Goal: Check status: Check status

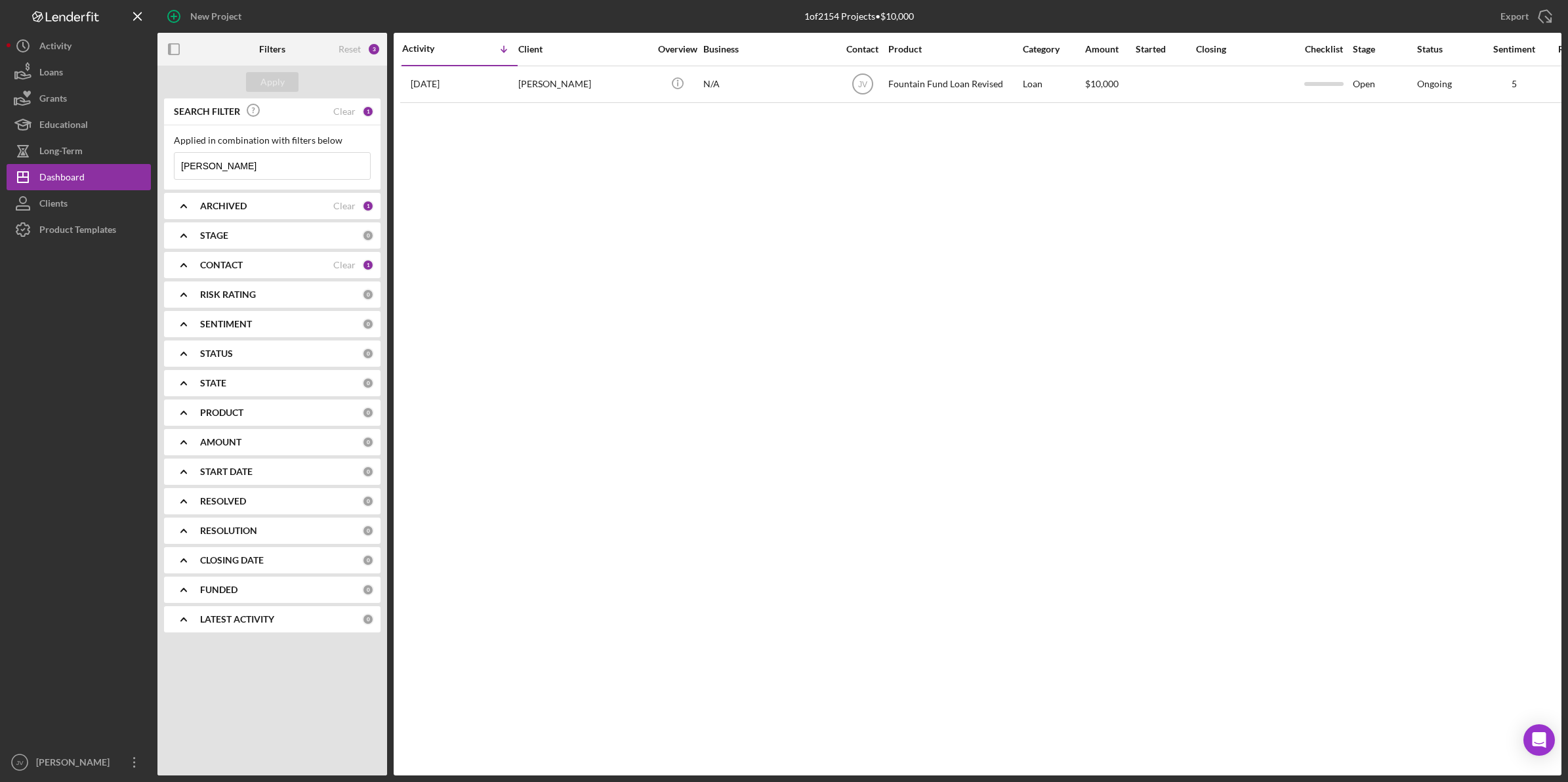
click at [236, 264] on b "CONTACT" at bounding box center [221, 265] width 43 height 10
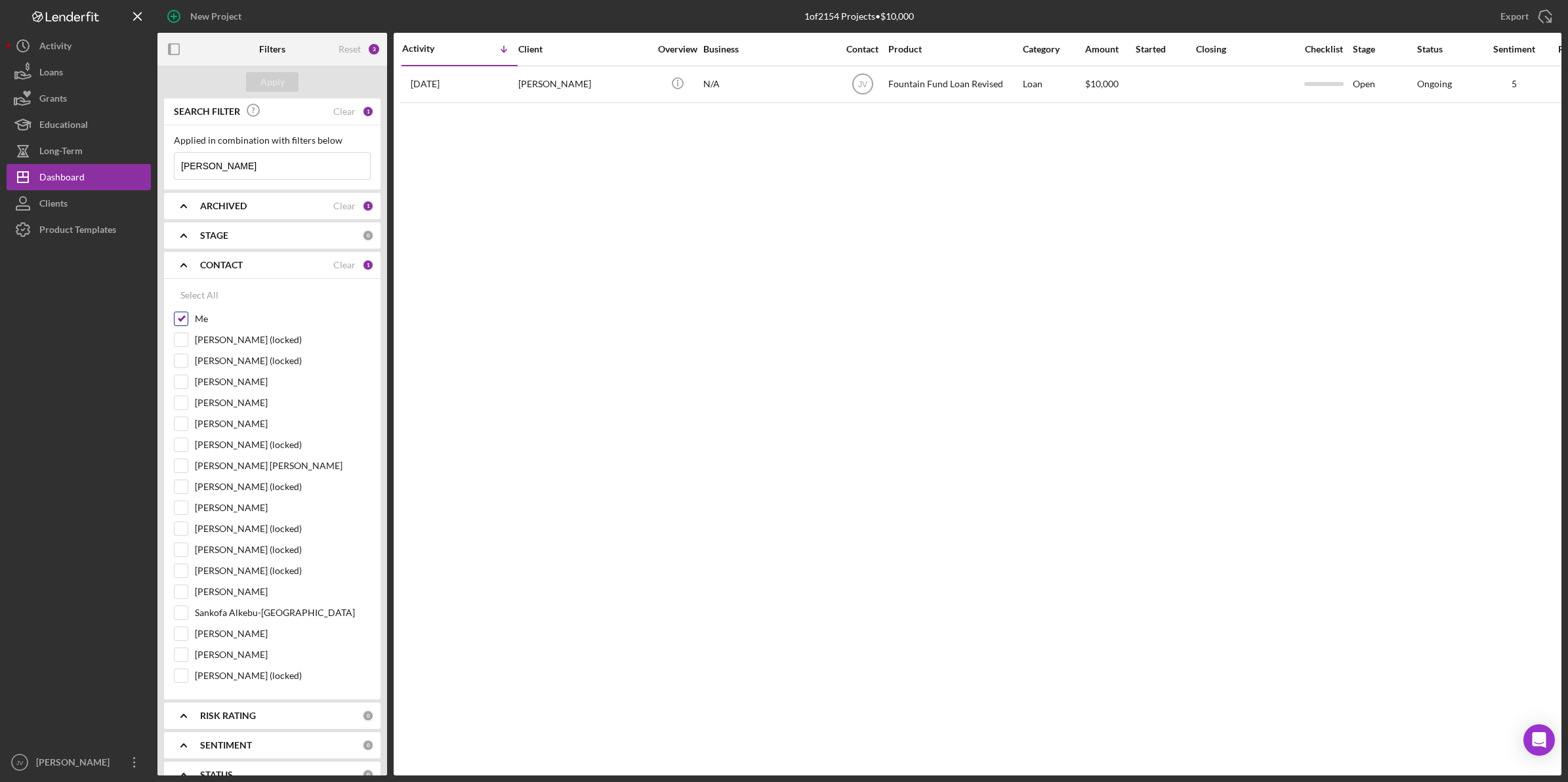
click at [178, 325] on input "Me" at bounding box center [181, 319] width 13 height 13
checkbox input "false"
click at [187, 471] on input "[PERSON_NAME] [PERSON_NAME]" at bounding box center [181, 466] width 13 height 13
checkbox input "true"
click at [279, 79] on div "Apply" at bounding box center [272, 81] width 24 height 20
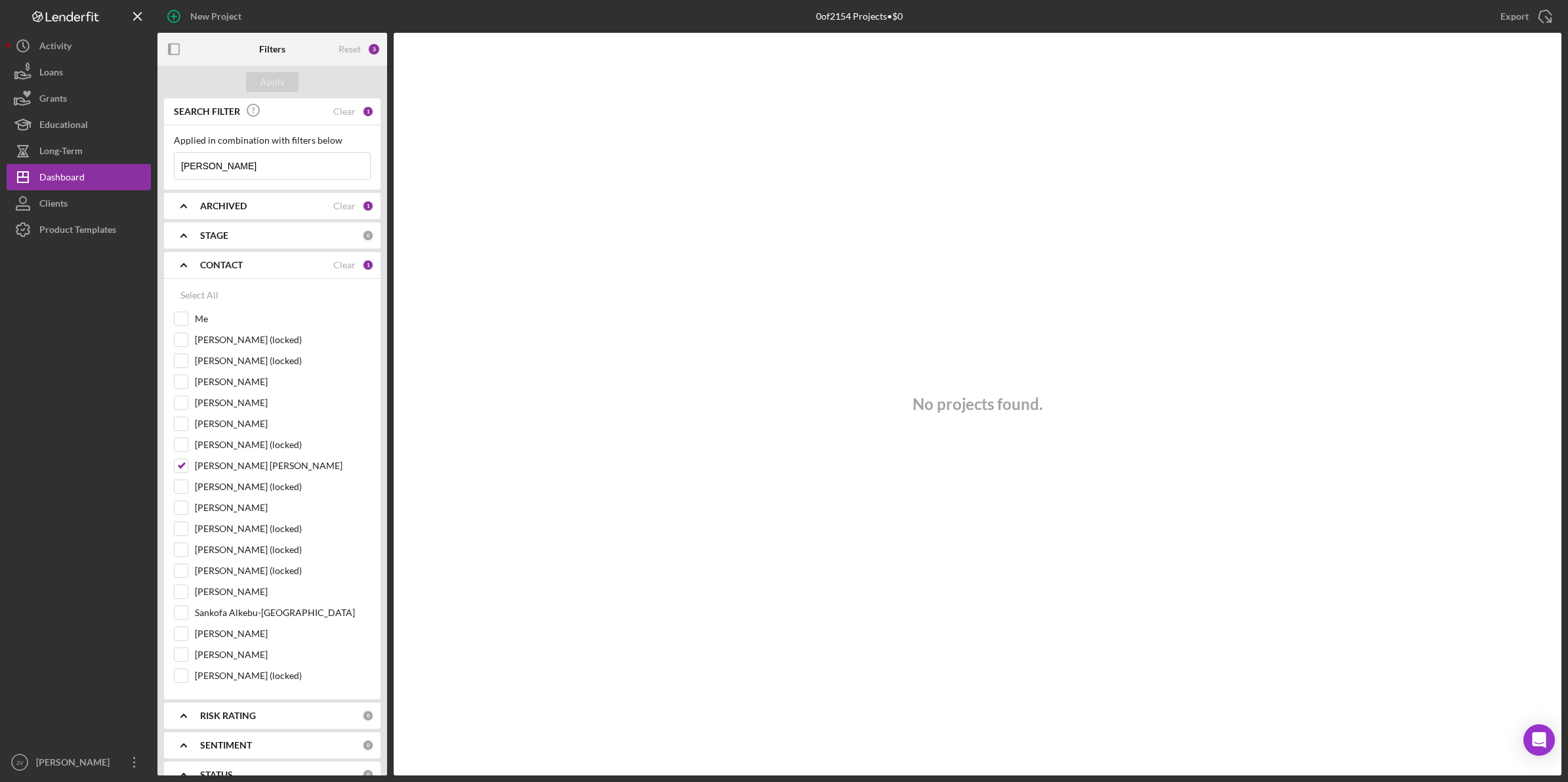
click at [269, 174] on input "rambert" at bounding box center [272, 165] width 195 height 26
drag, startPoint x: 213, startPoint y: 161, endPoint x: 169, endPoint y: 161, distance: 44.0
click at [169, 161] on div "Applied in combination with filters below rambert Icon/Menu Close" at bounding box center [272, 157] width 216 height 64
click at [270, 89] on div "Apply" at bounding box center [272, 81] width 24 height 20
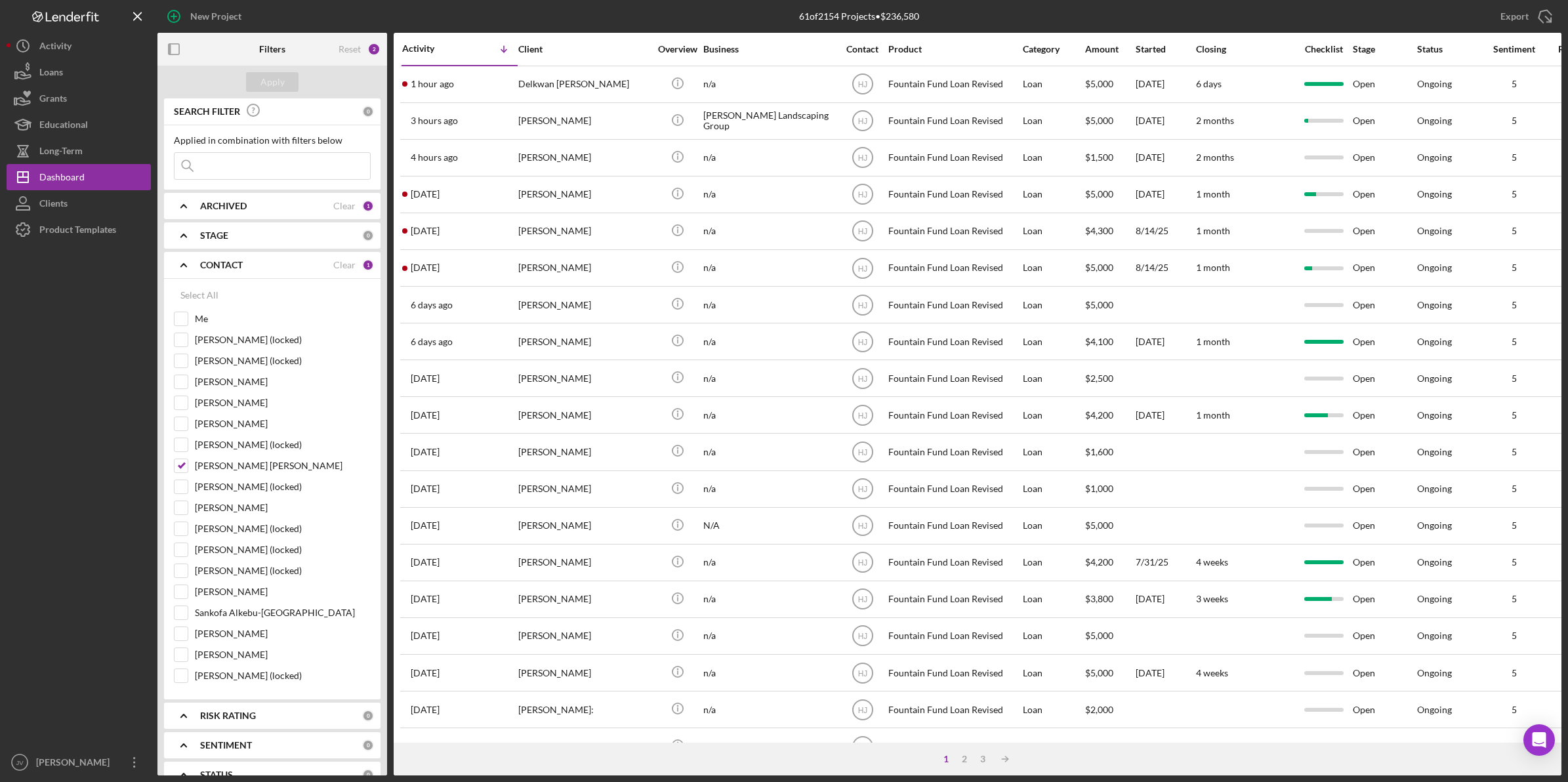
drag, startPoint x: 281, startPoint y: 176, endPoint x: 275, endPoint y: 171, distance: 7.8
click at [281, 176] on input at bounding box center [272, 165] width 195 height 26
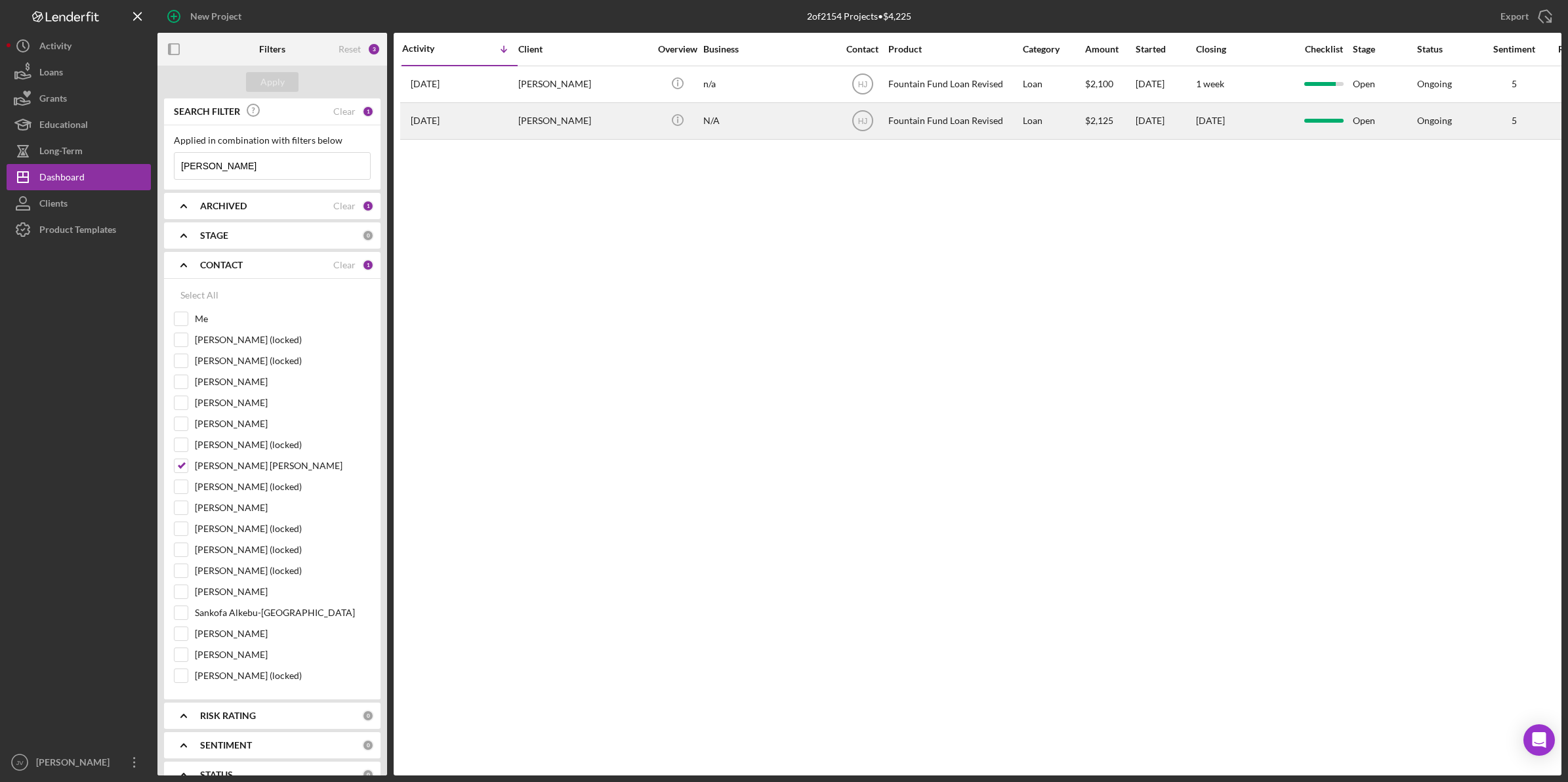
type input "john"
click at [551, 126] on div "[PERSON_NAME]" at bounding box center [583, 121] width 131 height 35
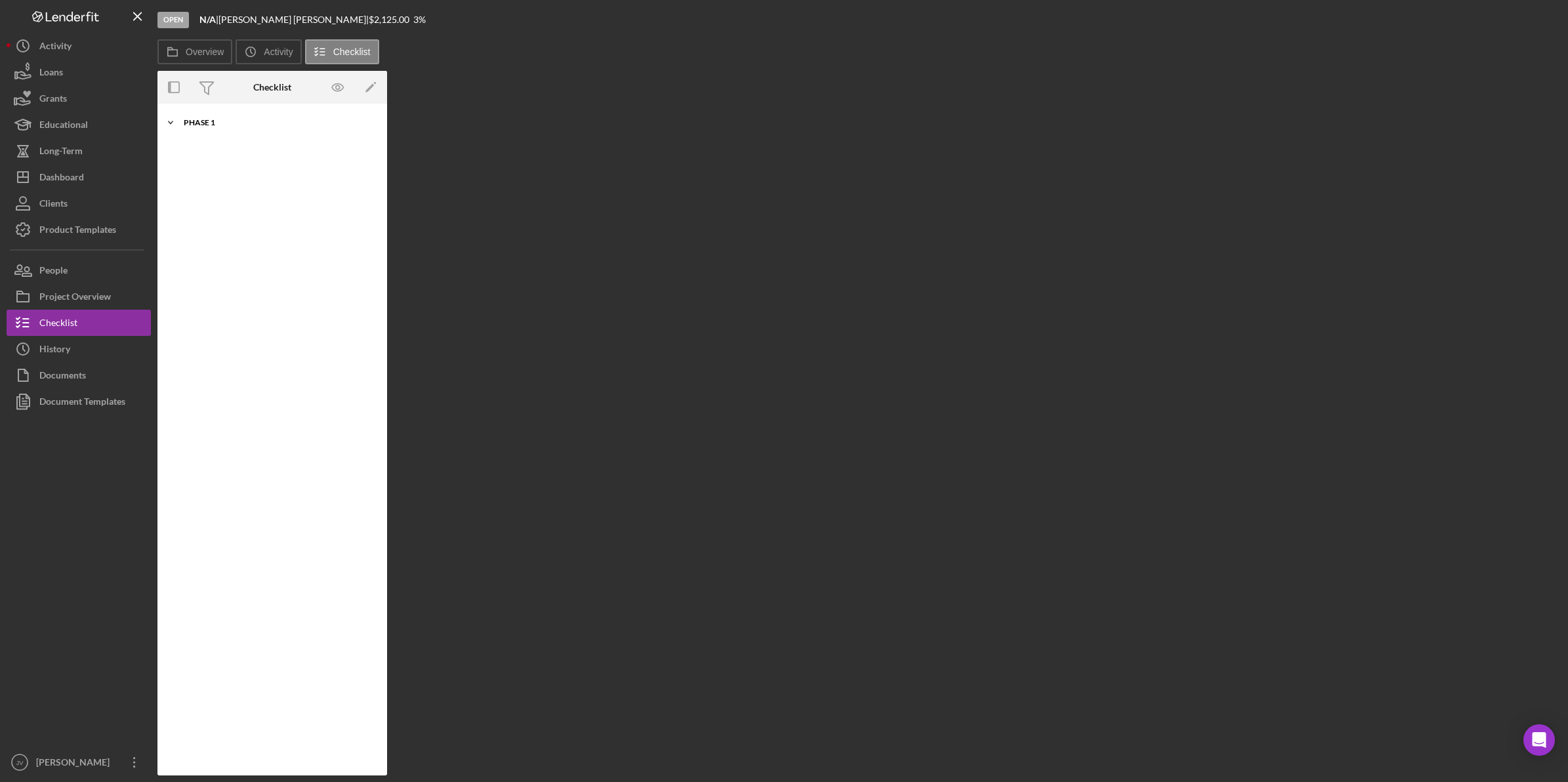
click at [228, 116] on div "Icon/Expander Phase 1 10 / 10" at bounding box center [272, 122] width 229 height 26
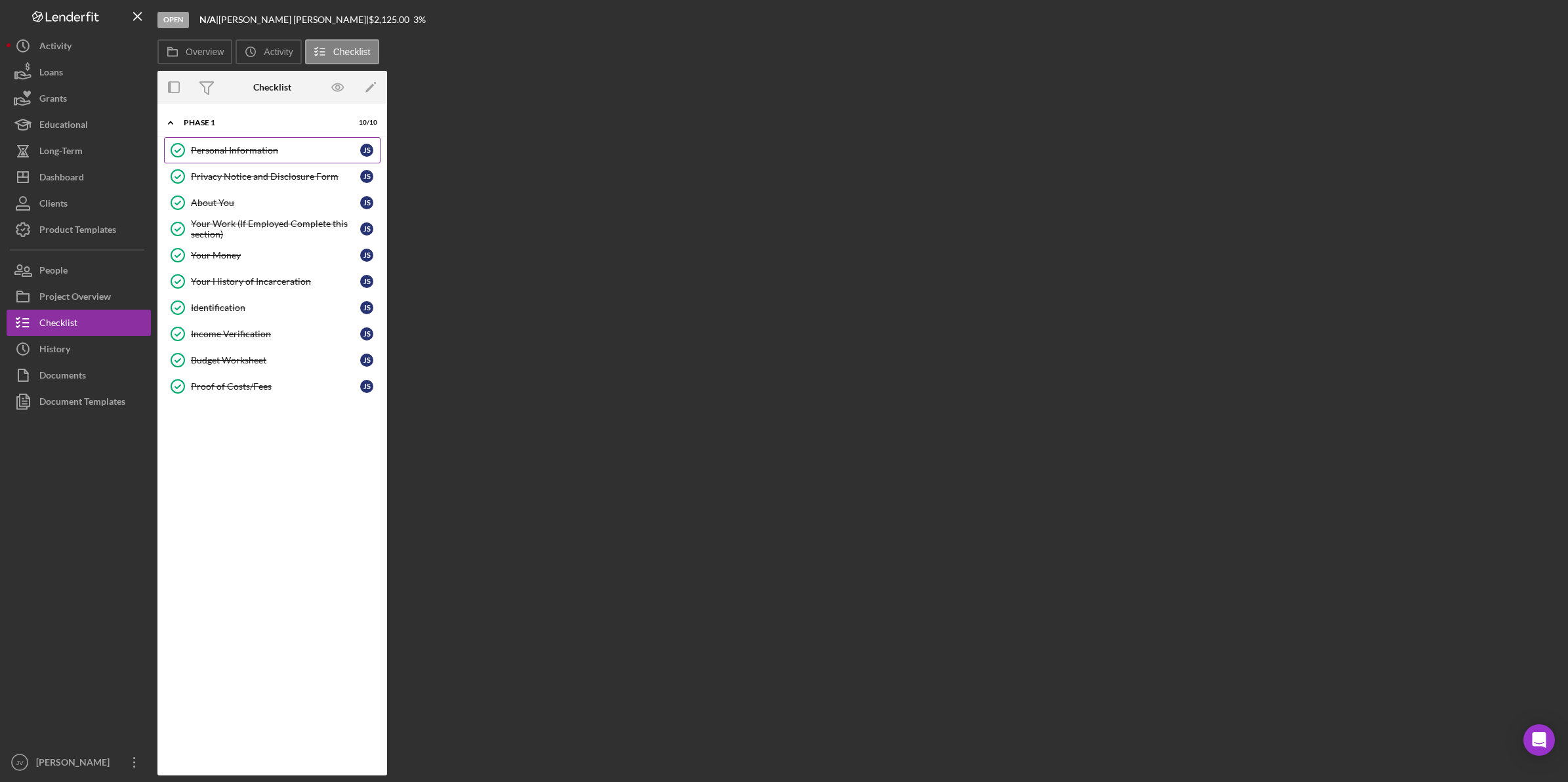
click at [244, 156] on div "Personal Information" at bounding box center [275, 150] width 170 height 10
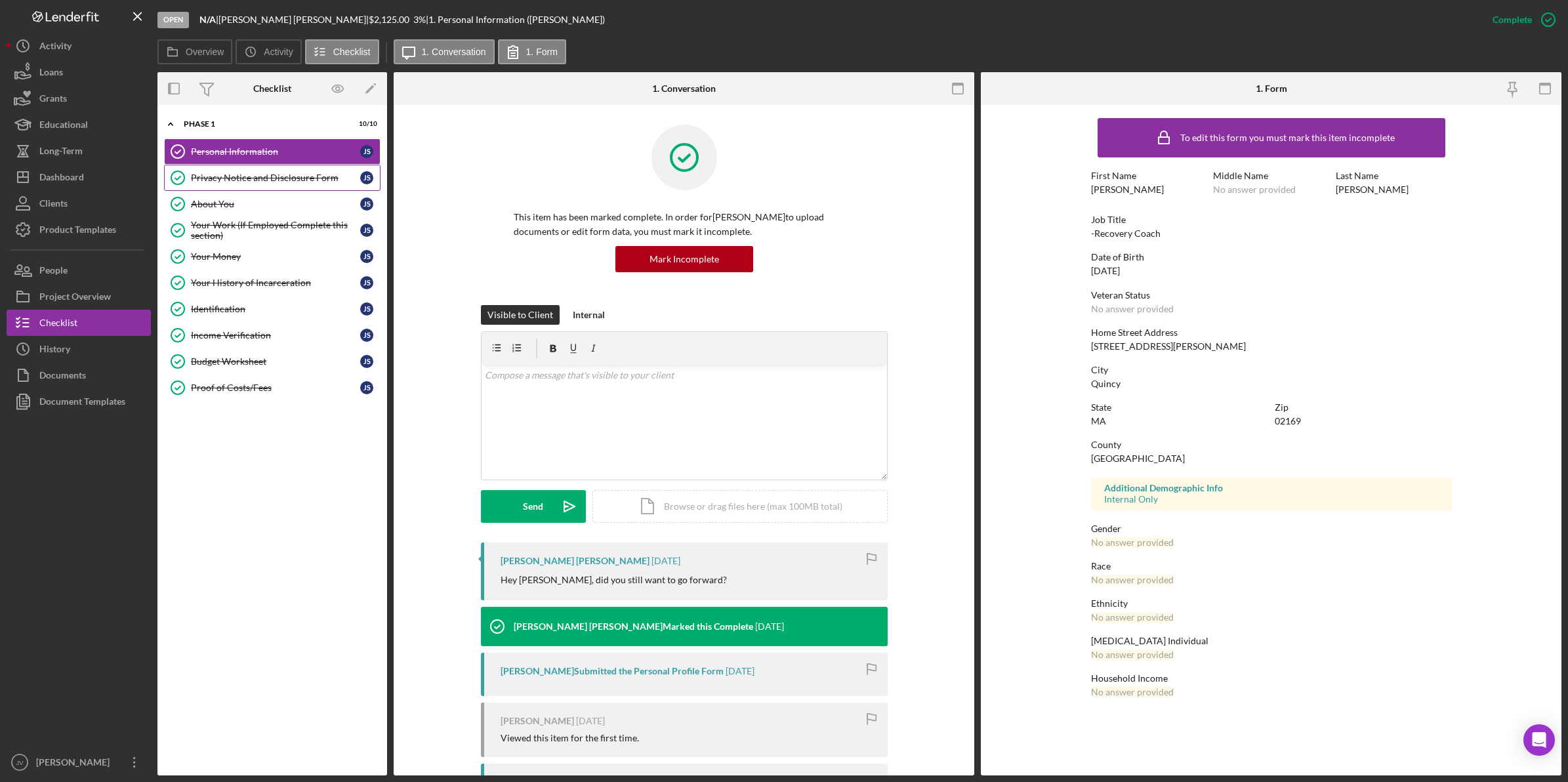
click at [241, 170] on link "Privacy Notice and Disclosure Form Privacy Notice and Disclosure Form J S" at bounding box center [272, 177] width 216 height 26
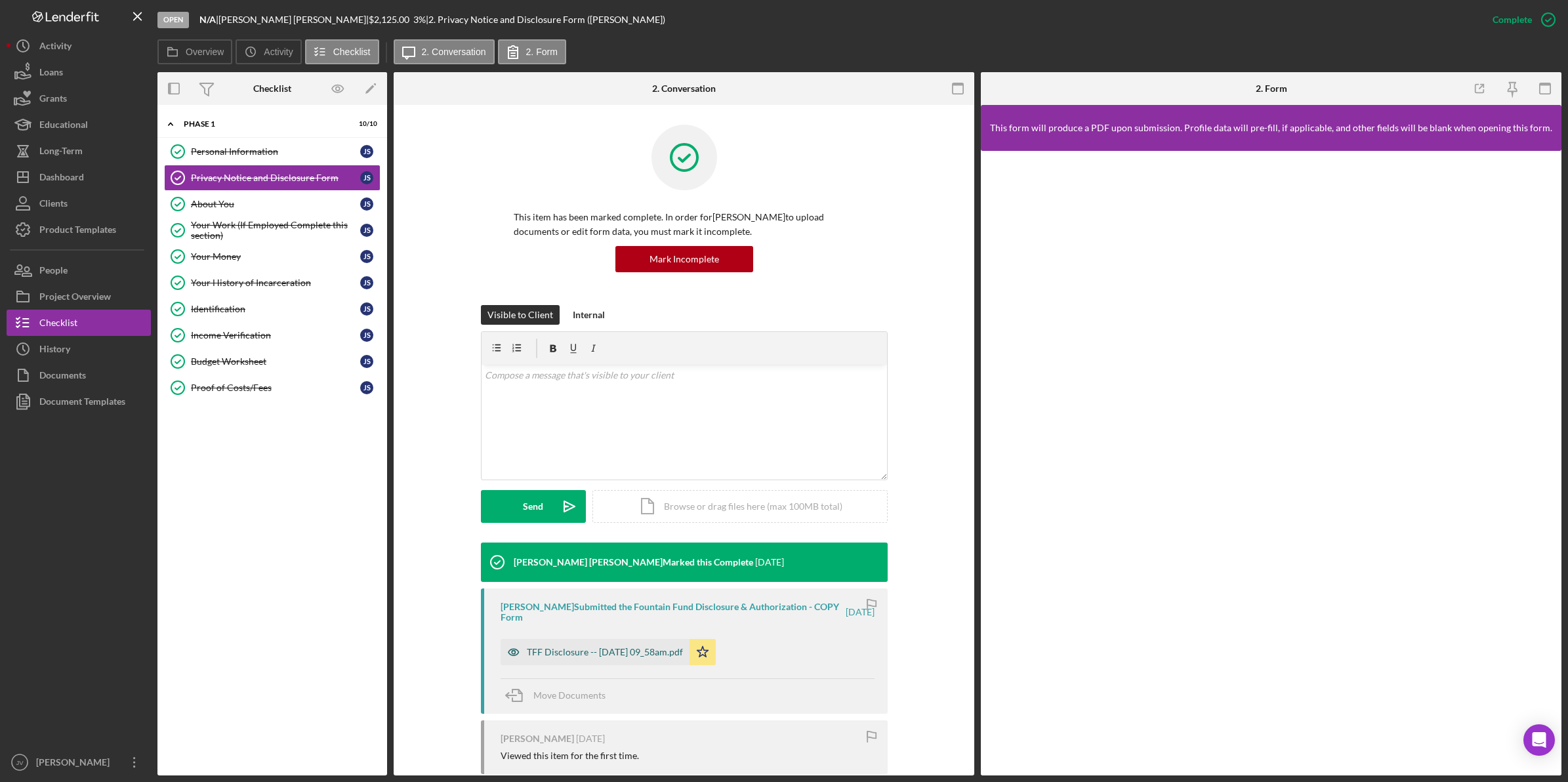
click at [653, 658] on div "TFF Disclosure -- 2025-04-29 09_58am.pdf" at bounding box center [594, 652] width 189 height 26
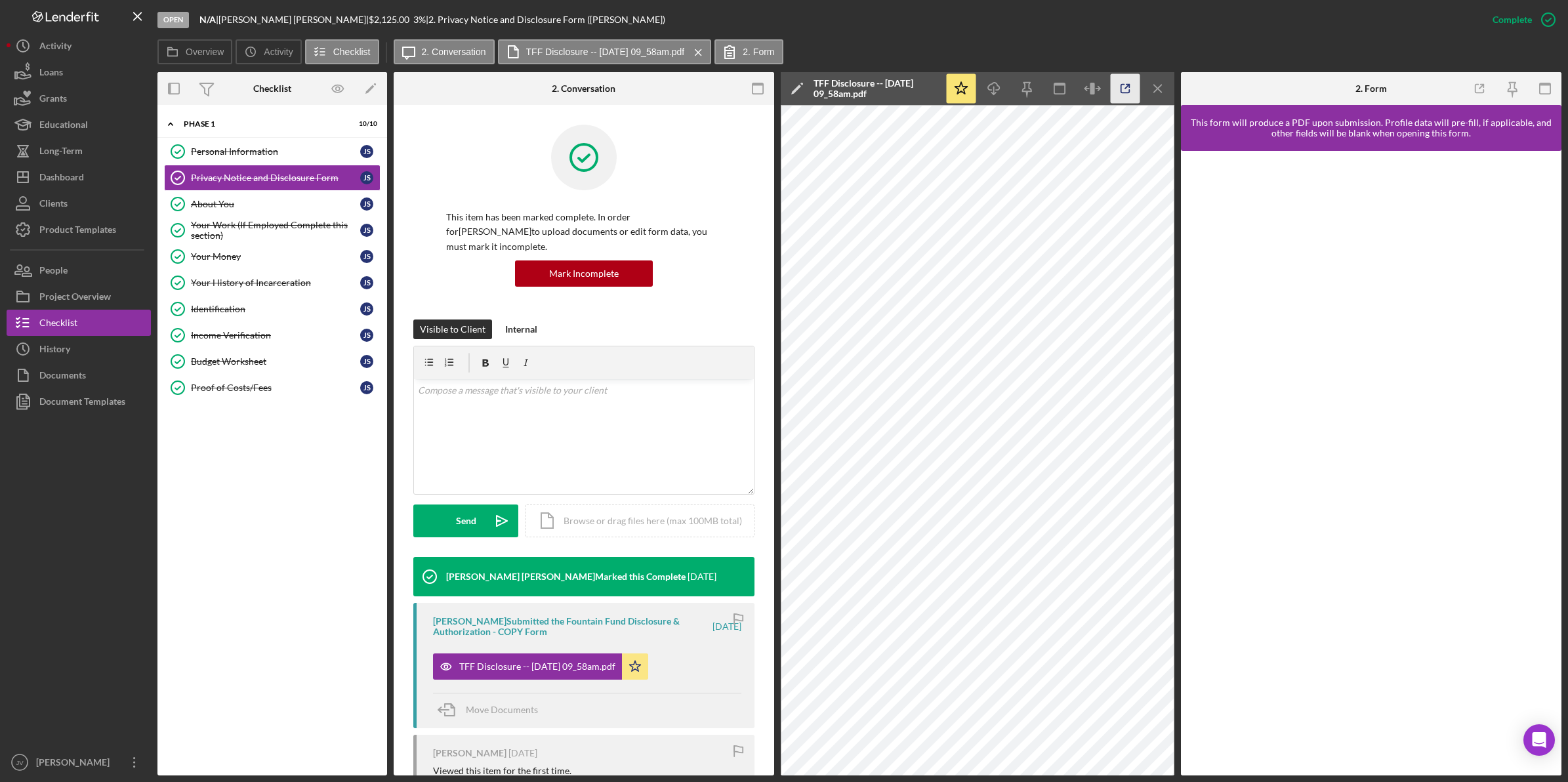
click at [1137, 90] on icon "button" at bounding box center [1125, 89] width 30 height 30
click at [309, 201] on div "About You" at bounding box center [275, 204] width 170 height 10
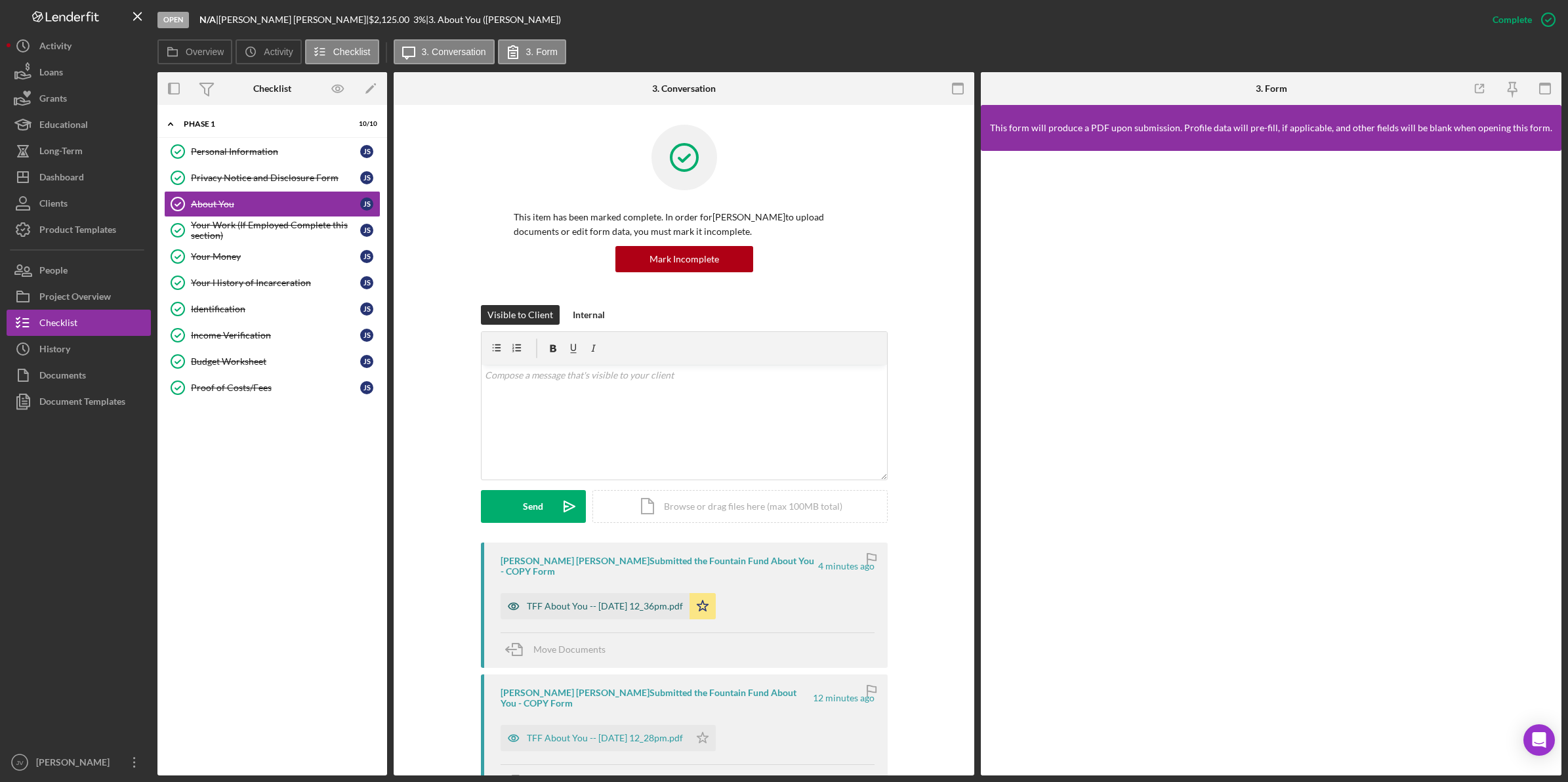
click at [561, 601] on div "TFF About You -- 2025-08-19 12_36pm.pdf" at bounding box center [605, 606] width 156 height 10
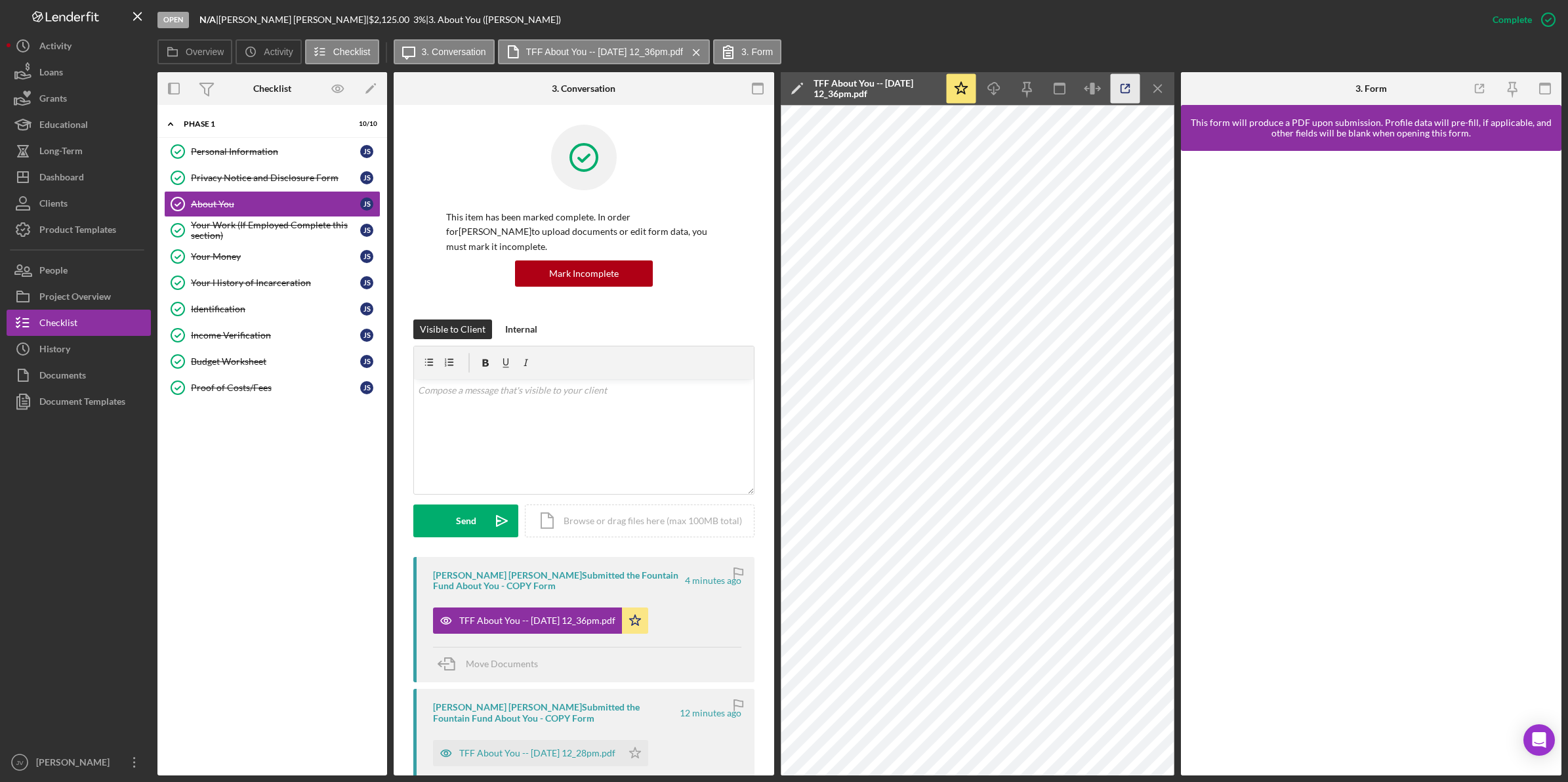
click at [1114, 86] on icon "button" at bounding box center [1125, 89] width 30 height 30
click at [268, 238] on div "Your Work (If Employed Complete this section)" at bounding box center [275, 230] width 170 height 21
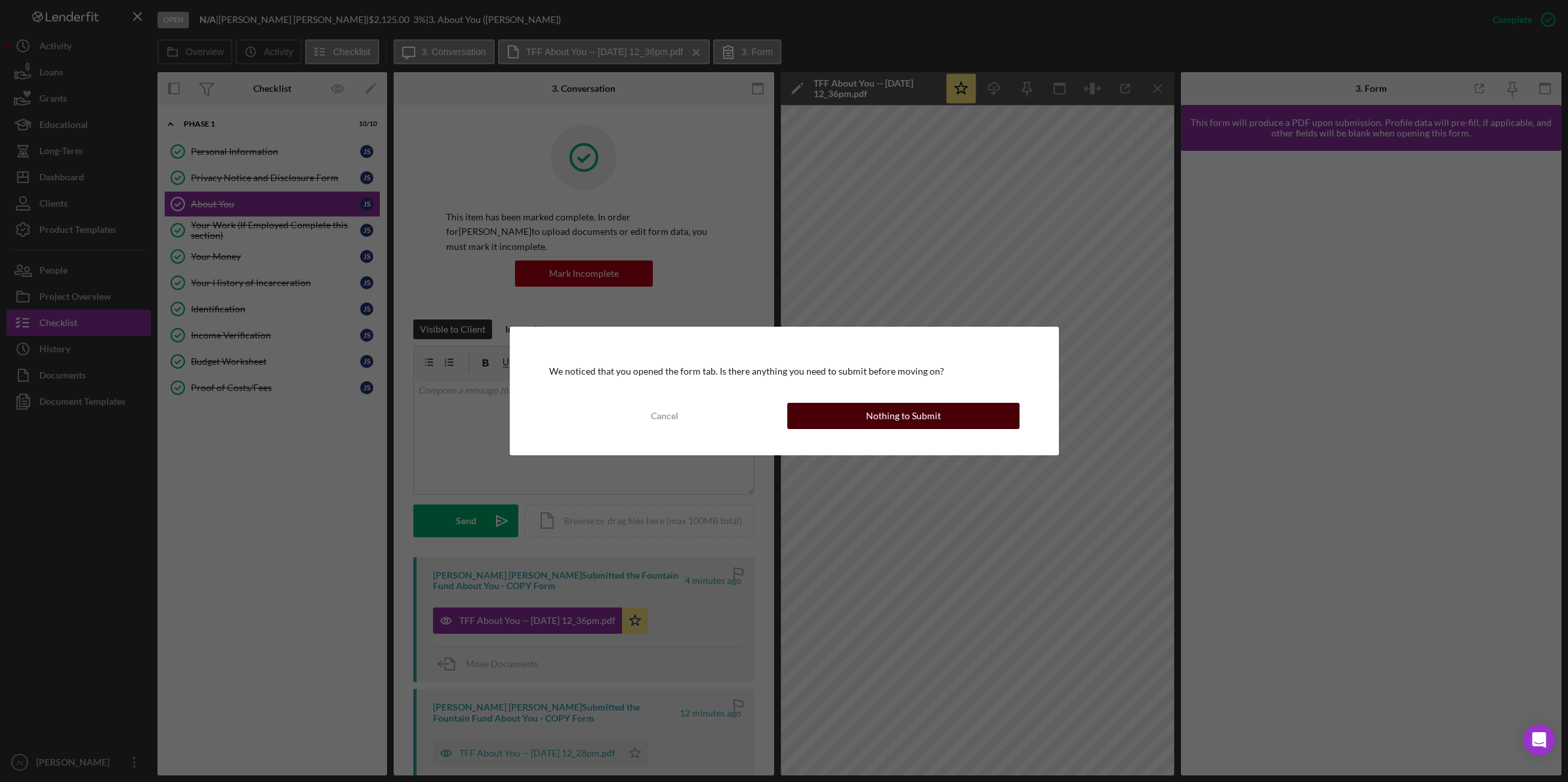
click at [954, 421] on button "Nothing to Submit" at bounding box center [903, 415] width 232 height 26
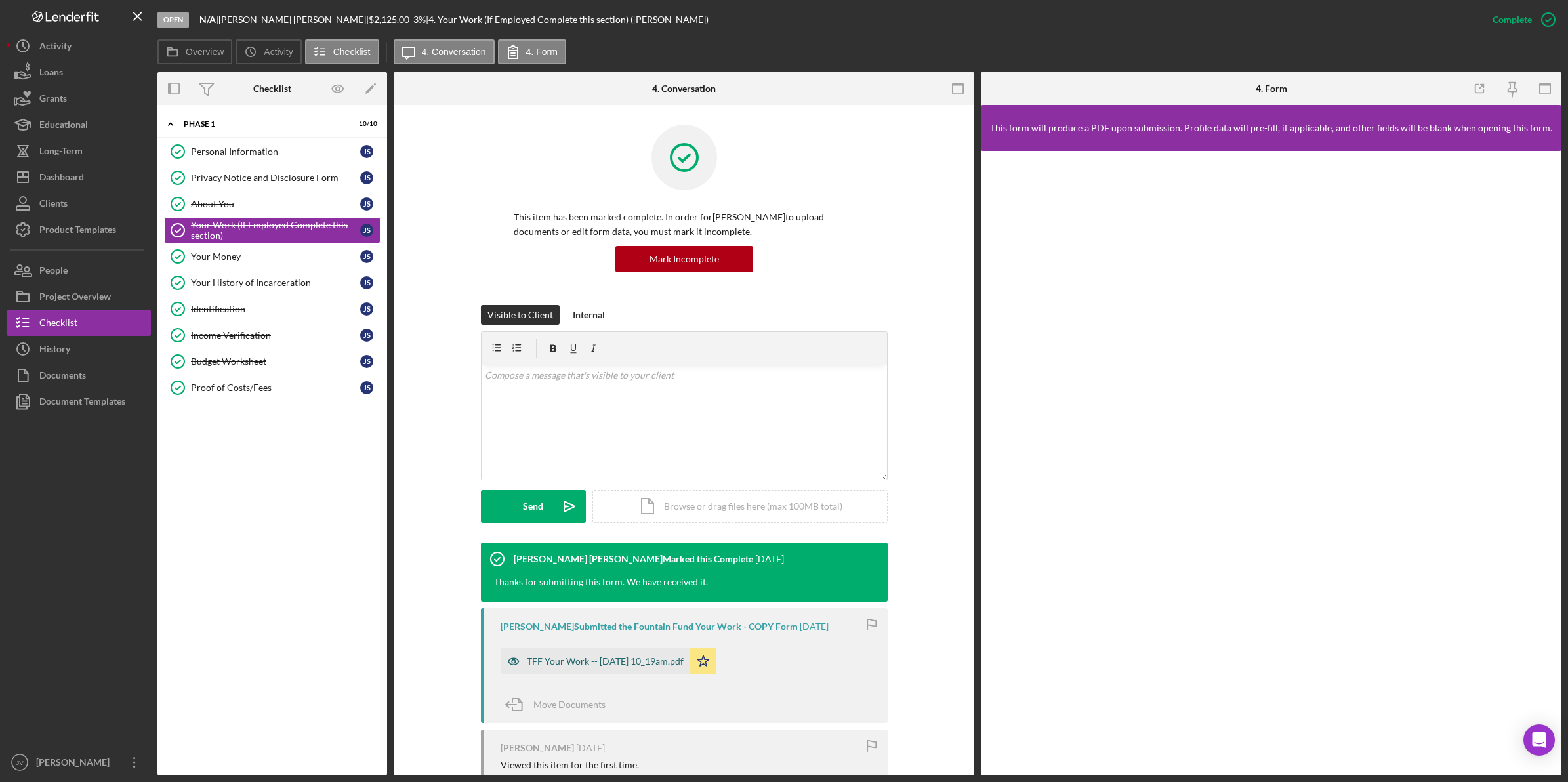
click at [637, 655] on div "TFF Your Work -- 2025-04-29 10_19am.pdf" at bounding box center [595, 661] width 190 height 26
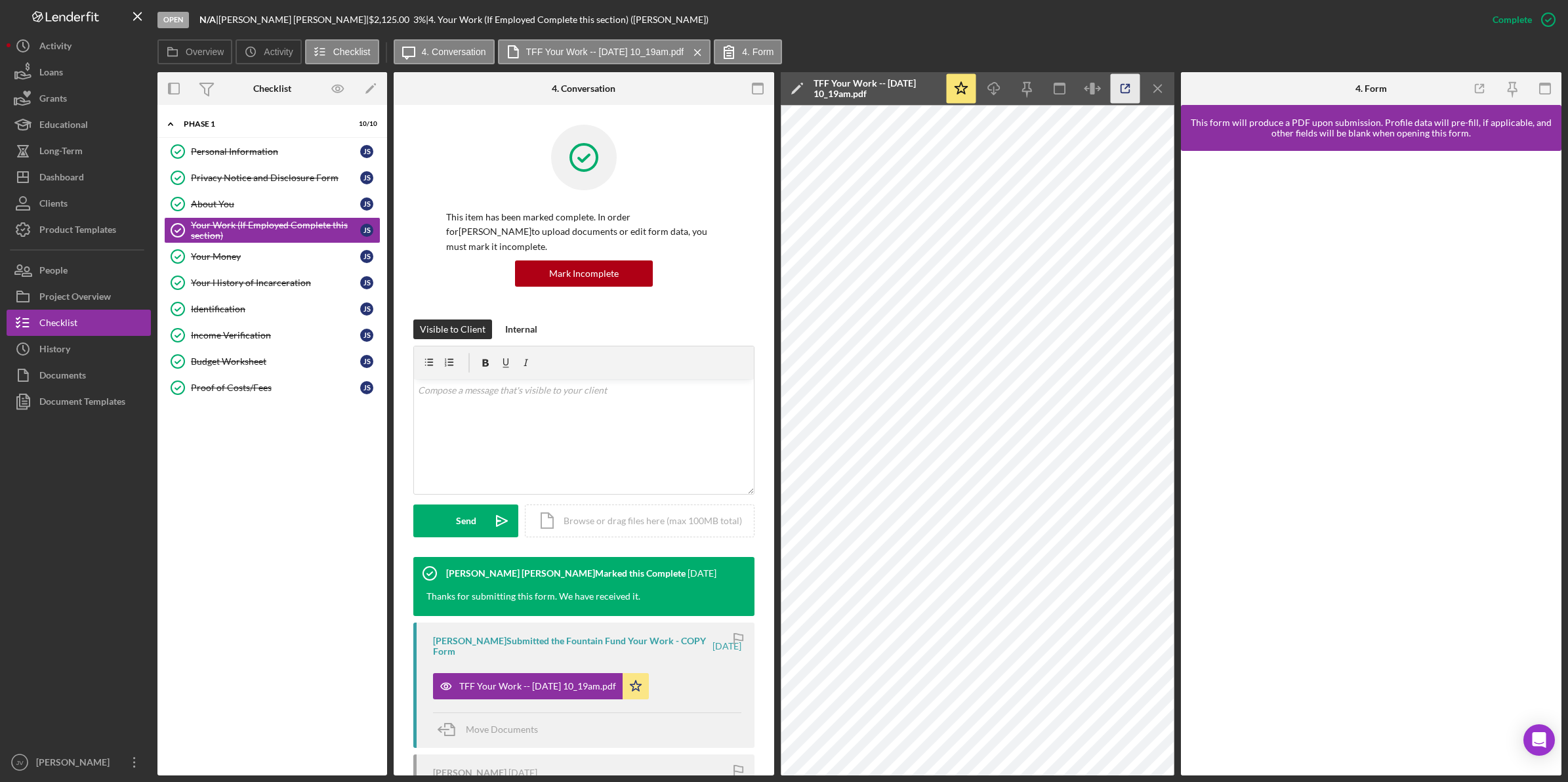
click at [1130, 87] on icon "button" at bounding box center [1125, 89] width 30 height 30
click at [297, 266] on link "Your Money Your Money [PERSON_NAME]" at bounding box center [272, 256] width 216 height 26
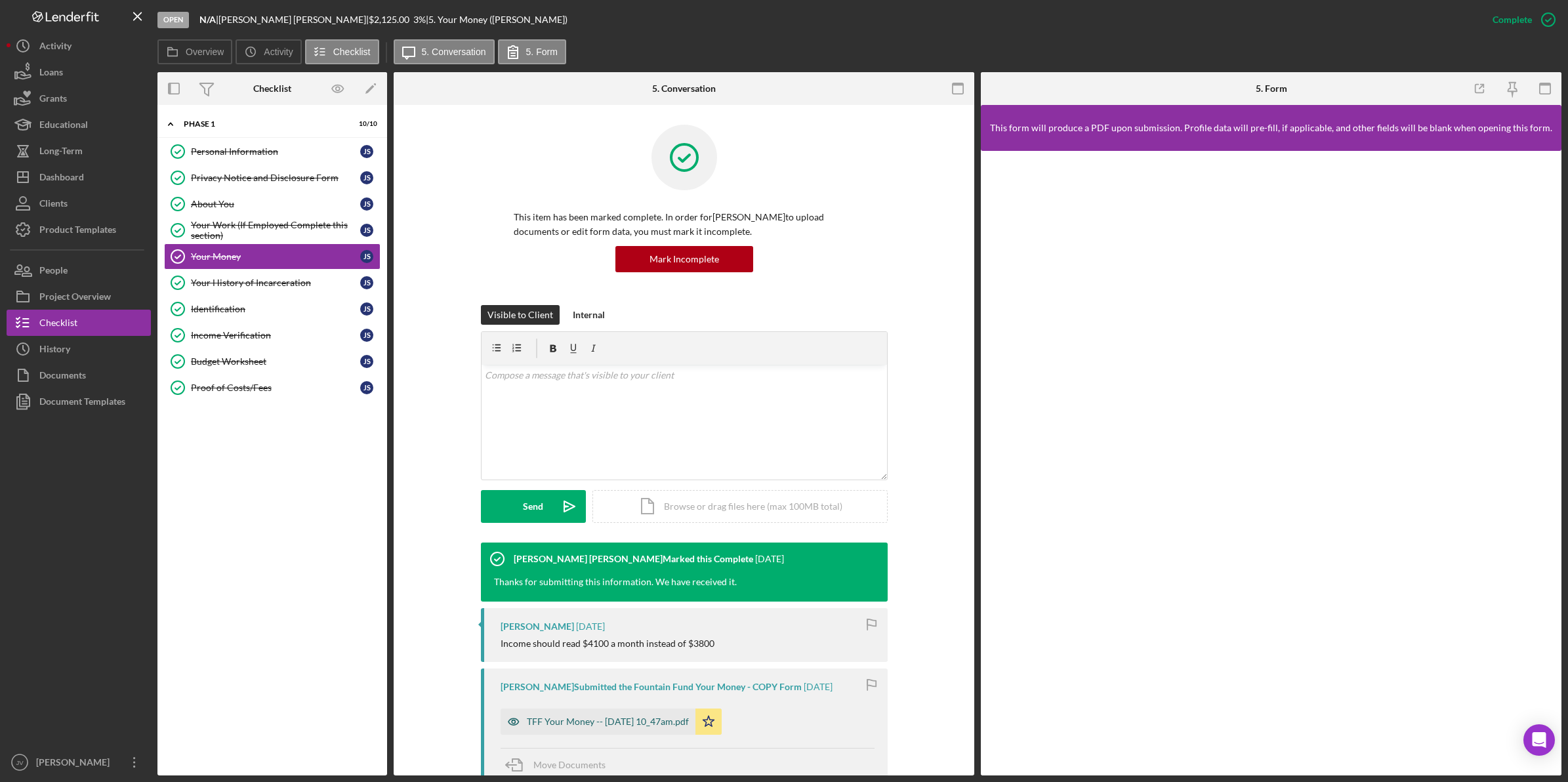
click at [629, 716] on div "TFF Your Money -- 2025-04-29 10_47am.pdf" at bounding box center [597, 721] width 195 height 26
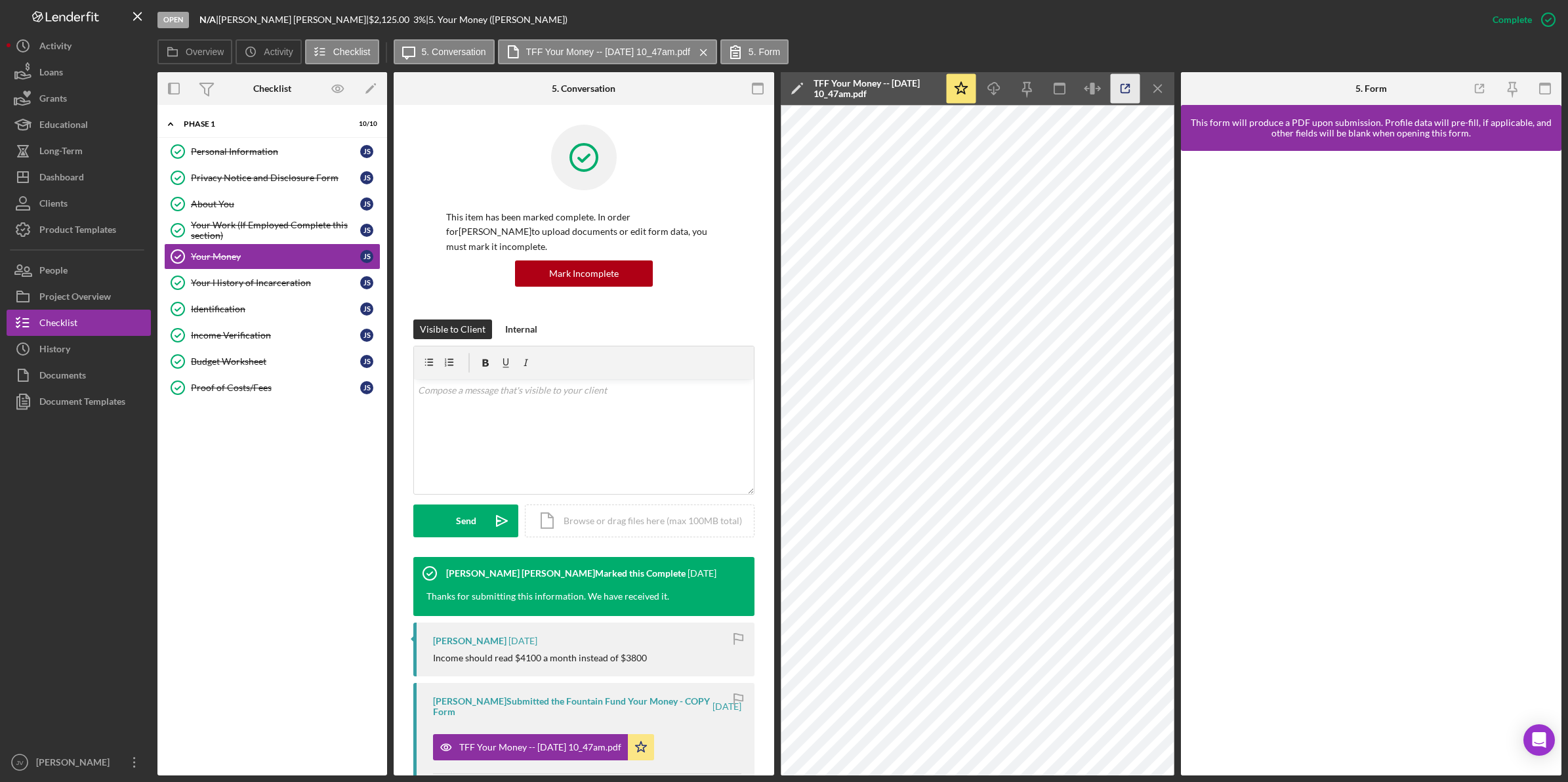
click at [1117, 96] on icon "button" at bounding box center [1125, 89] width 30 height 30
click at [294, 281] on div "Your History of Incarceration" at bounding box center [275, 283] width 170 height 10
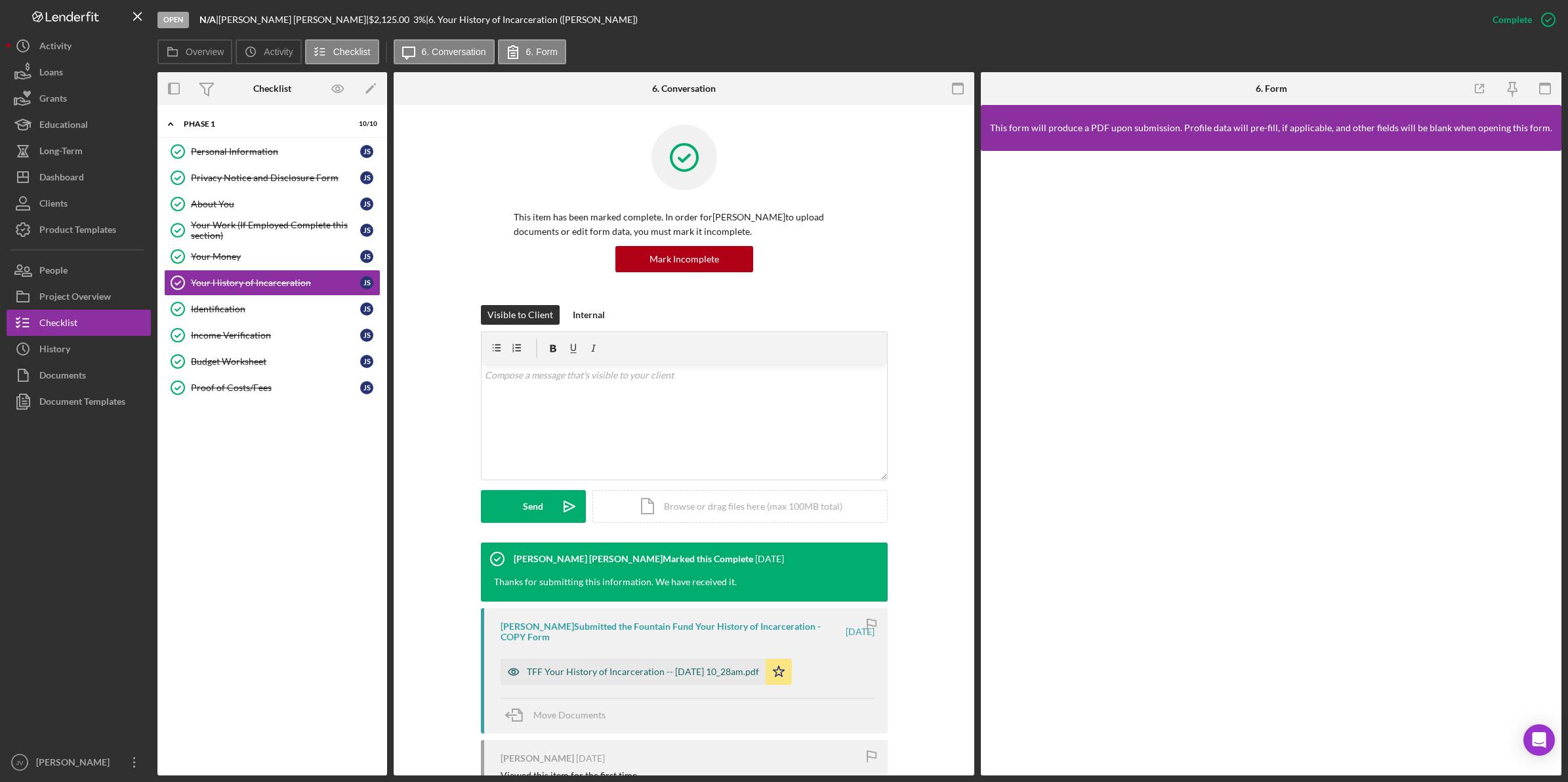
click at [623, 661] on div "TFF Your History of Incarceration -- 2025-04-29 10_28am.pdf" at bounding box center [633, 672] width 265 height 26
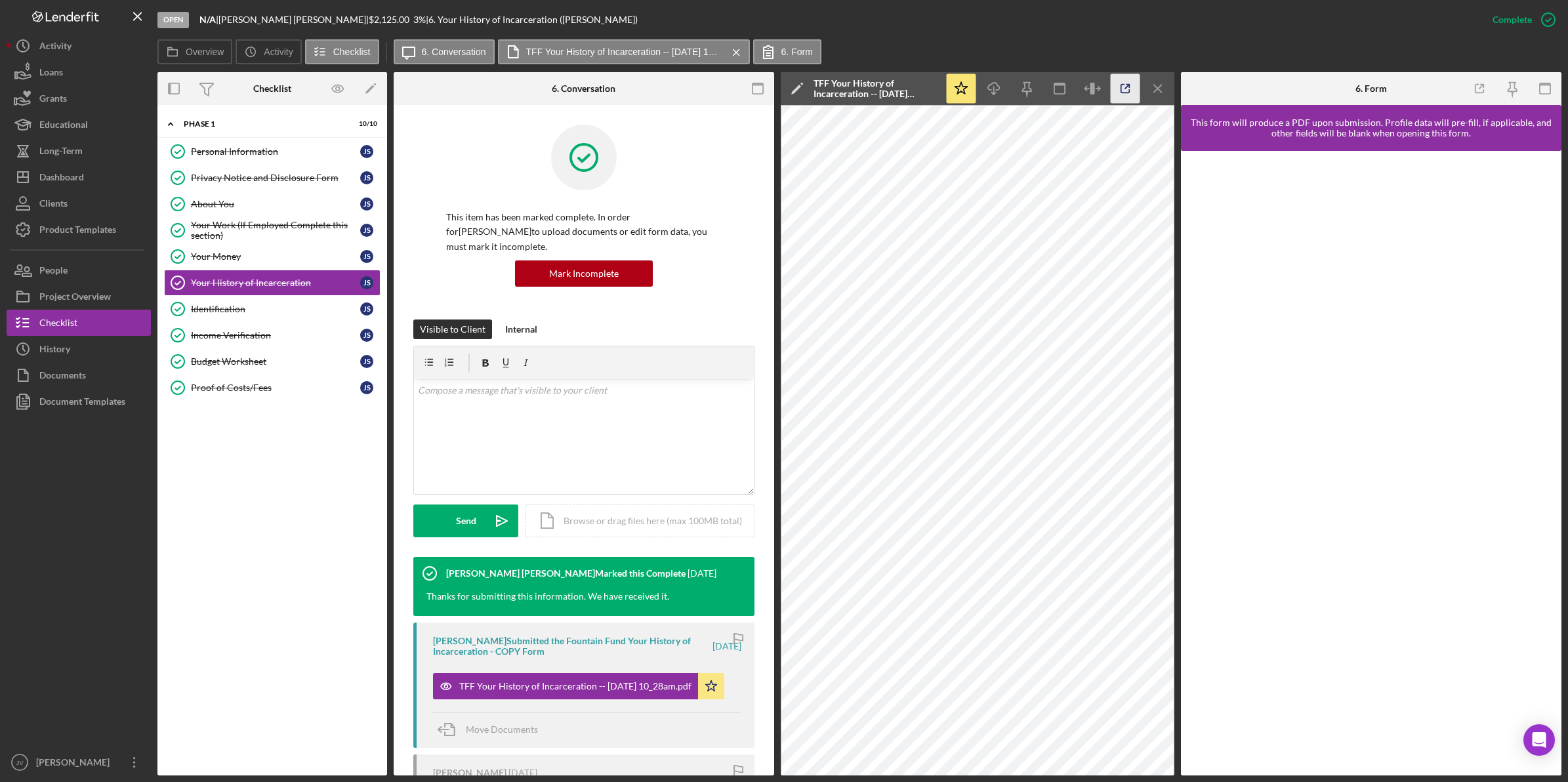
click at [1128, 80] on icon "button" at bounding box center [1125, 89] width 30 height 30
click at [210, 307] on div "Identification" at bounding box center [275, 309] width 170 height 10
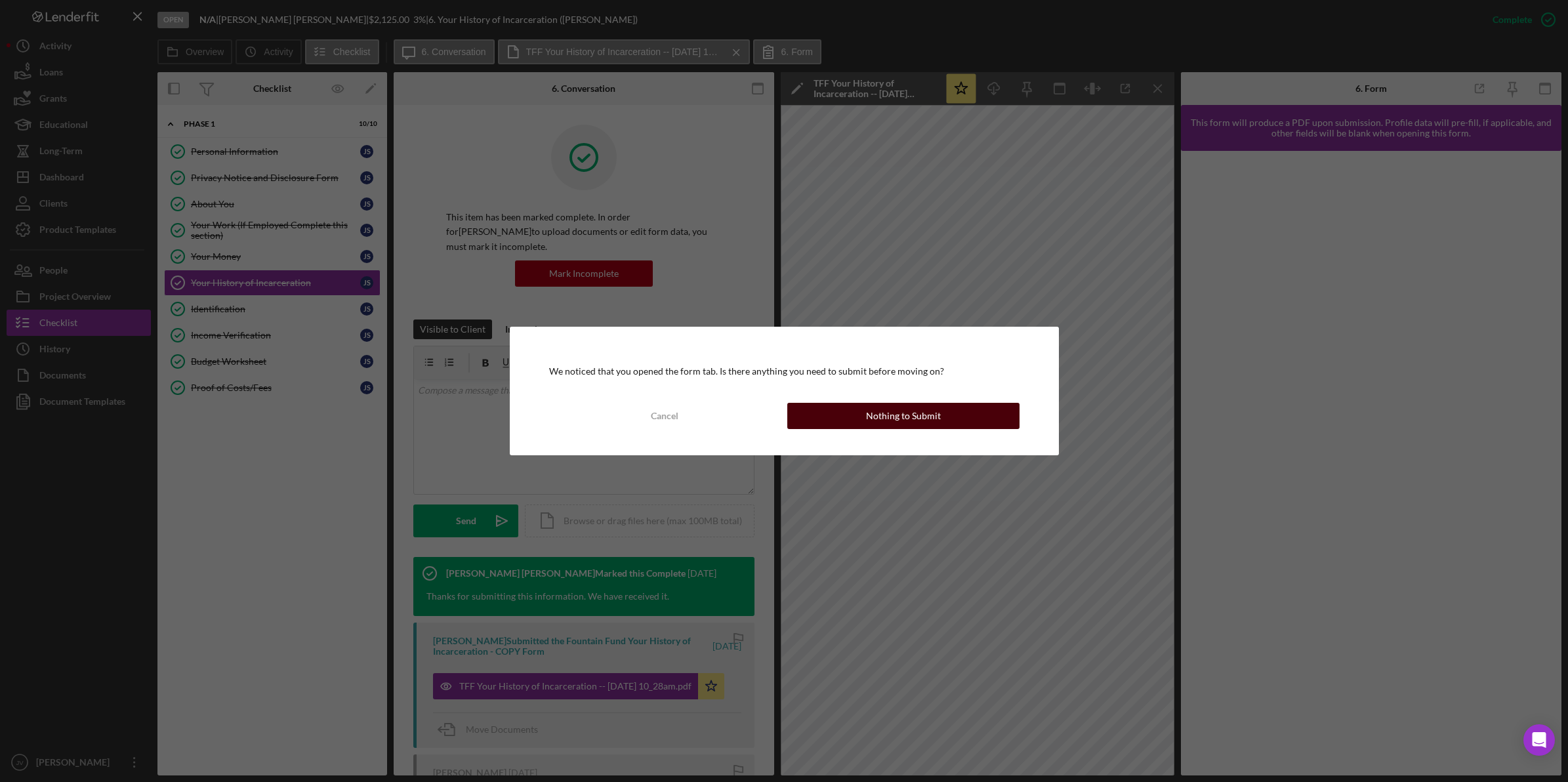
click at [908, 415] on div "Nothing to Submit" at bounding box center [903, 415] width 75 height 26
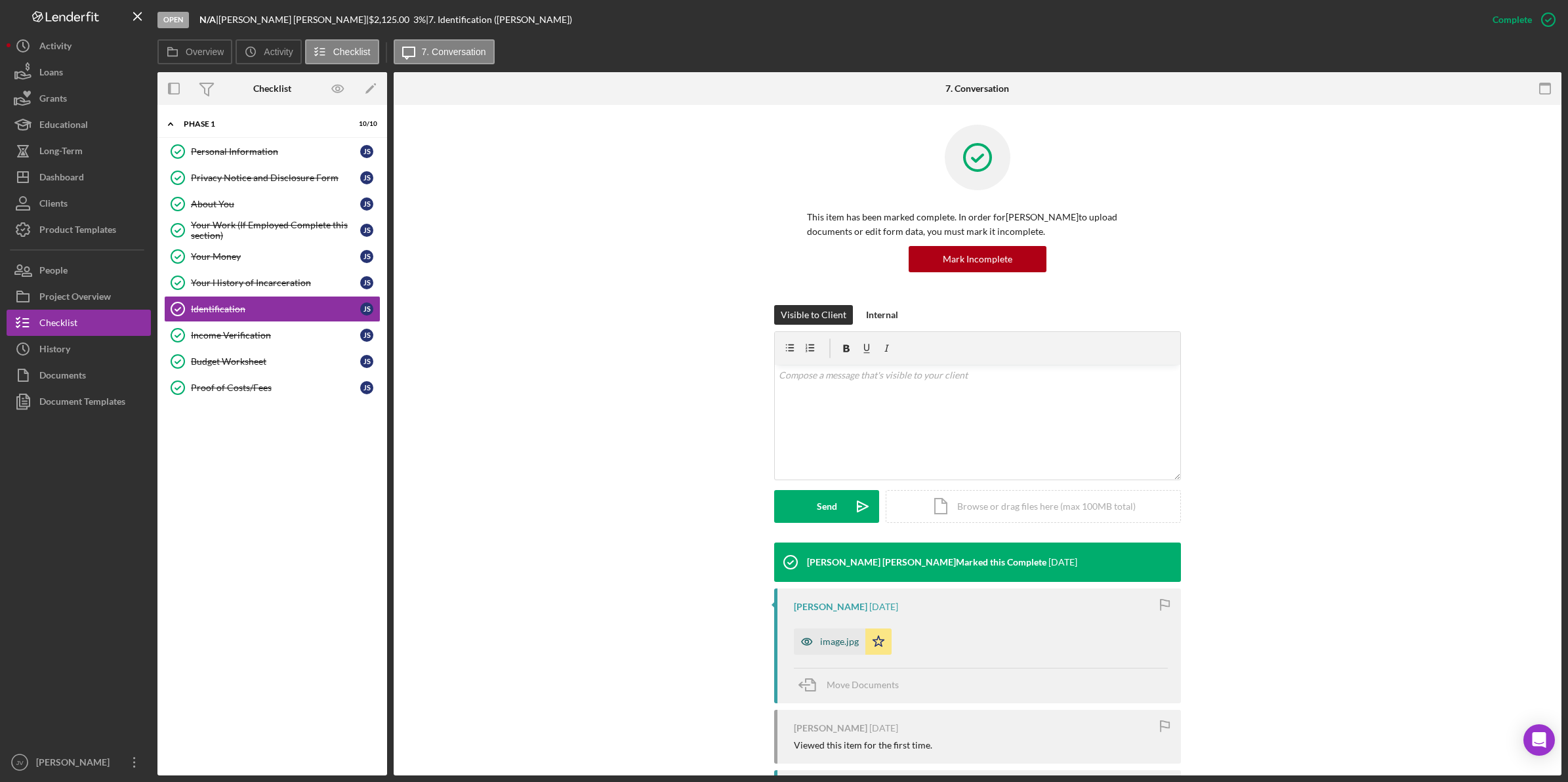
click at [828, 645] on div "image.jpg" at bounding box center [840, 642] width 38 height 10
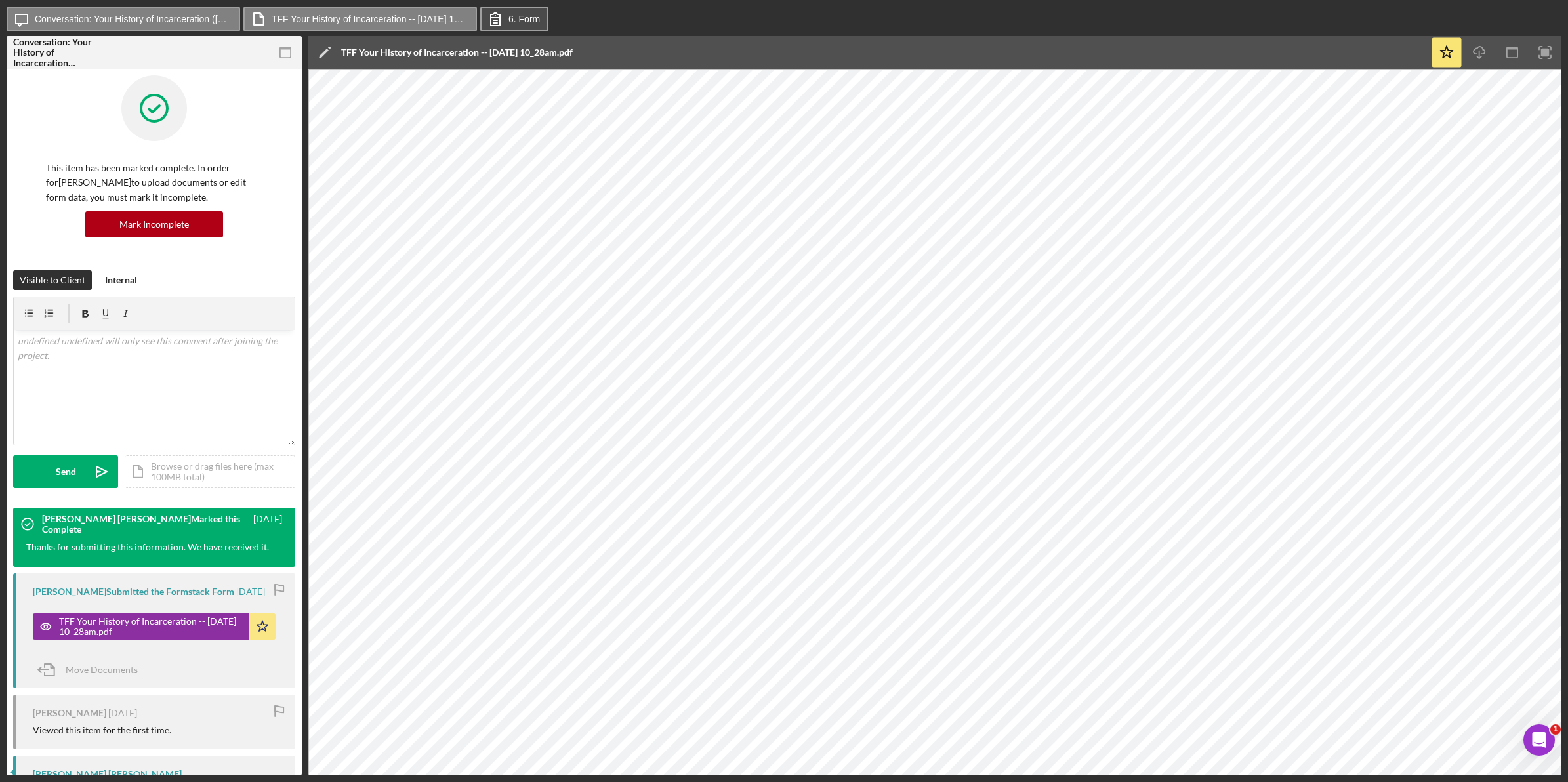
click at [528, 21] on label "6. Form" at bounding box center [524, 19] width 32 height 10
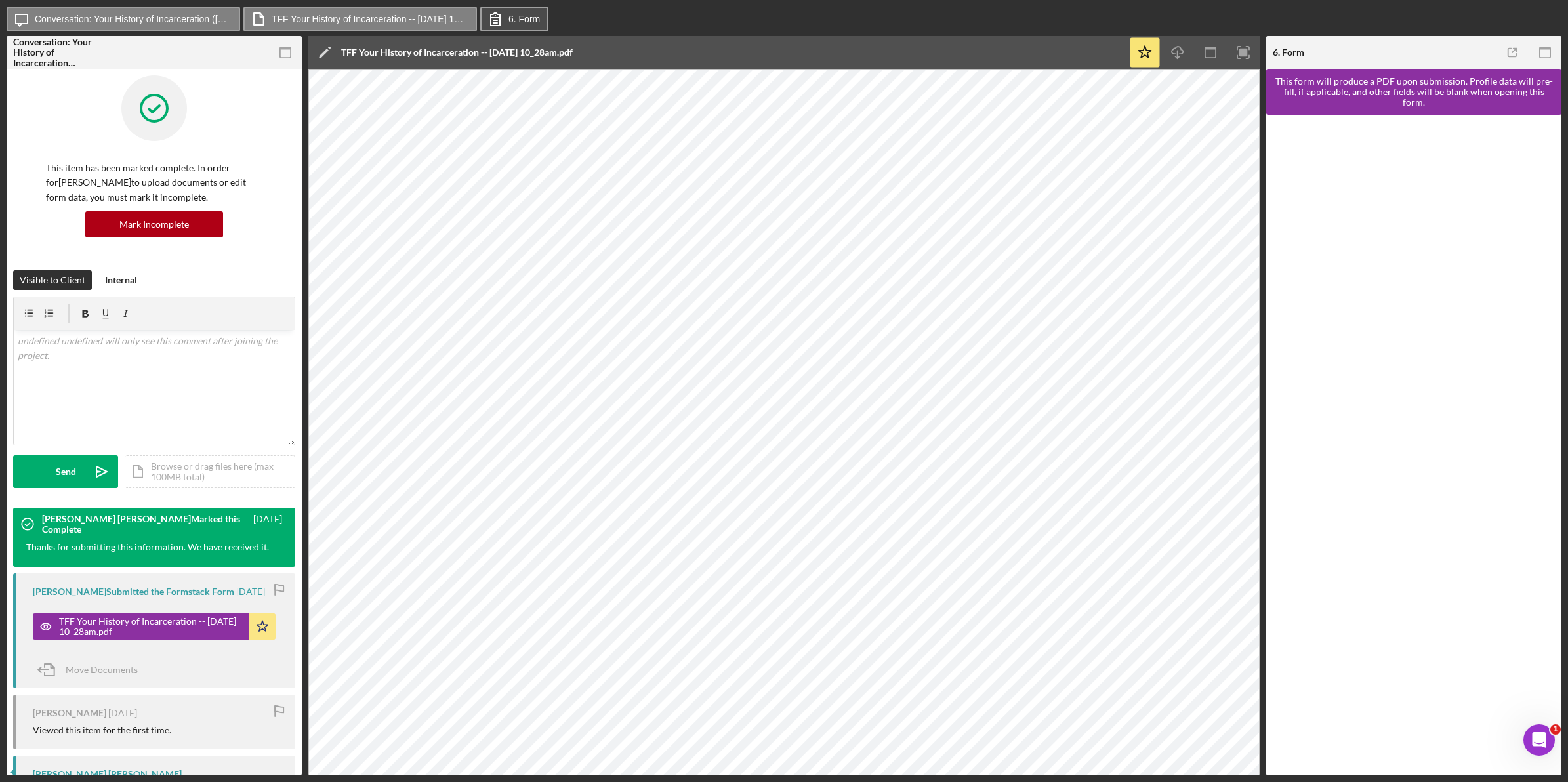
click at [528, 21] on label "6. Form" at bounding box center [524, 19] width 32 height 10
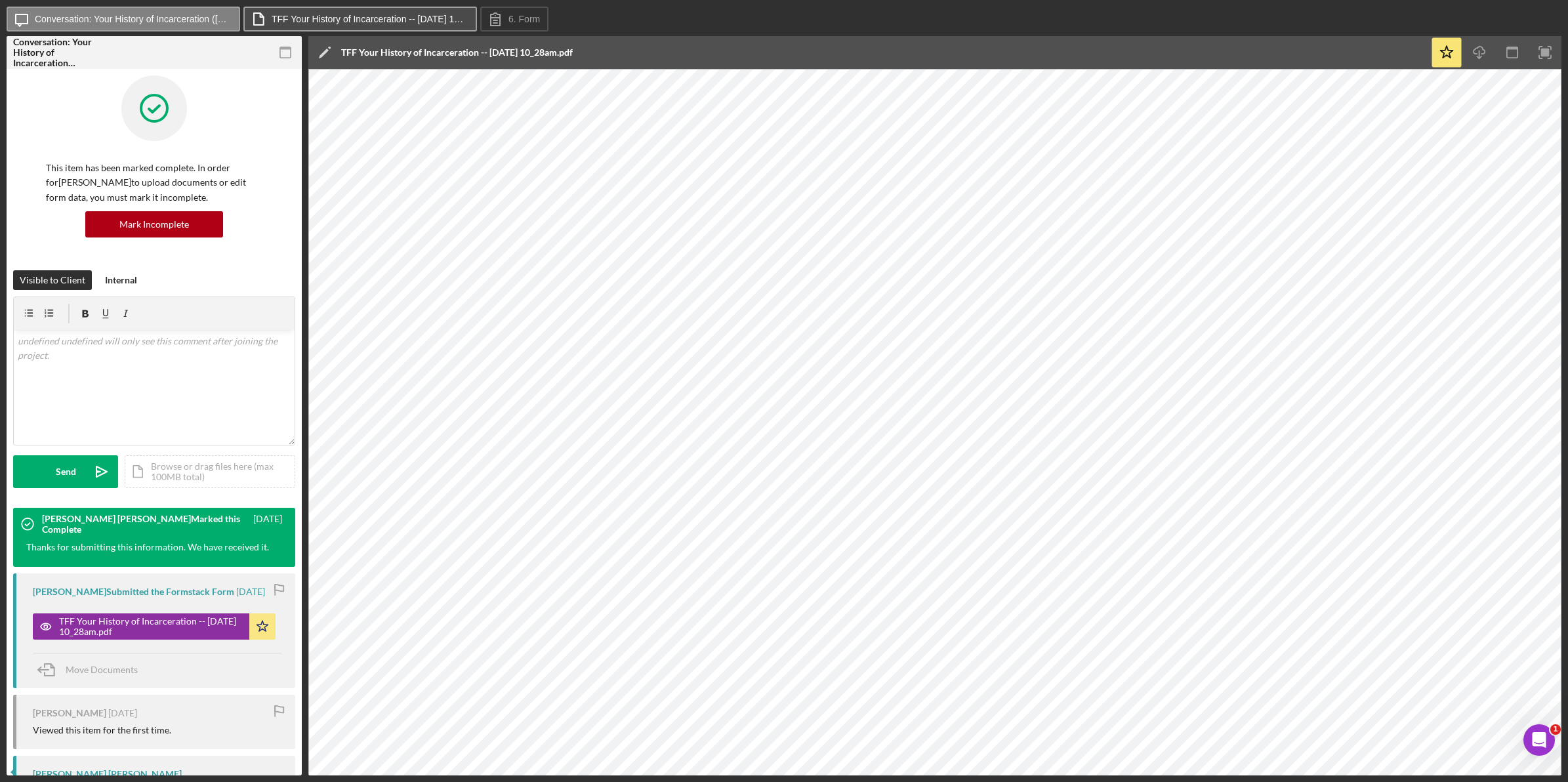
click at [411, 20] on label "TFF Your History of Incarceration -- 2025-04-29 10_28am.pdf" at bounding box center [370, 19] width 197 height 10
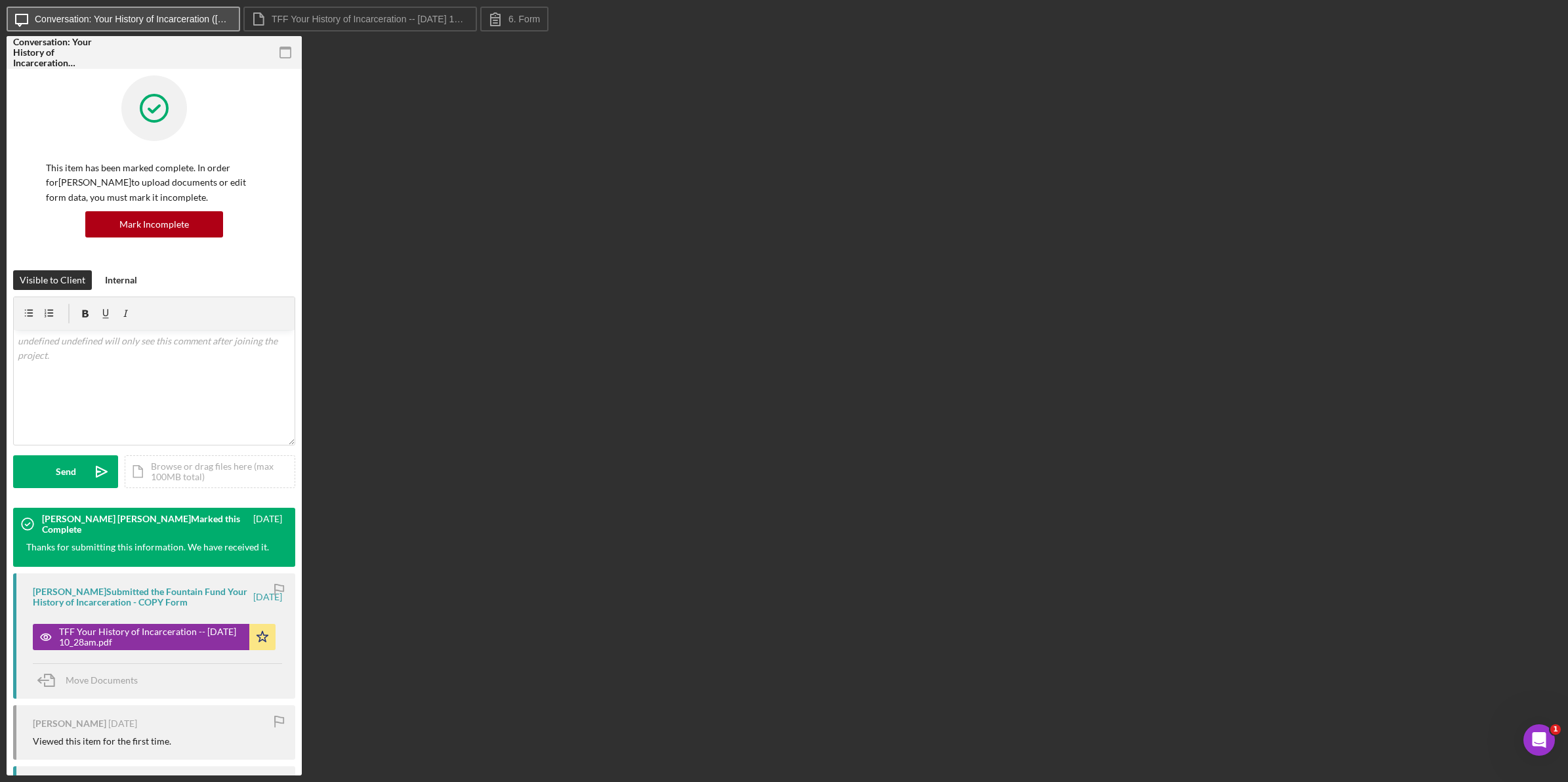
click at [161, 16] on label "Conversation: Your History of Incarceration (John S.)" at bounding box center [133, 19] width 197 height 10
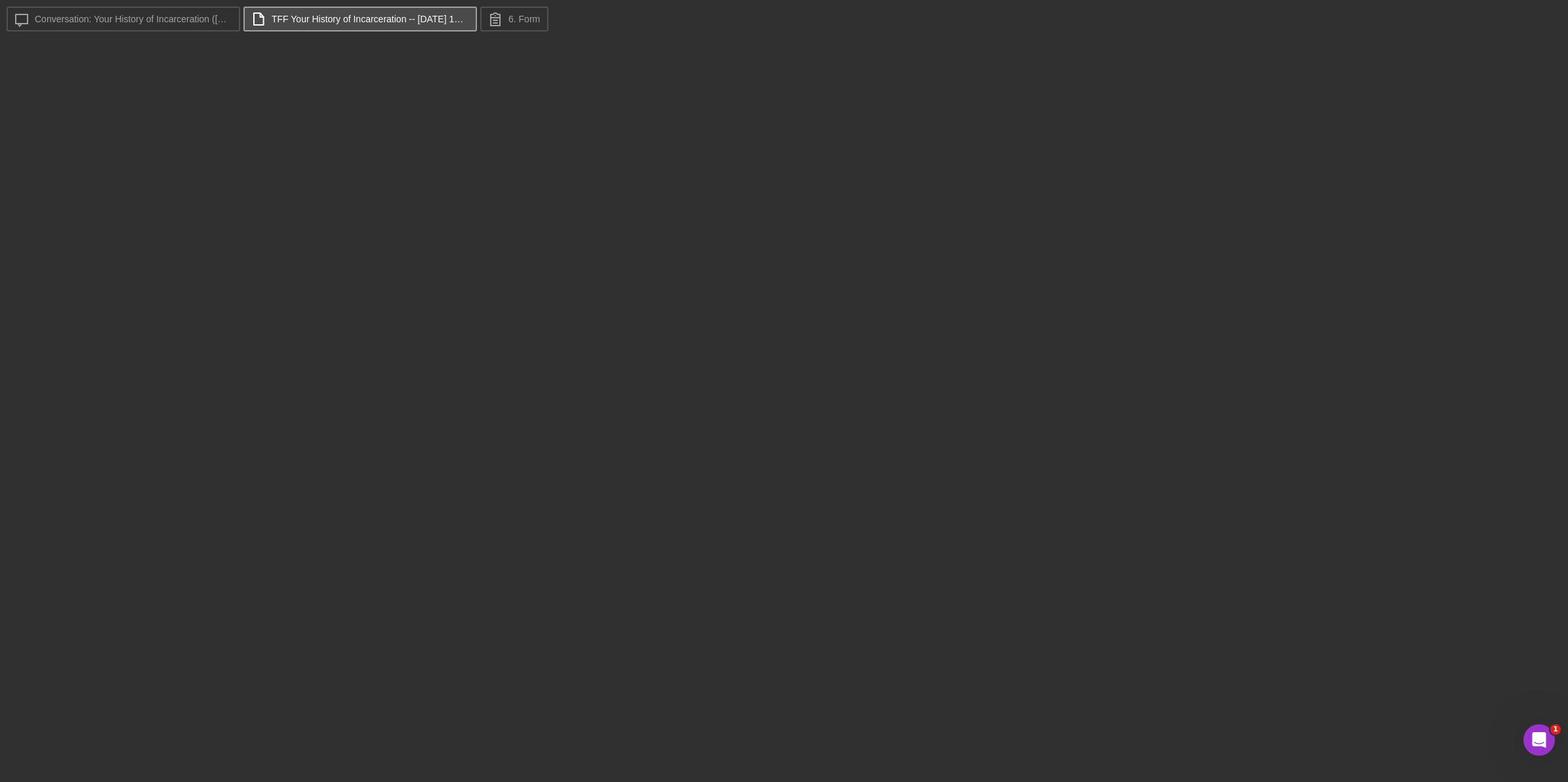
click at [335, 24] on label "TFF Your History of Incarceration -- 2025-04-29 10_28am.pdf" at bounding box center [370, 19] width 197 height 10
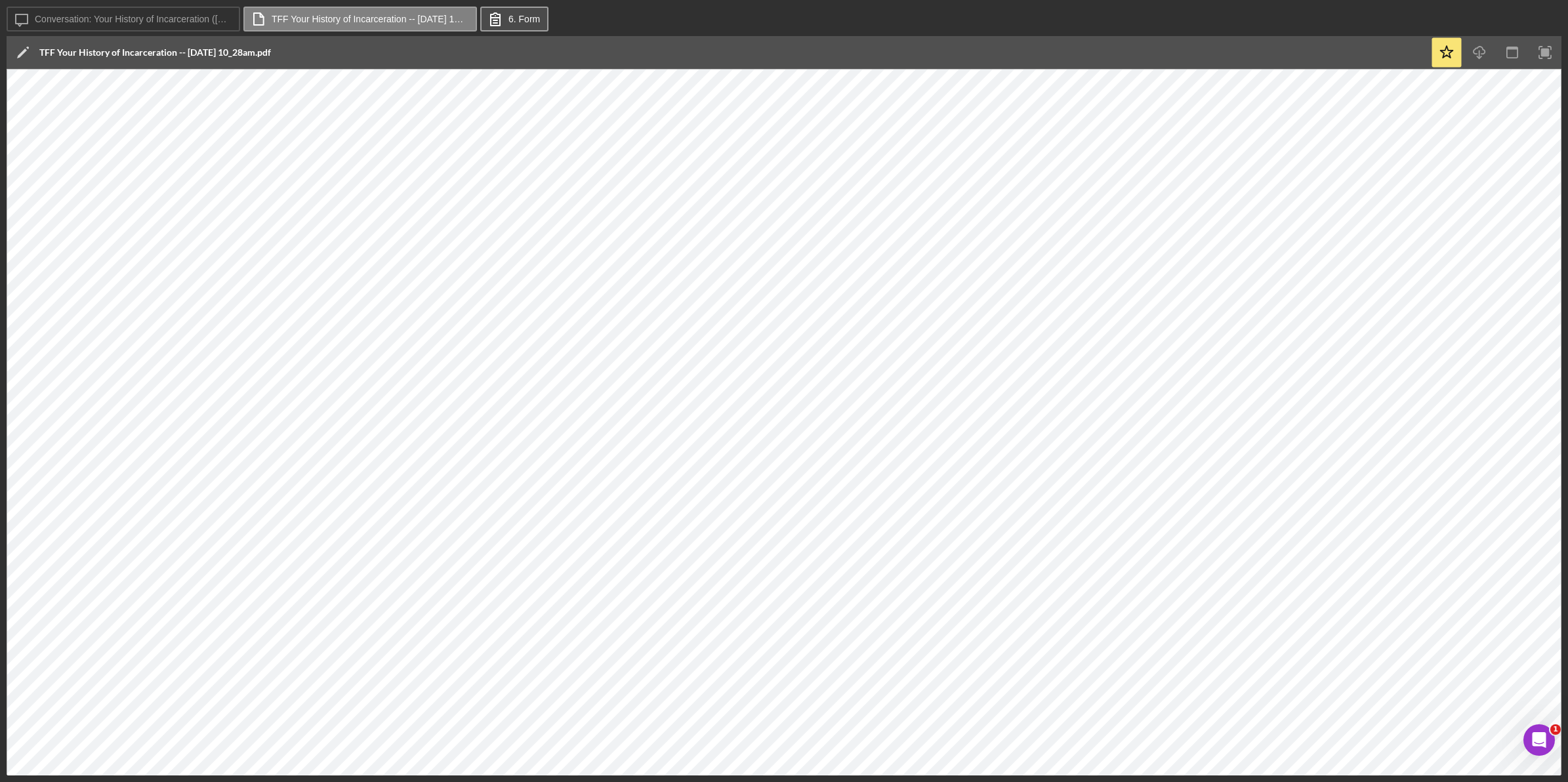
click at [512, 21] on label "6. Form" at bounding box center [524, 19] width 32 height 10
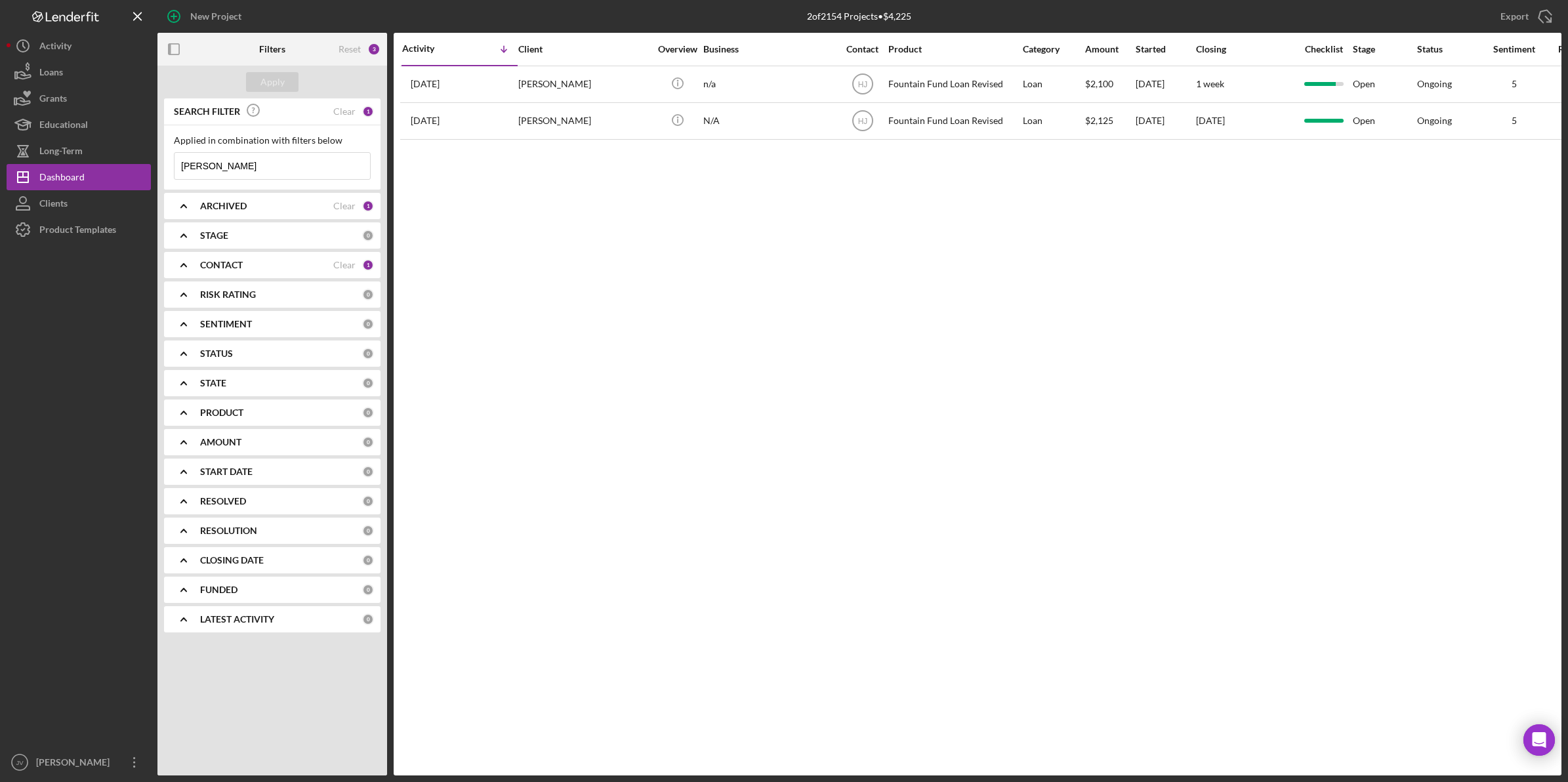
click at [264, 258] on div "CONTACT Clear 1" at bounding box center [287, 264] width 174 height 26
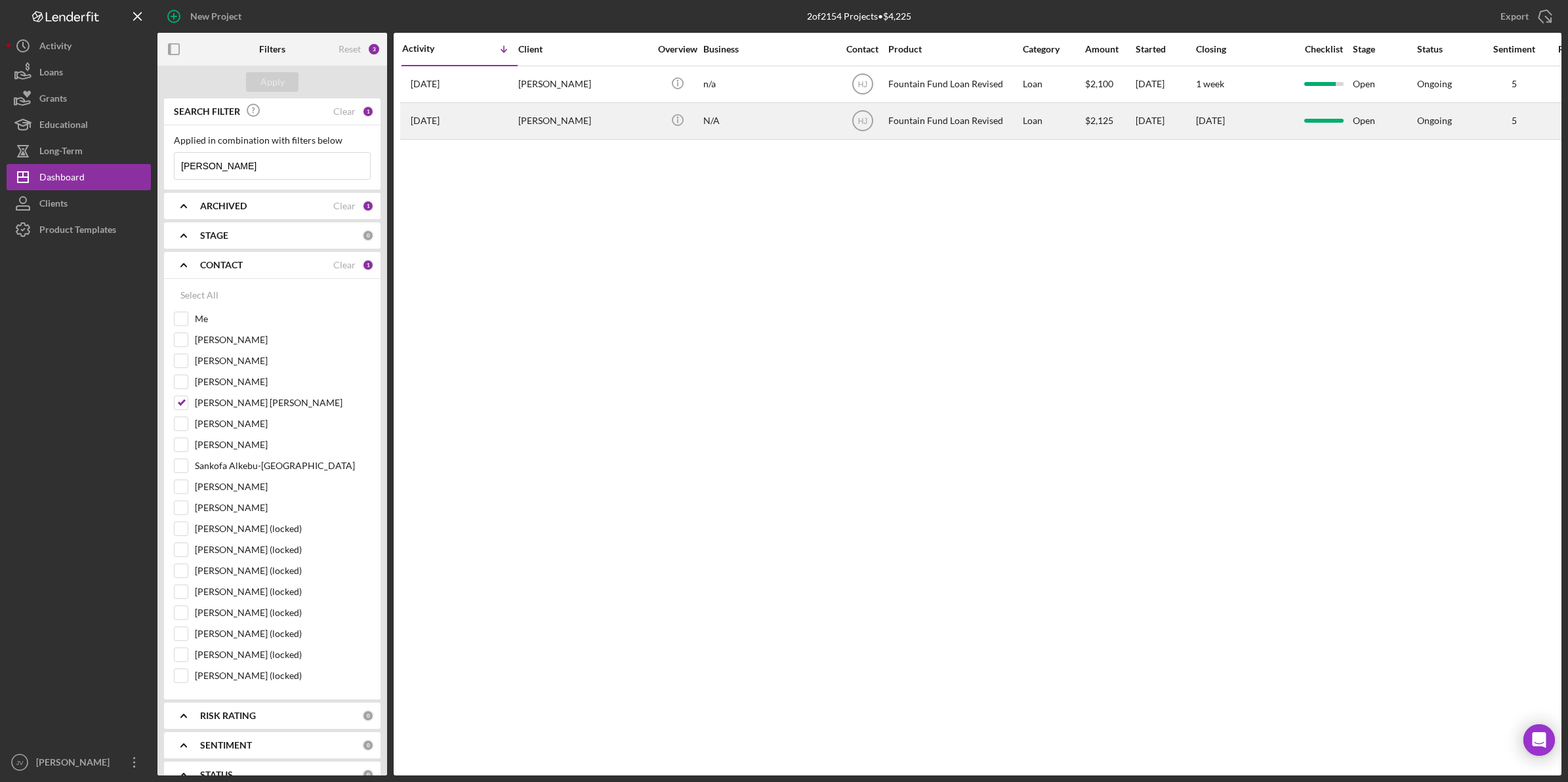
click at [555, 118] on div "[PERSON_NAME]" at bounding box center [583, 121] width 131 height 35
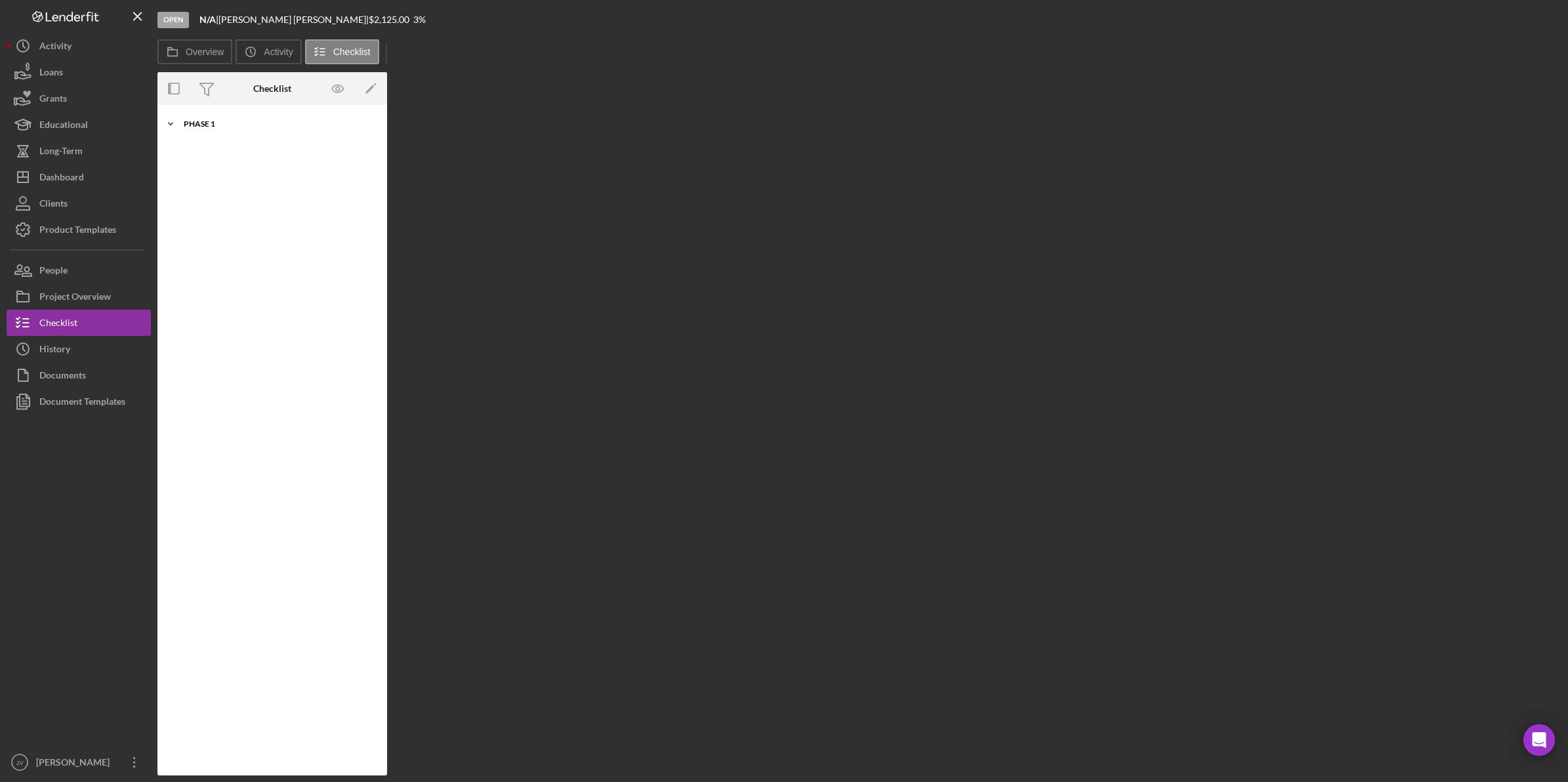
click at [274, 124] on div "Phase 1" at bounding box center [277, 124] width 187 height 8
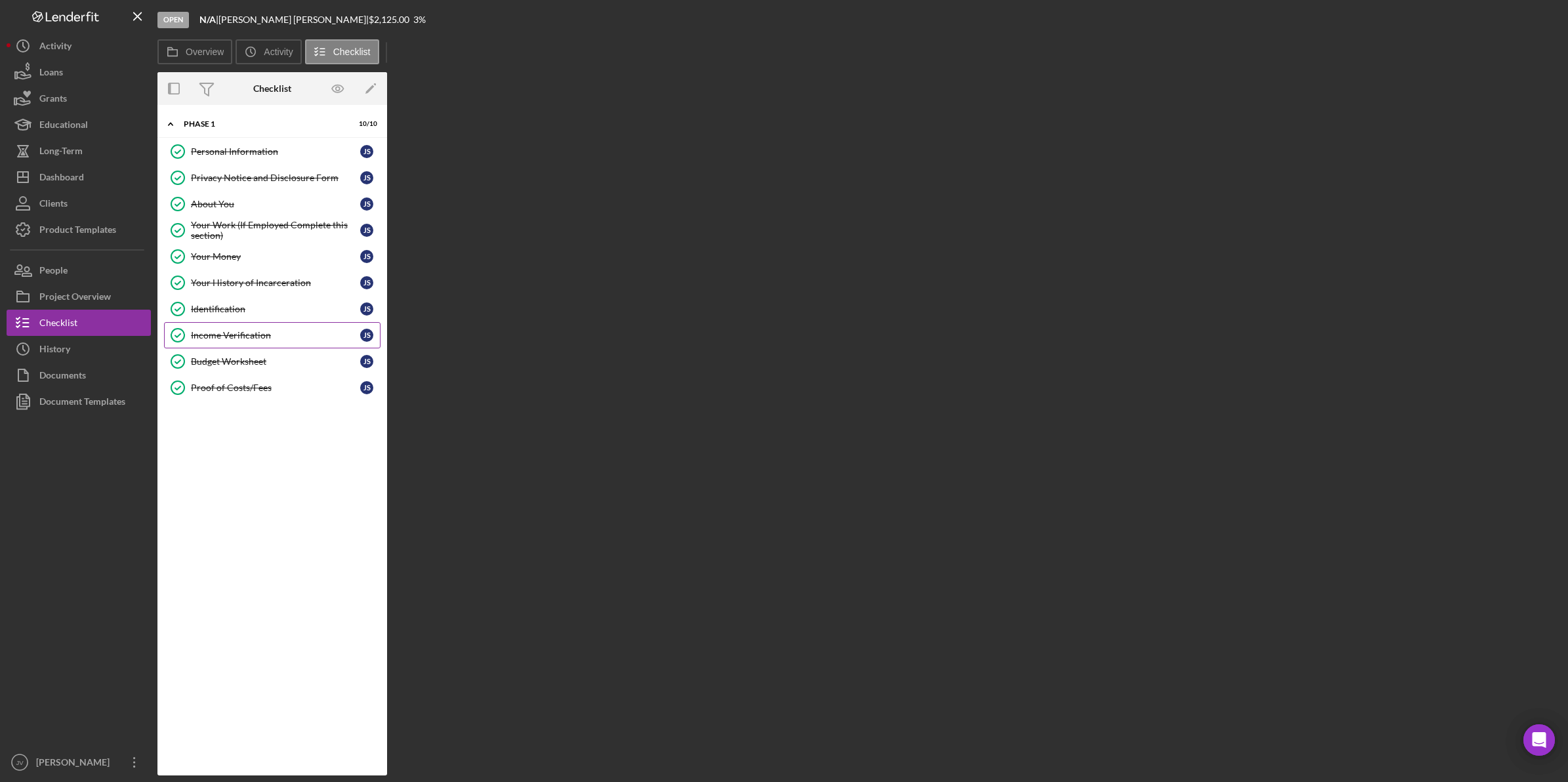
click at [257, 345] on link "Income Verification Income Verification J S" at bounding box center [272, 335] width 216 height 26
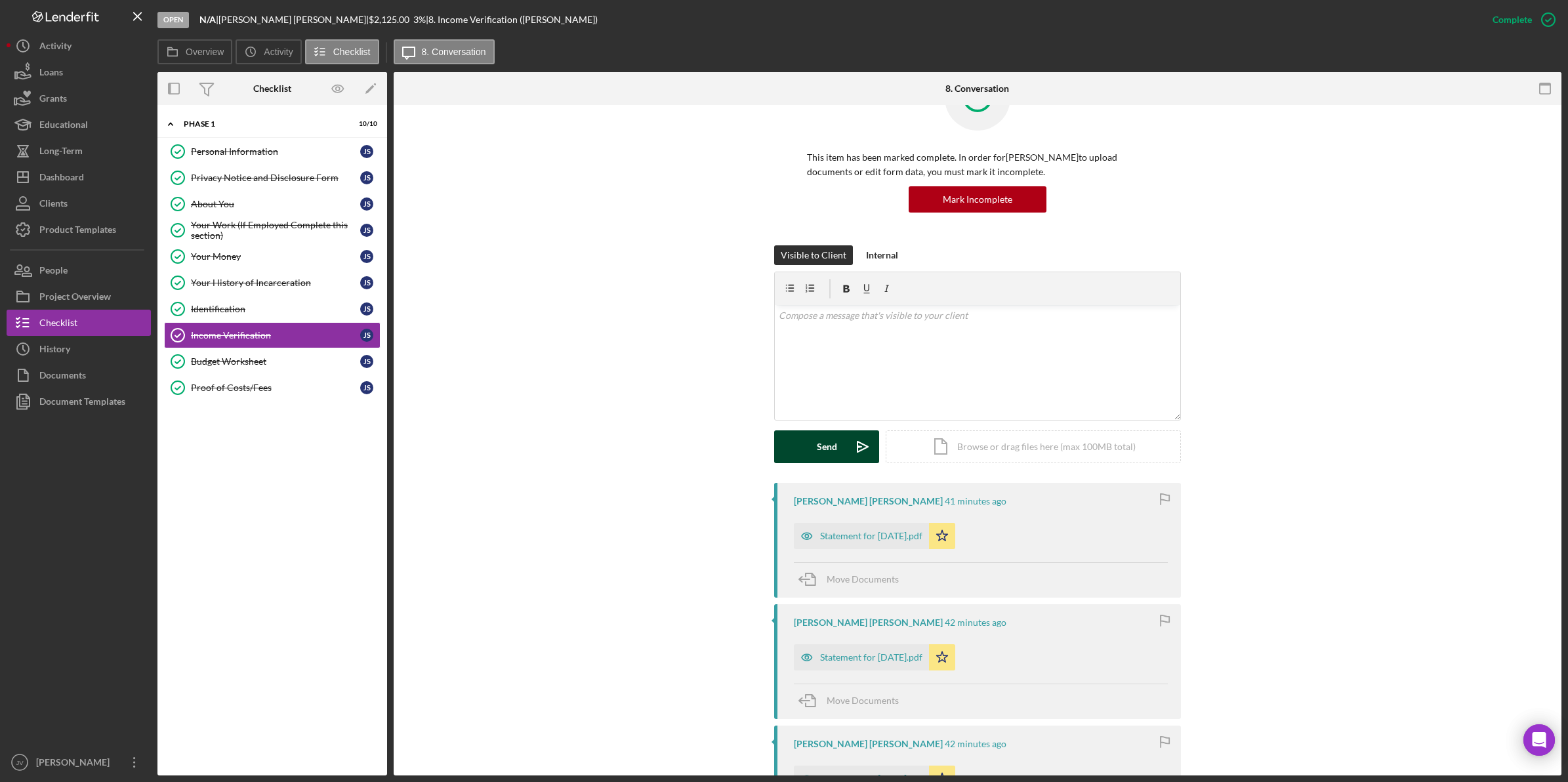
scroll to position [164, 0]
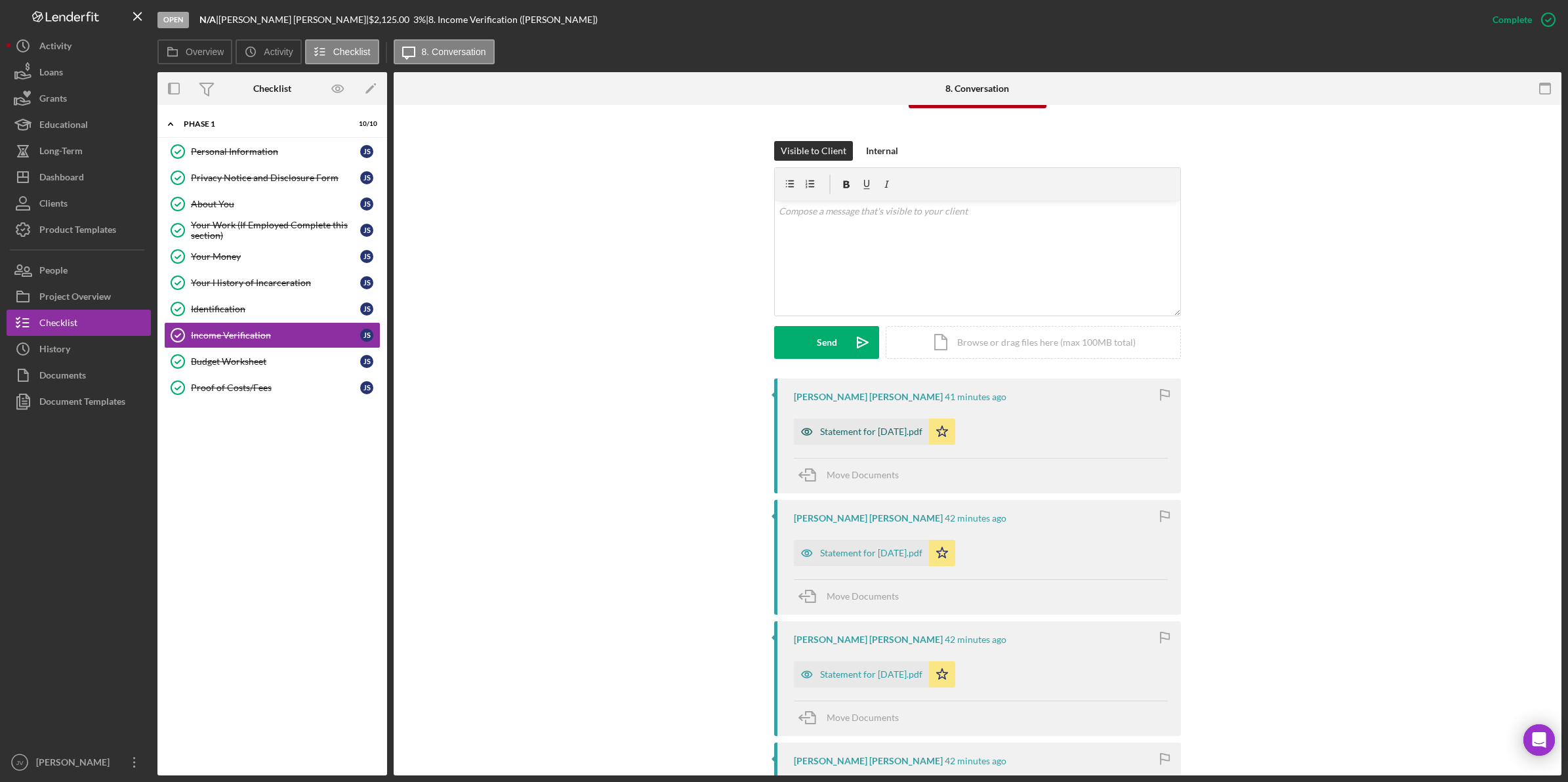
click at [862, 424] on div "Statement for Aug 15, 2025.pdf" at bounding box center [861, 431] width 135 height 26
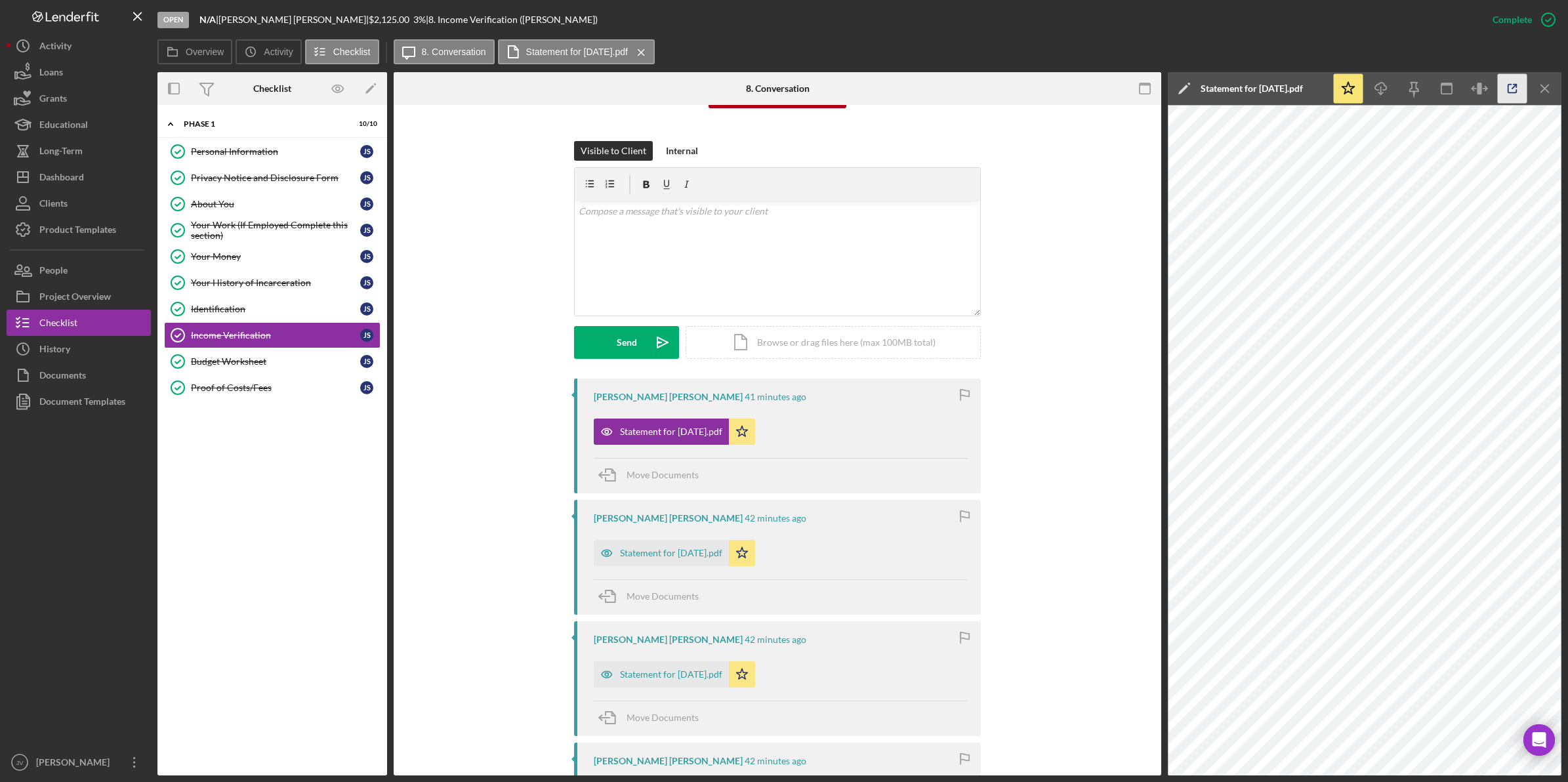
click at [1507, 83] on icon "button" at bounding box center [1512, 89] width 30 height 30
click at [680, 558] on div "Statement for Aug 1, 2025.pdf" at bounding box center [671, 553] width 102 height 10
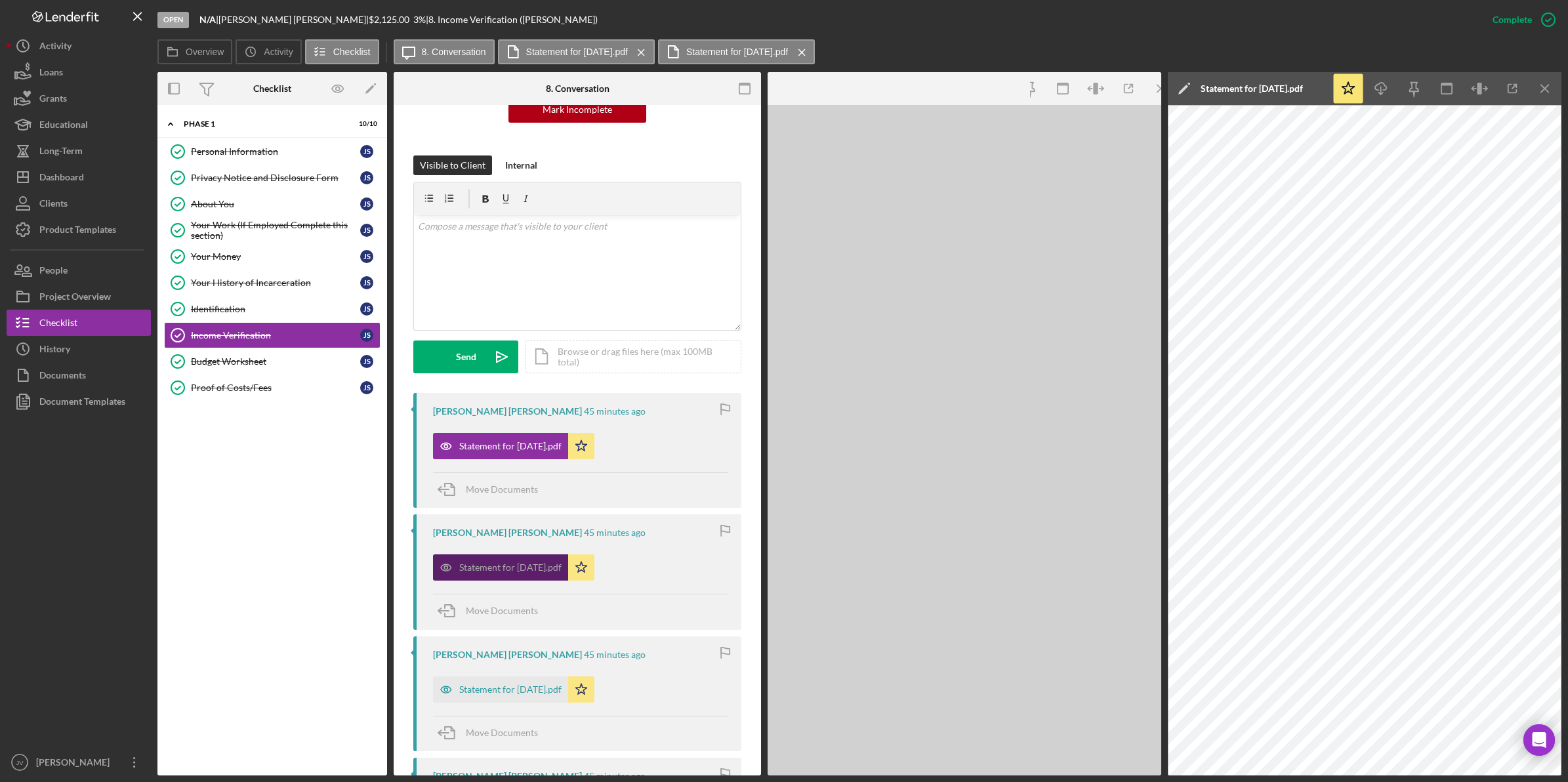
scroll to position [178, 0]
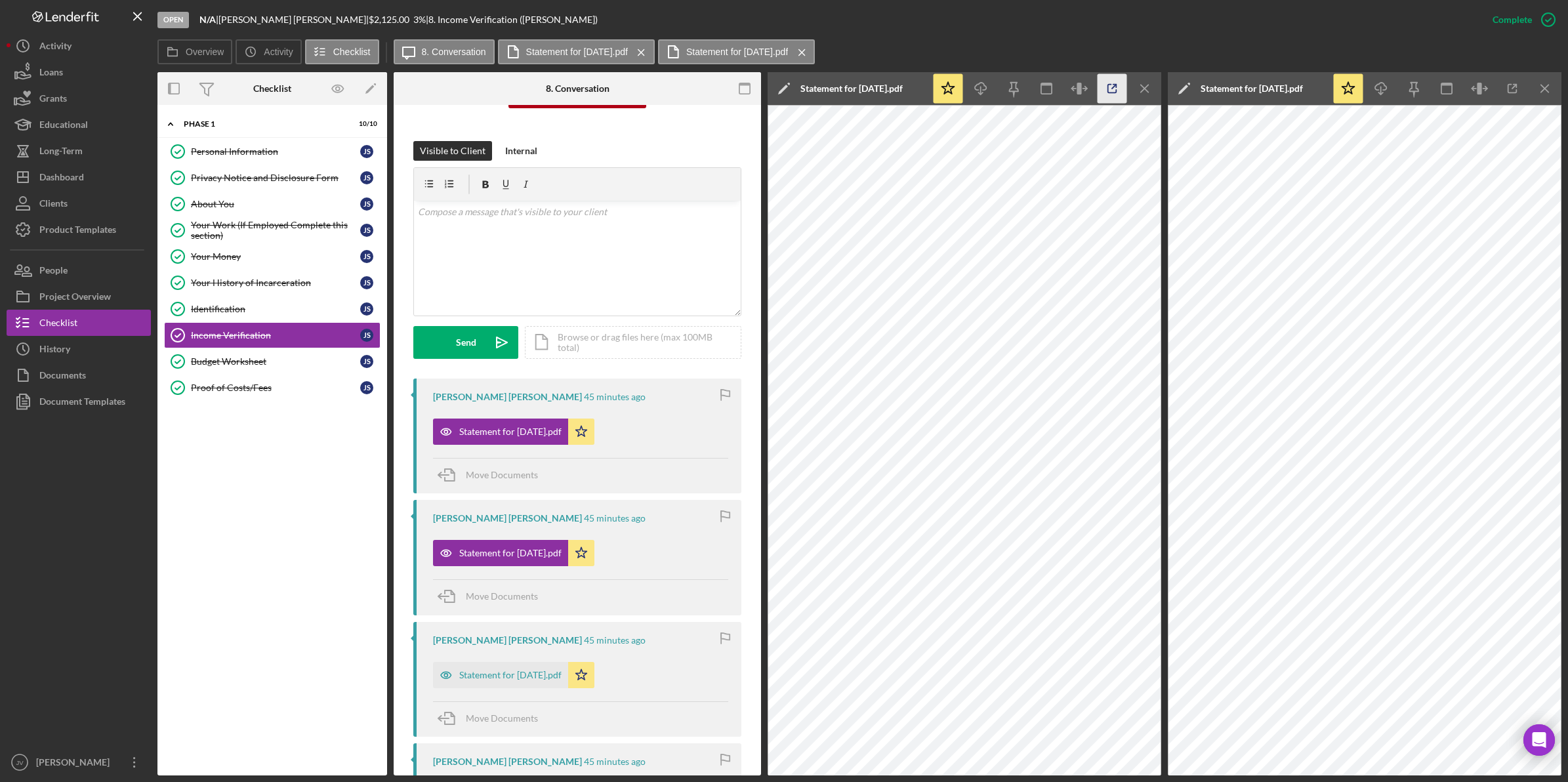
click at [1119, 90] on icon "button" at bounding box center [1113, 89] width 30 height 30
click at [514, 675] on div "Statement for Jul 18, 2025.pdf" at bounding box center [510, 675] width 102 height 10
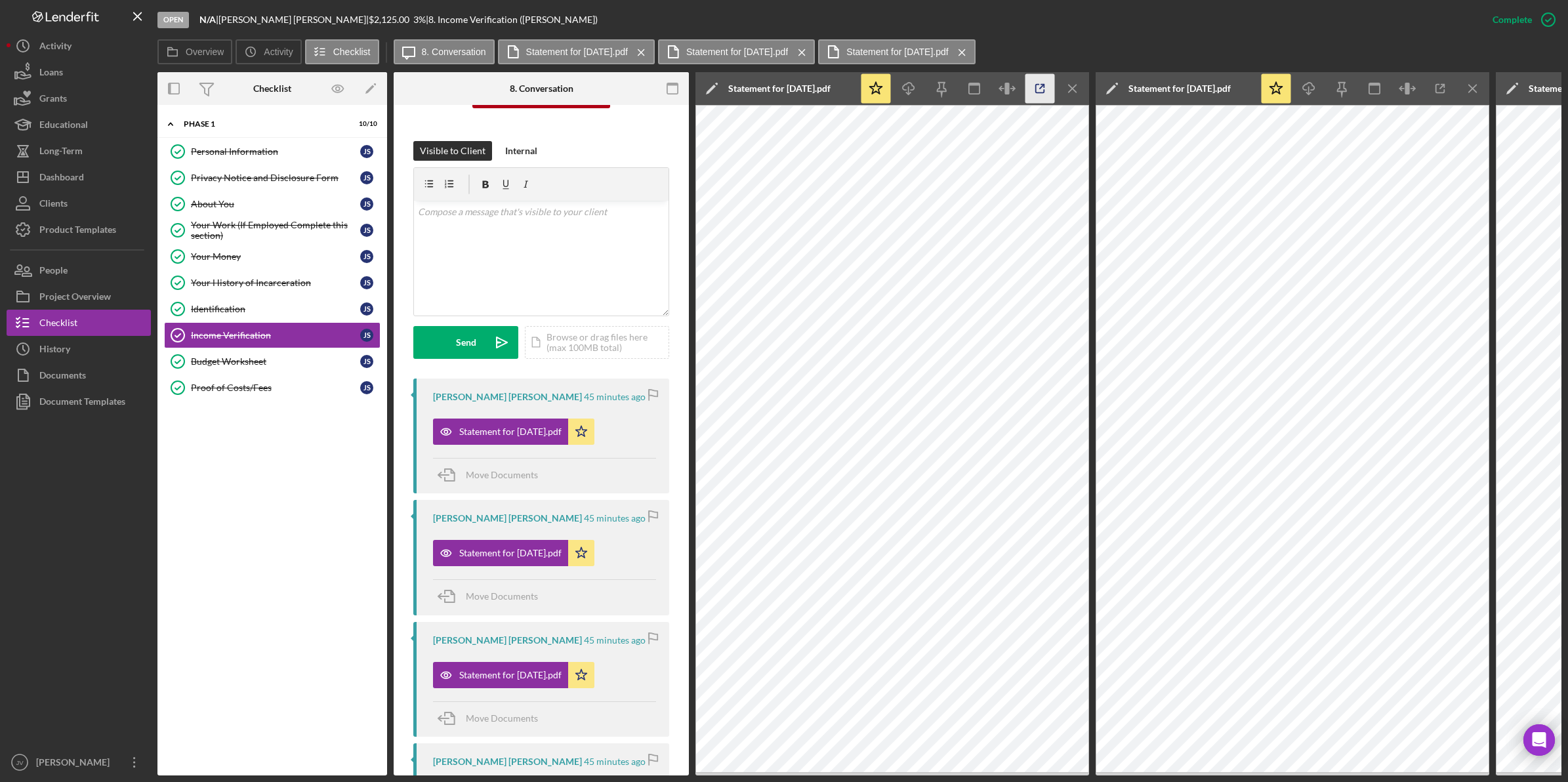
click at [1037, 98] on icon "button" at bounding box center [1040, 89] width 30 height 30
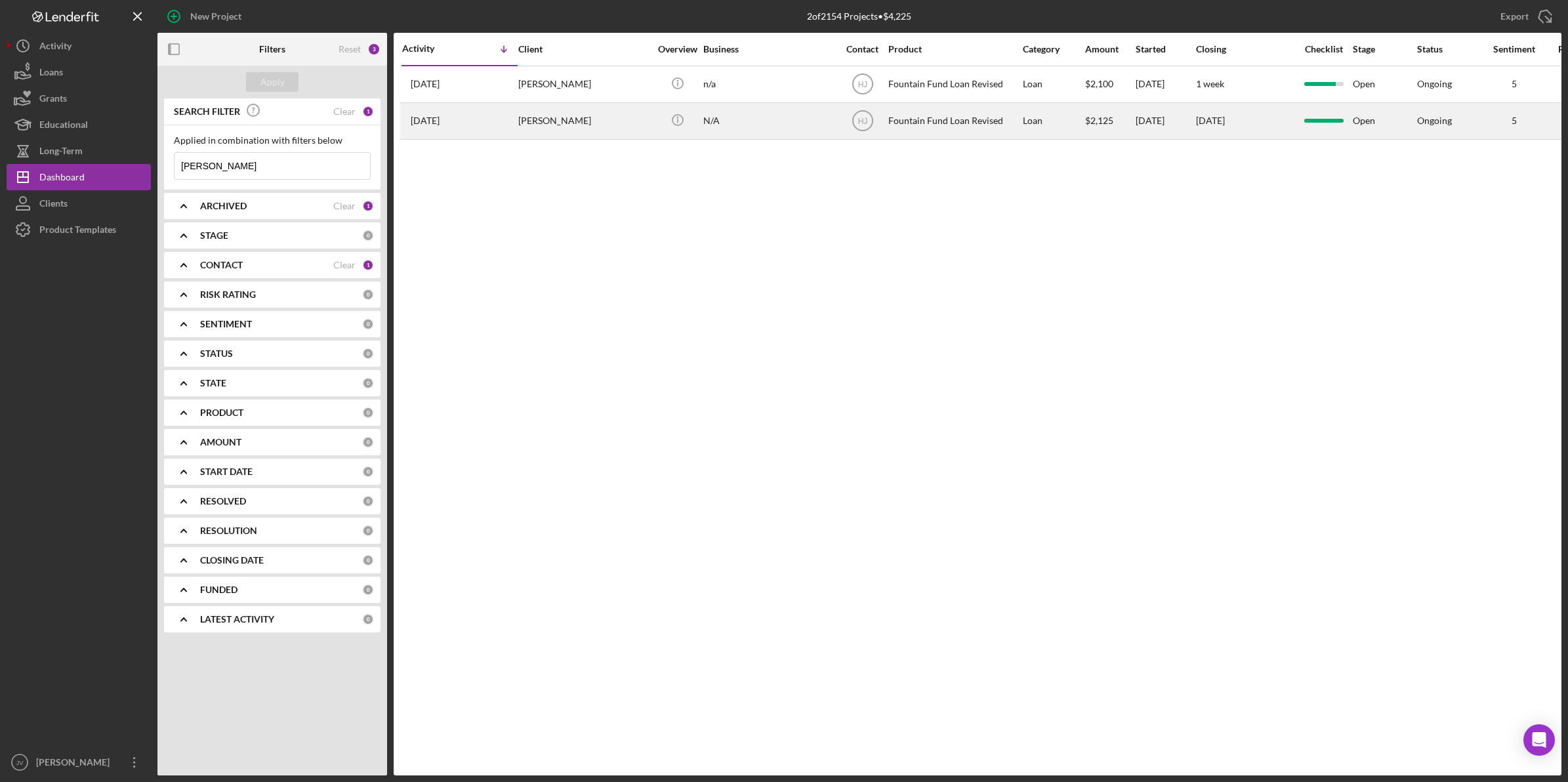
click at [622, 132] on div "[PERSON_NAME]" at bounding box center [583, 121] width 131 height 35
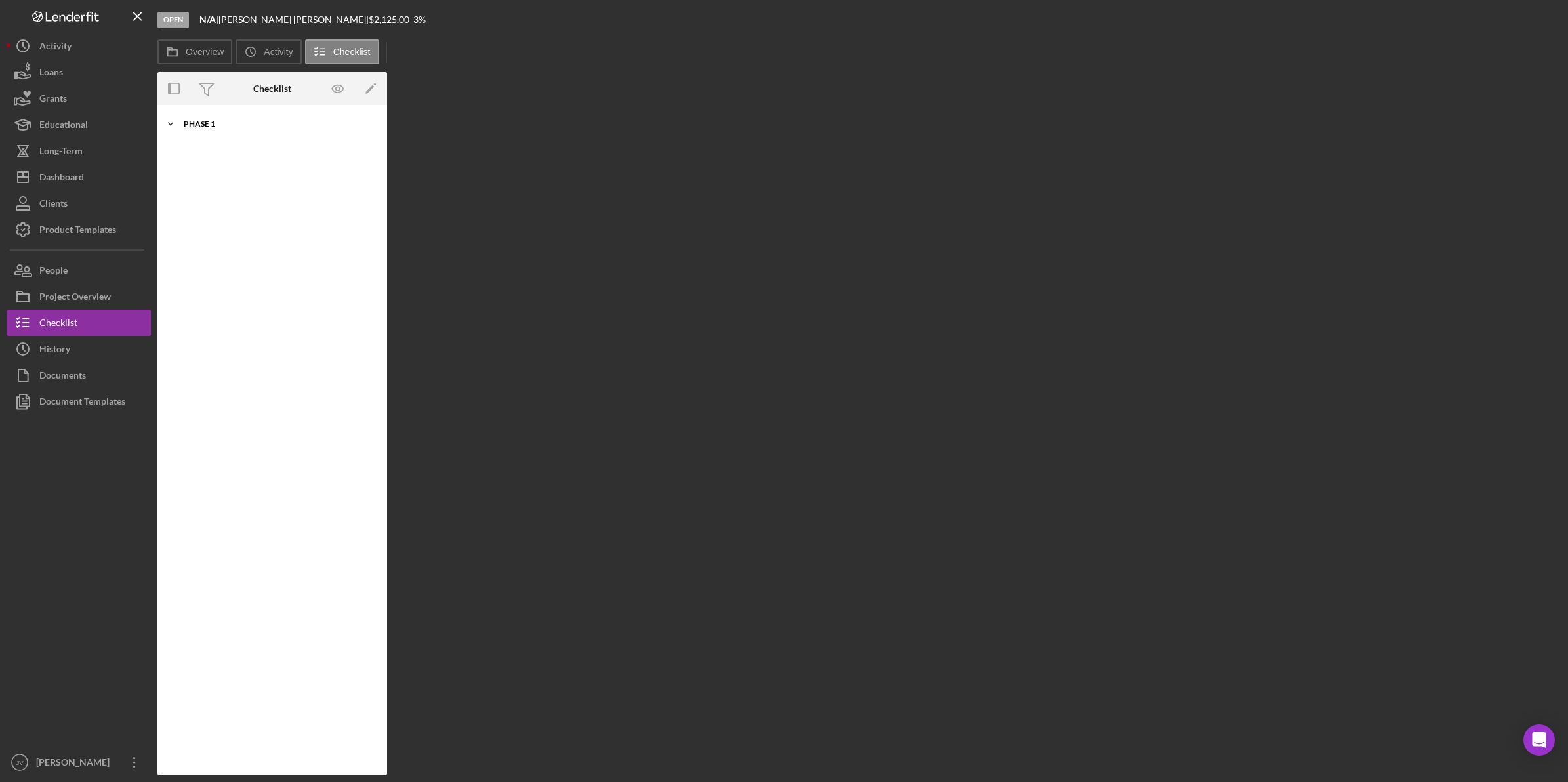
click at [184, 125] on div "Phase 1" at bounding box center [277, 124] width 187 height 8
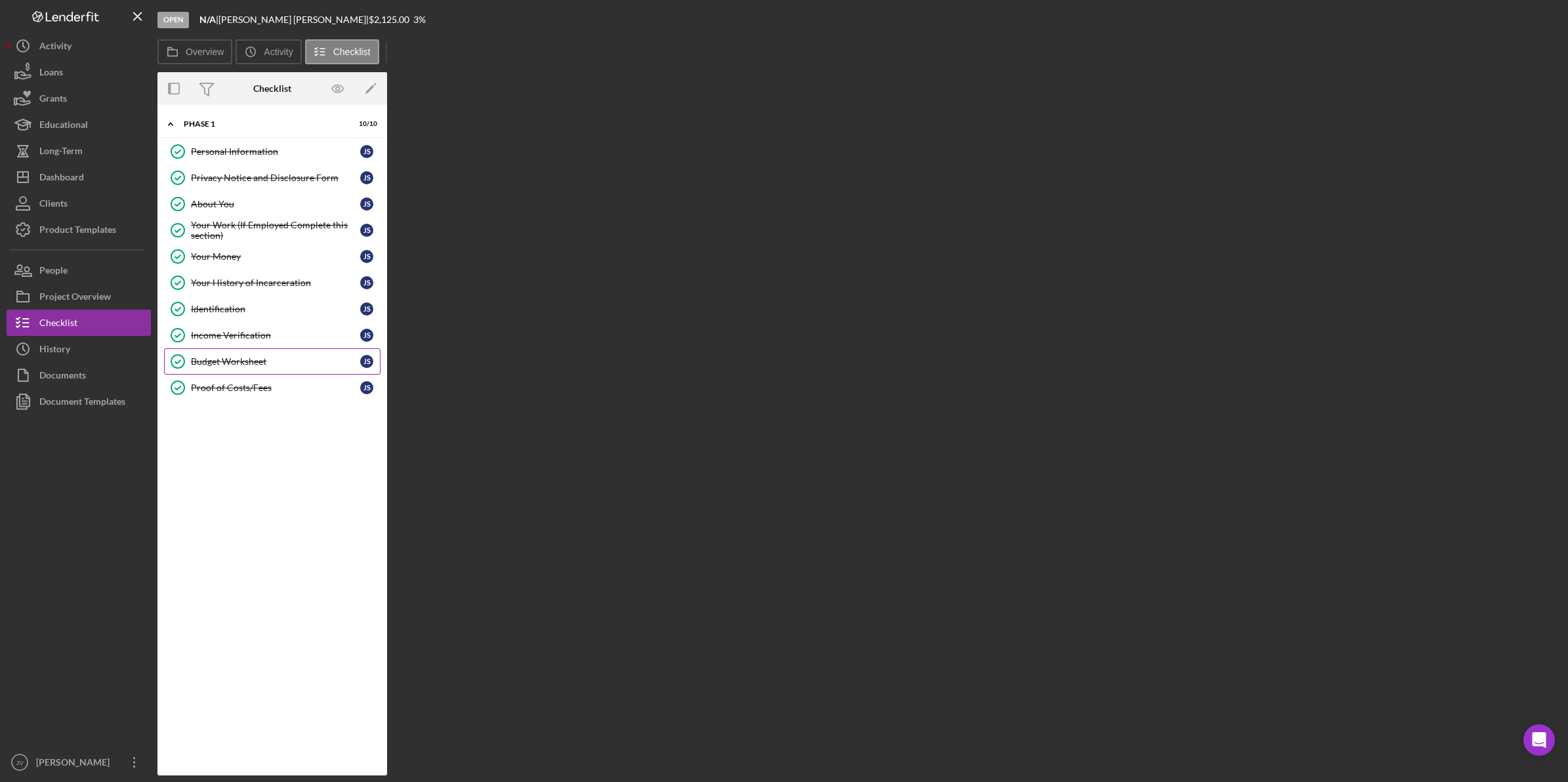
click at [224, 356] on link "Budget Worksheet Budget Worksheet J S" at bounding box center [272, 361] width 216 height 26
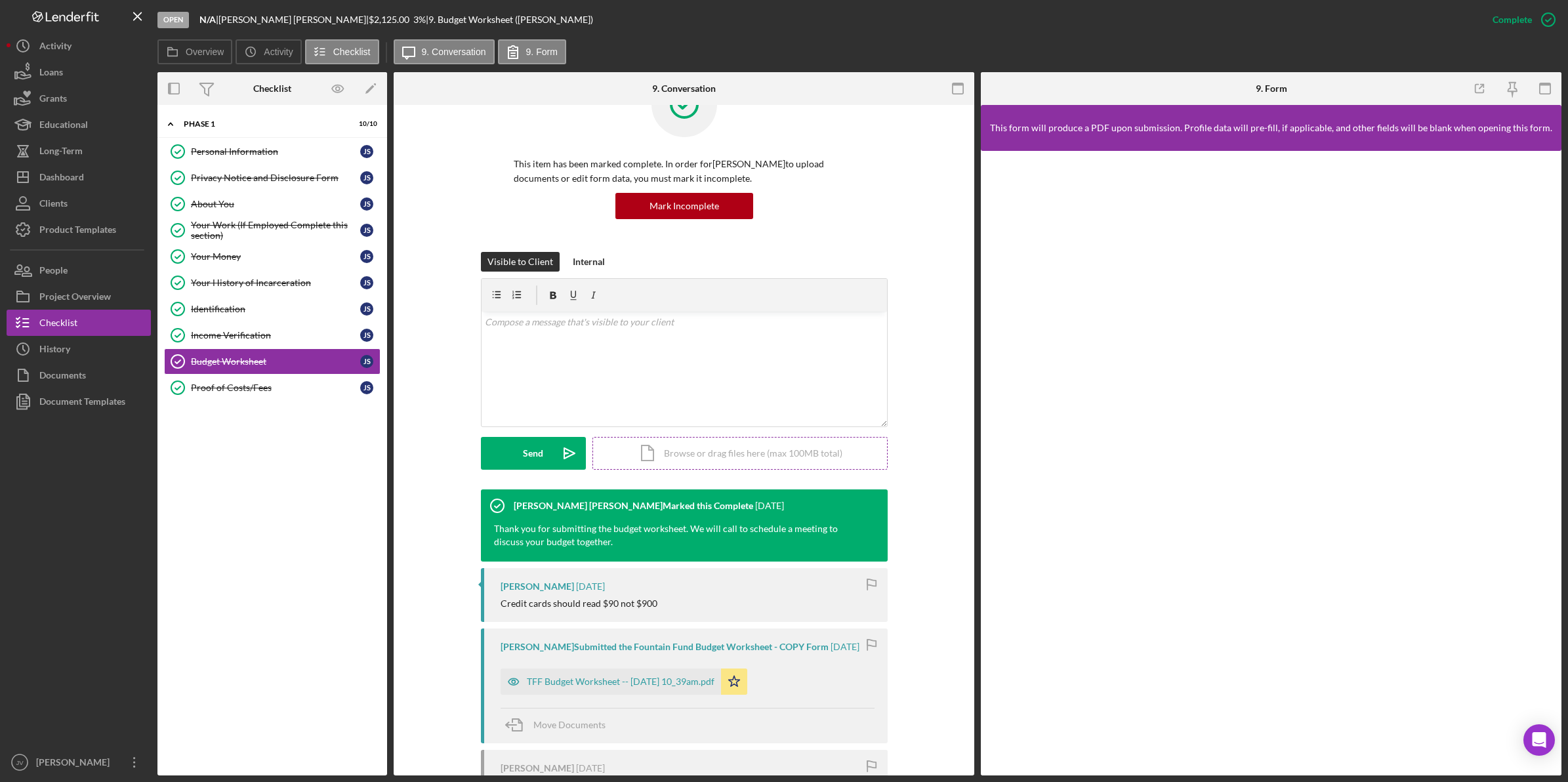
scroll to position [82, 0]
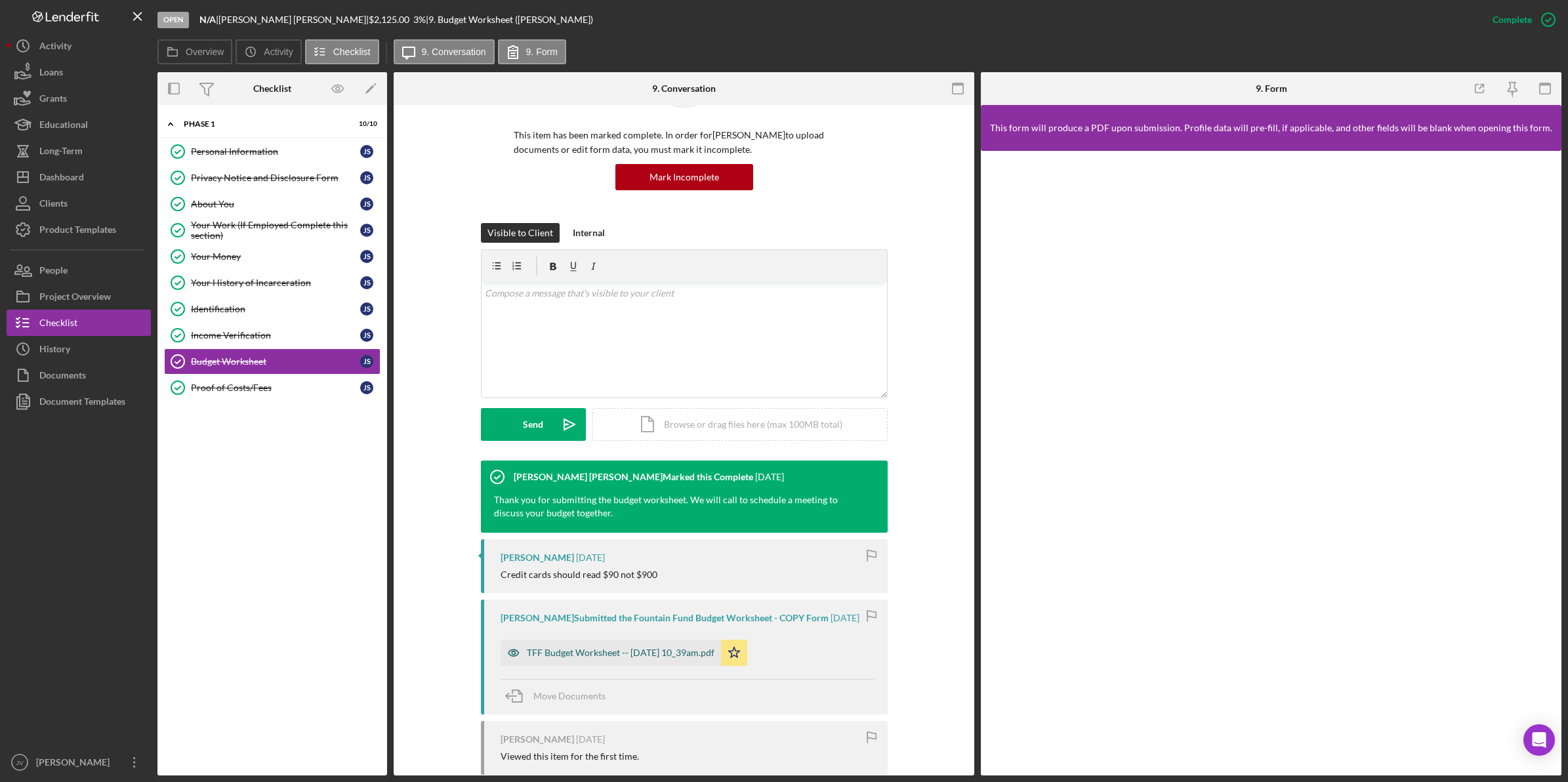
click at [620, 649] on div "TFF Budget Worksheet -- 2025-04-29 10_39am.pdf" at bounding box center [620, 653] width 187 height 10
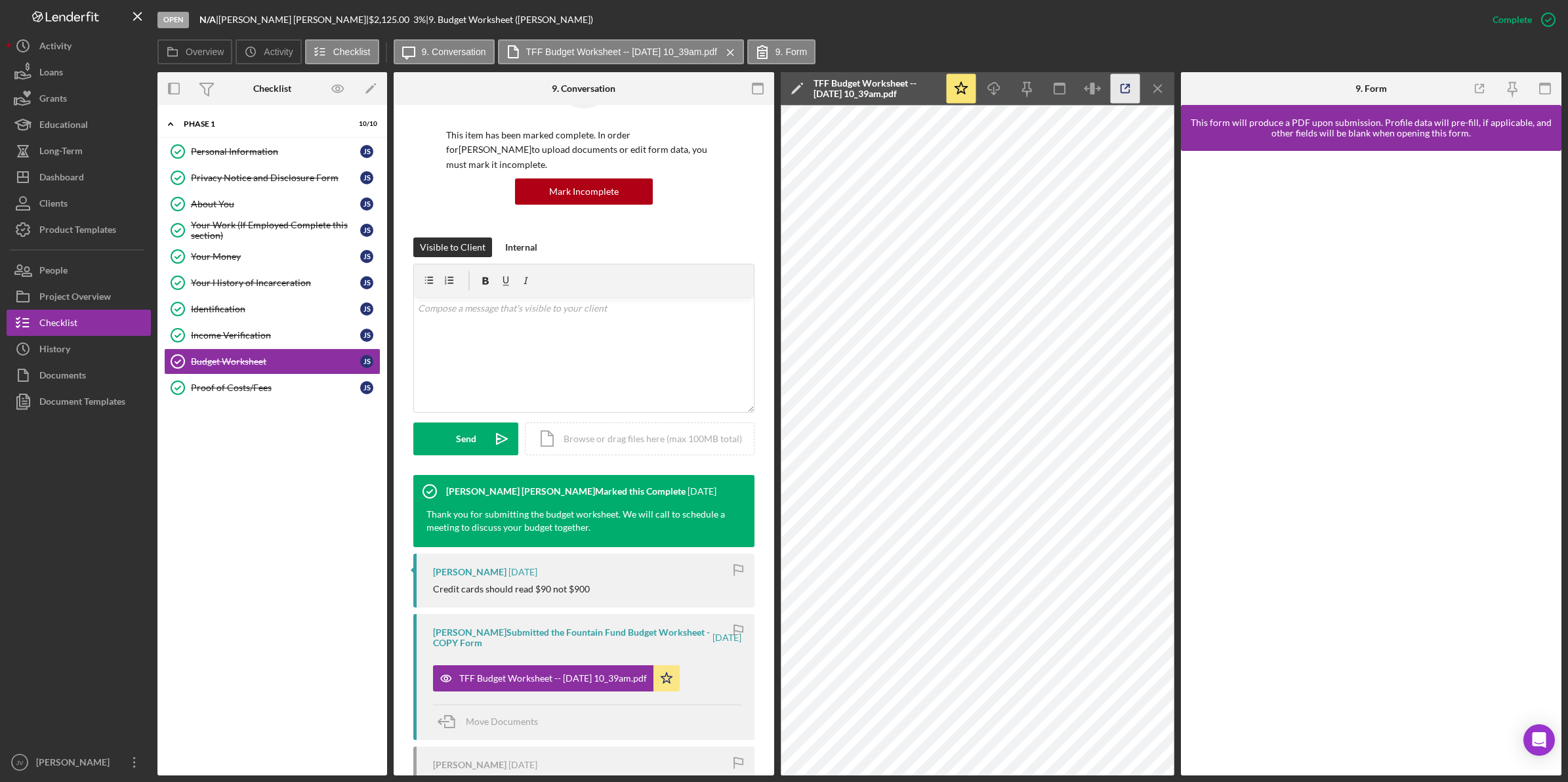
click at [1129, 90] on icon "button" at bounding box center [1126, 89] width 9 height 9
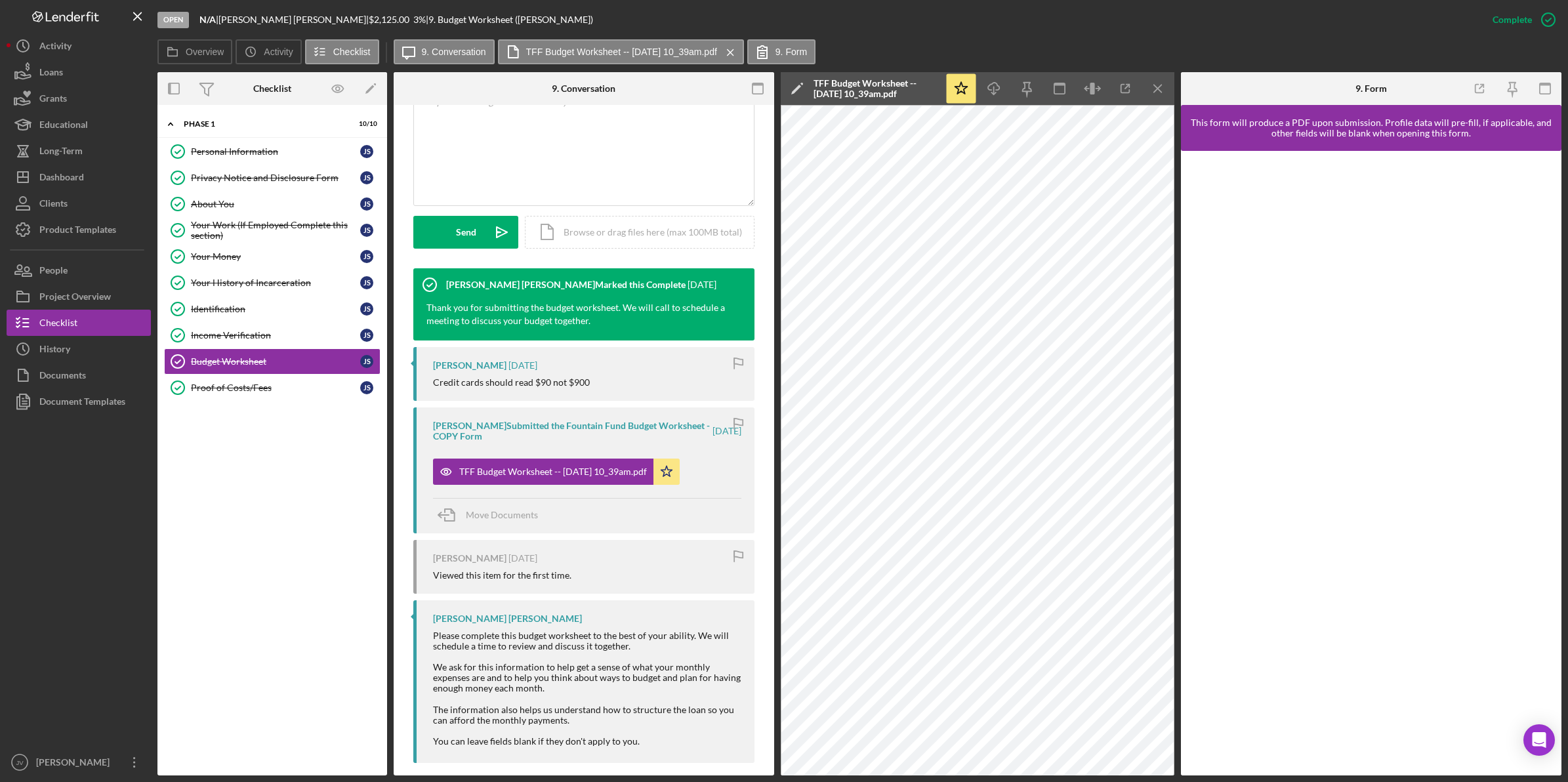
scroll to position [43, 0]
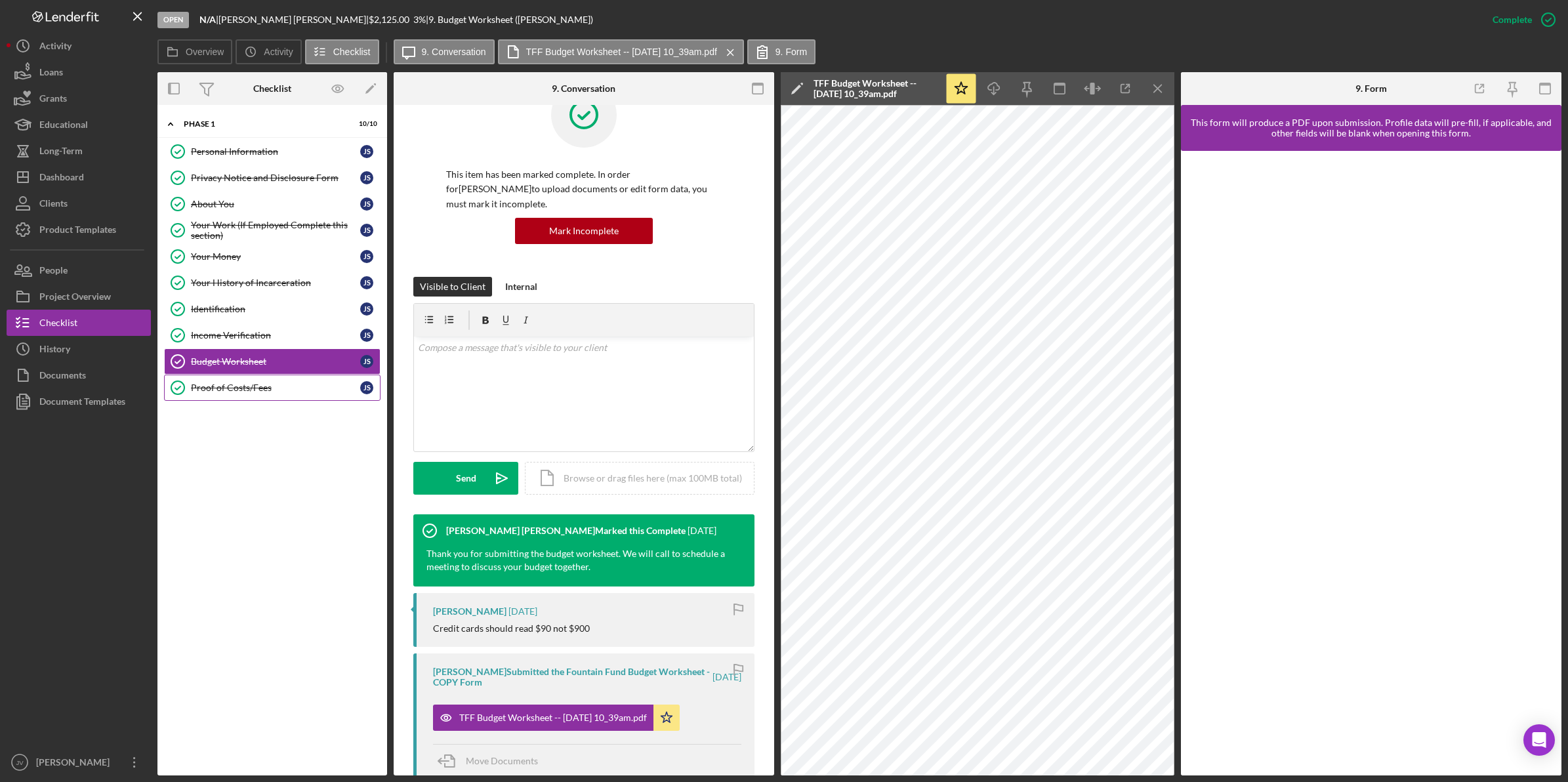
click at [261, 393] on div "Proof of Costs/Fees" at bounding box center [275, 388] width 170 height 10
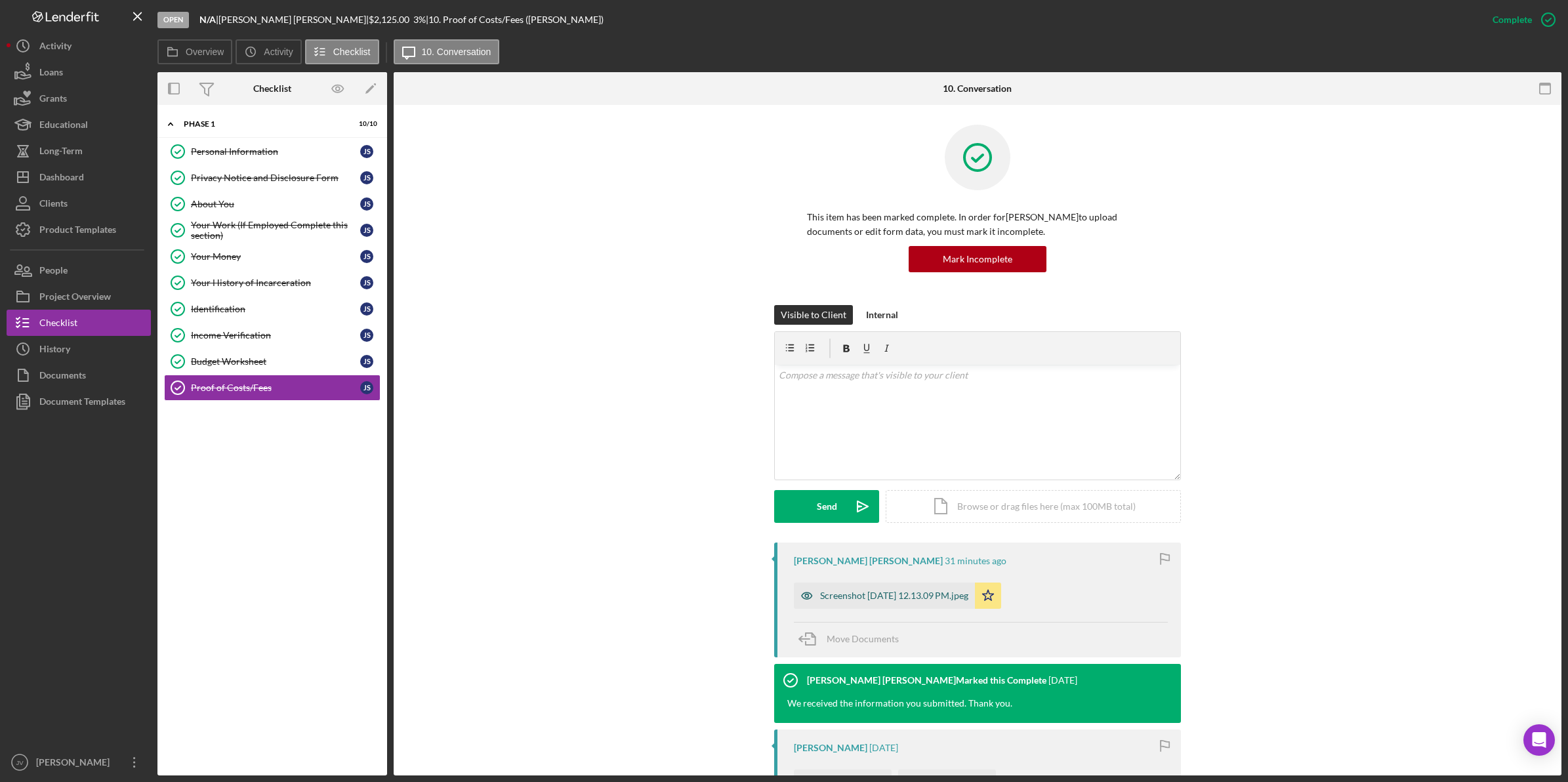
click at [886, 587] on div "Screenshot 2025-08-19 at 12.13.09 PM.jpeg" at bounding box center [884, 595] width 181 height 26
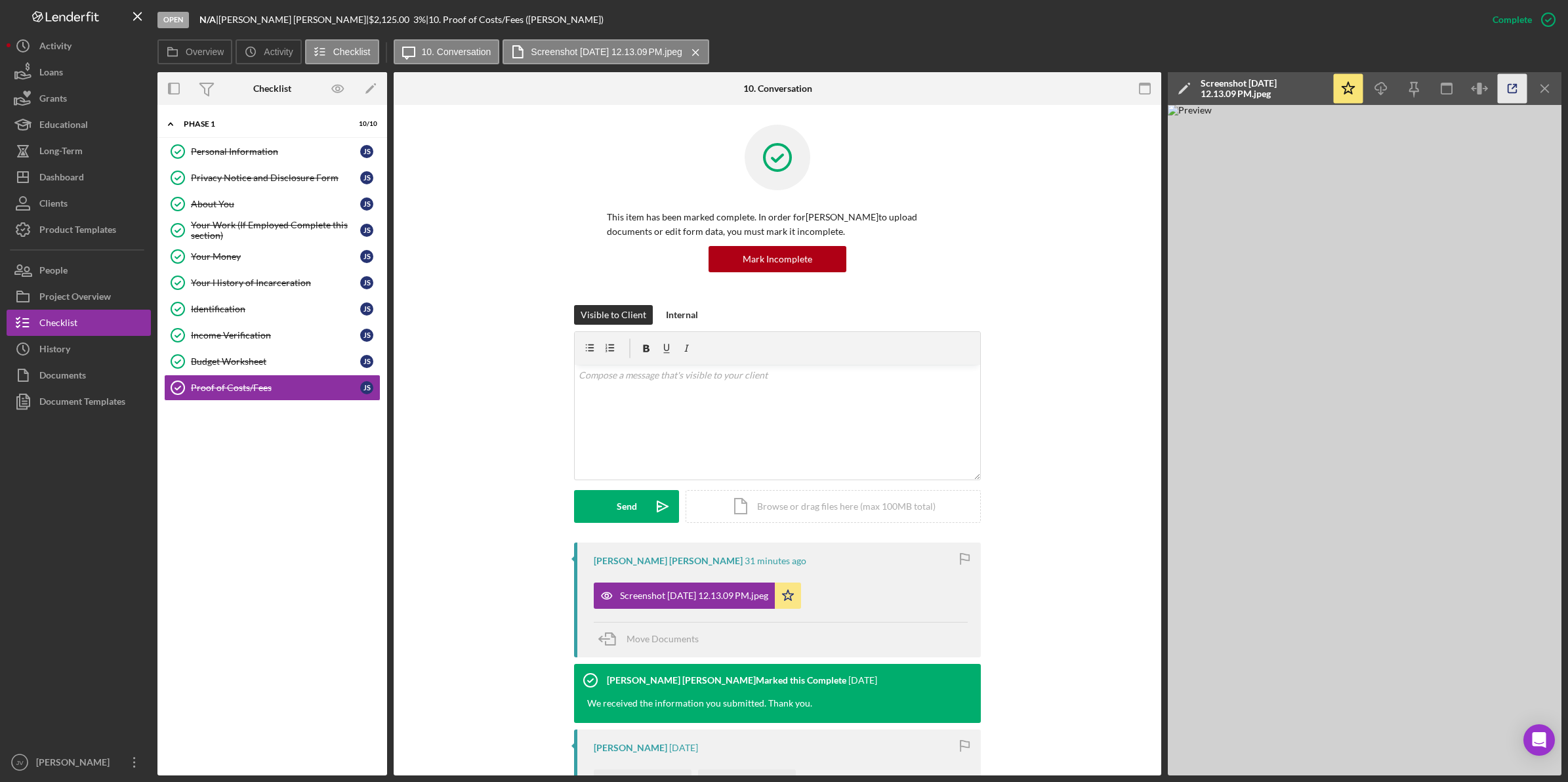
click at [1507, 87] on icon "button" at bounding box center [1512, 89] width 30 height 30
click at [253, 195] on link "About You About You J S" at bounding box center [272, 204] width 216 height 26
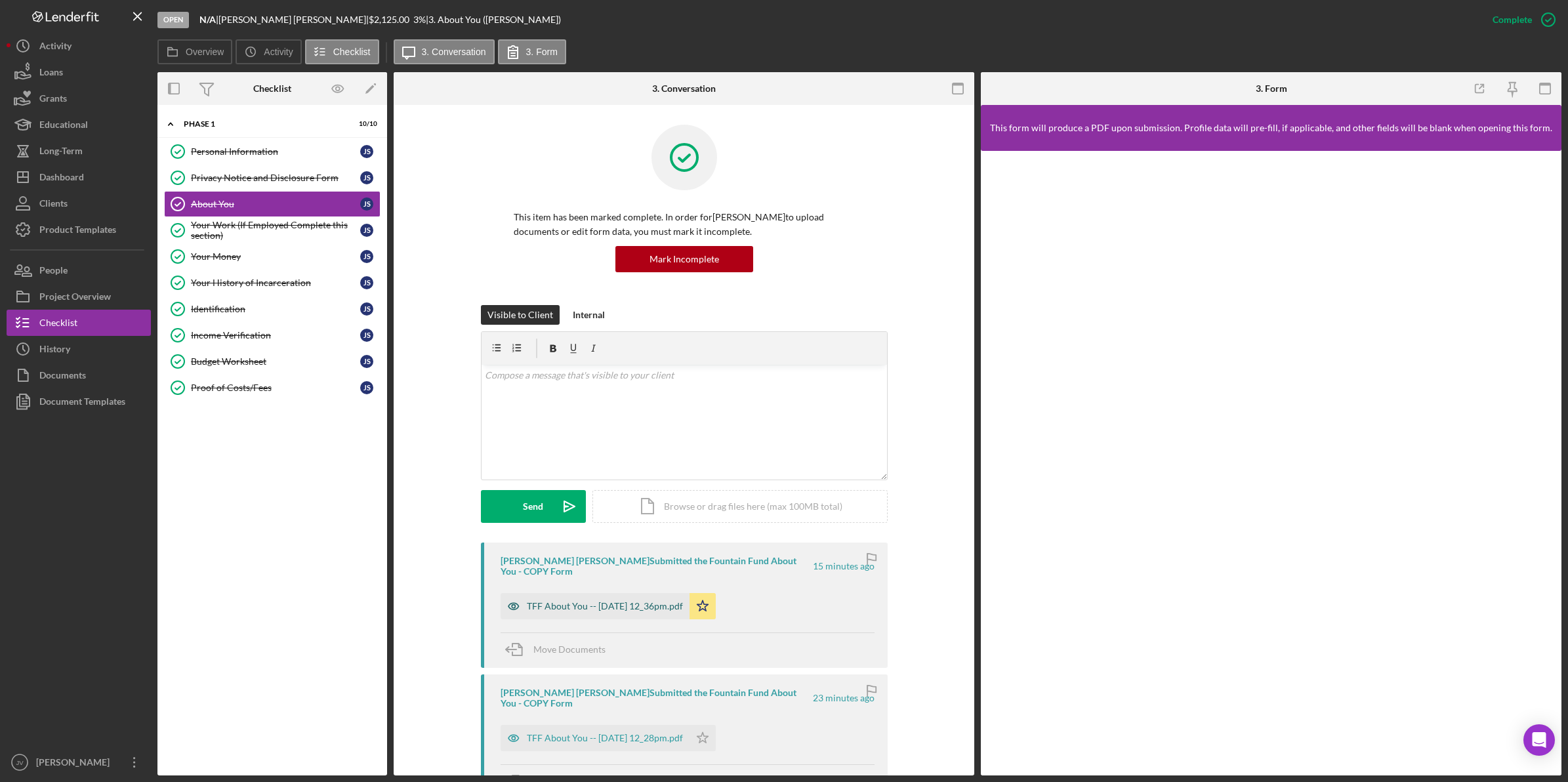
click at [665, 601] on div "TFF About You -- 2025-08-19 12_36pm.pdf" at bounding box center [605, 606] width 156 height 10
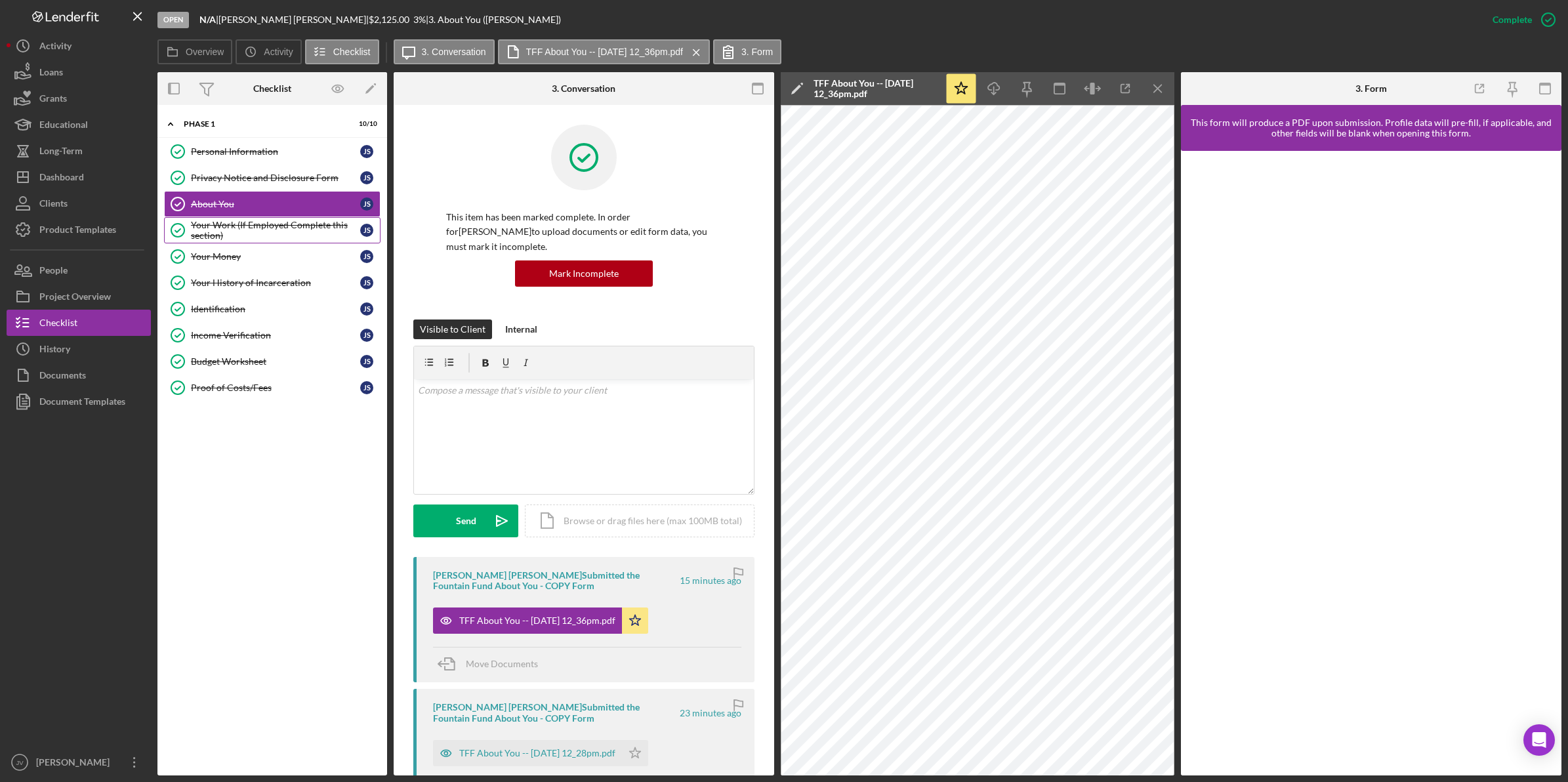
click at [300, 235] on div "Your Work (If Employed Complete this section)" at bounding box center [275, 230] width 170 height 21
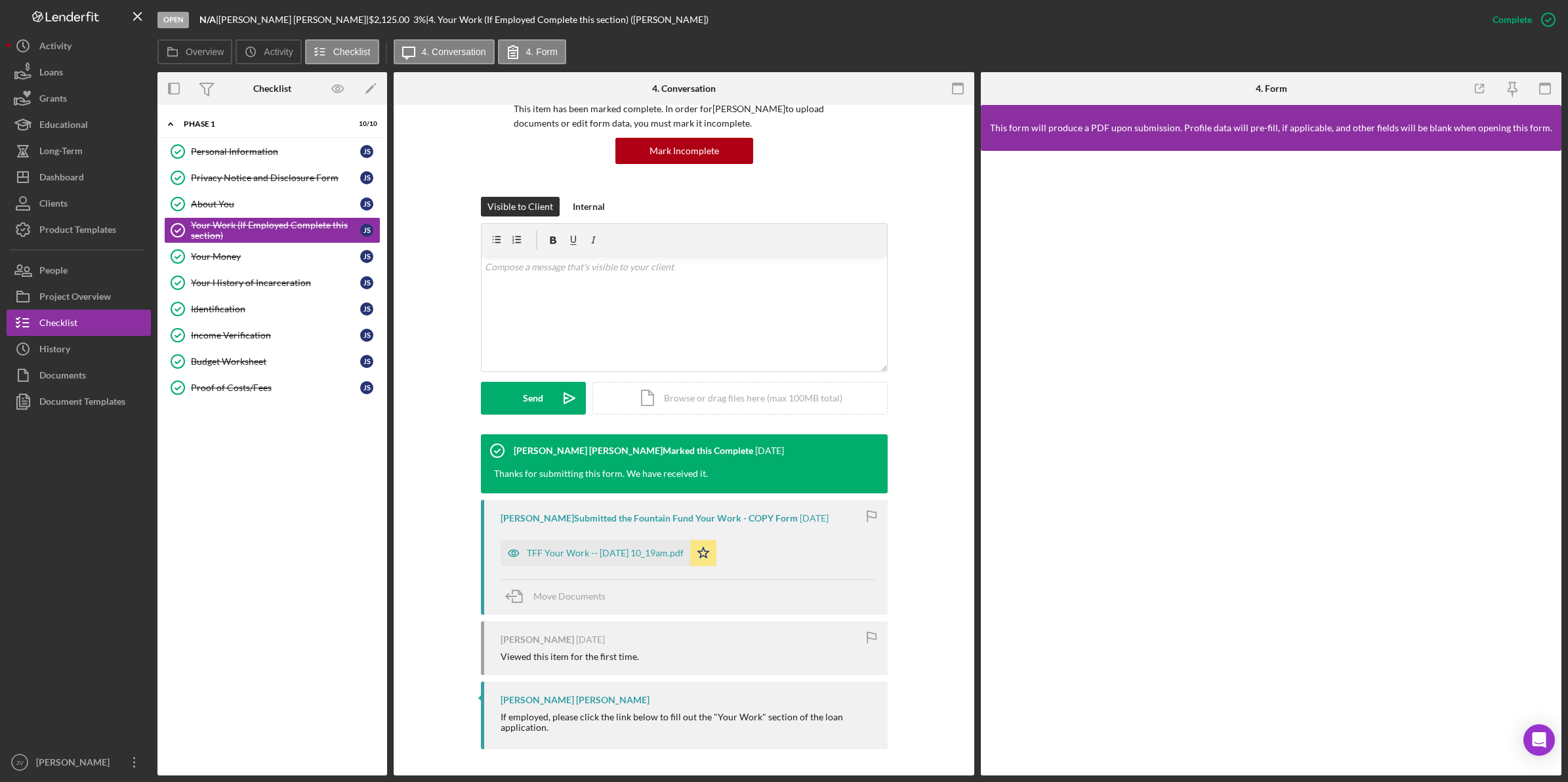
scroll to position [130, 0]
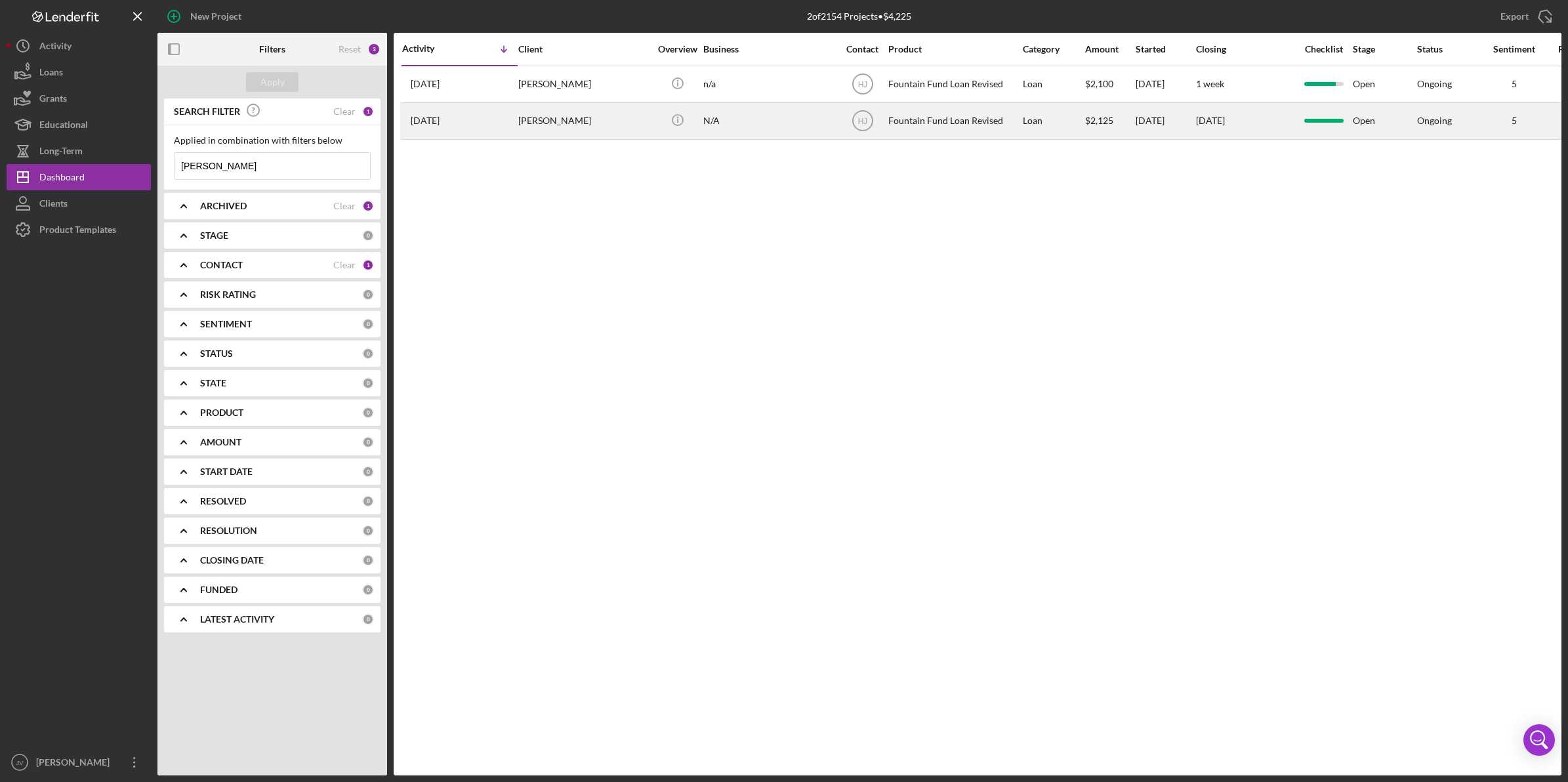
click at [520, 115] on div "[PERSON_NAME]" at bounding box center [583, 121] width 131 height 35
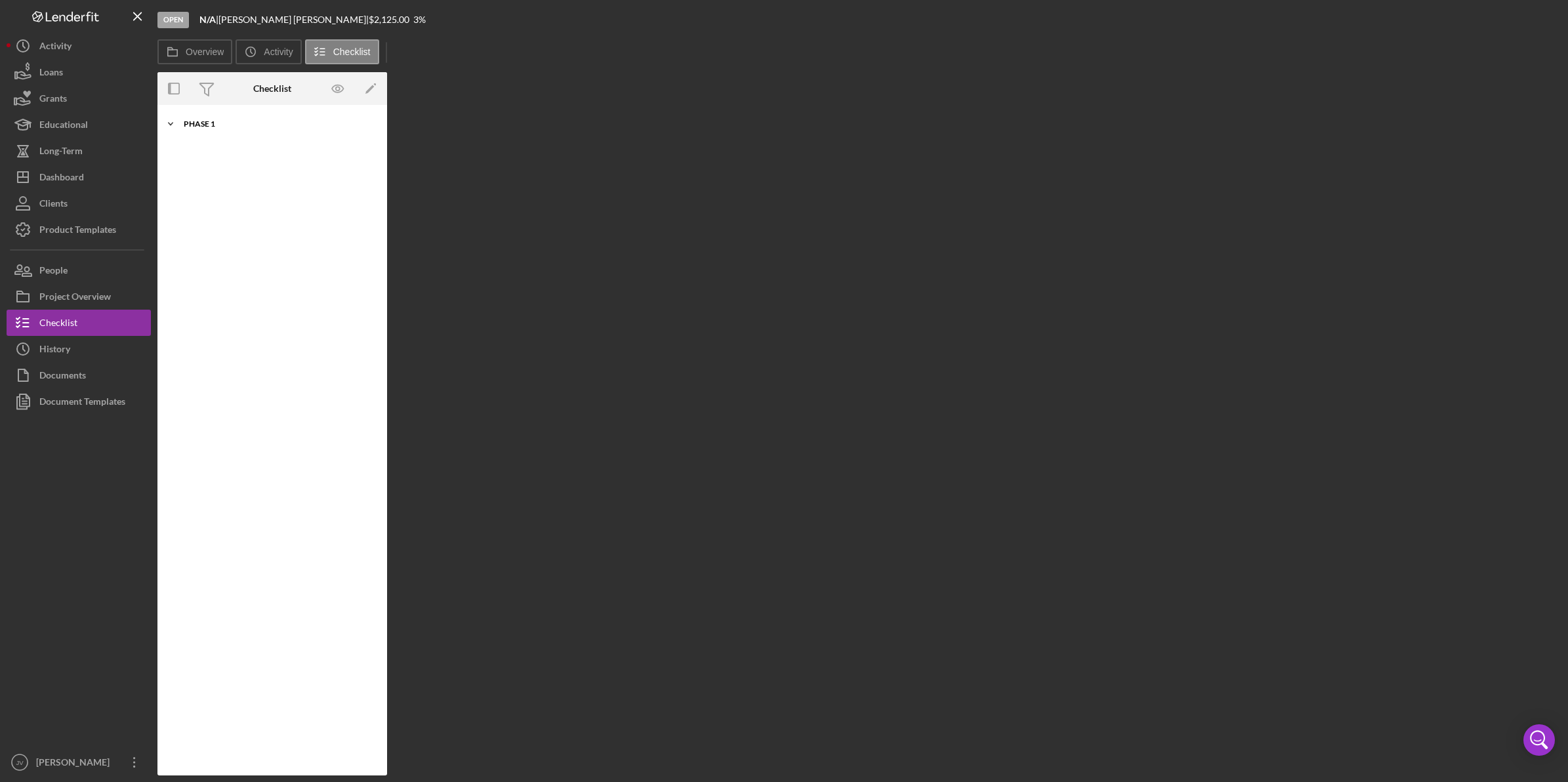
click at [230, 120] on div "Phase 1" at bounding box center [277, 124] width 187 height 8
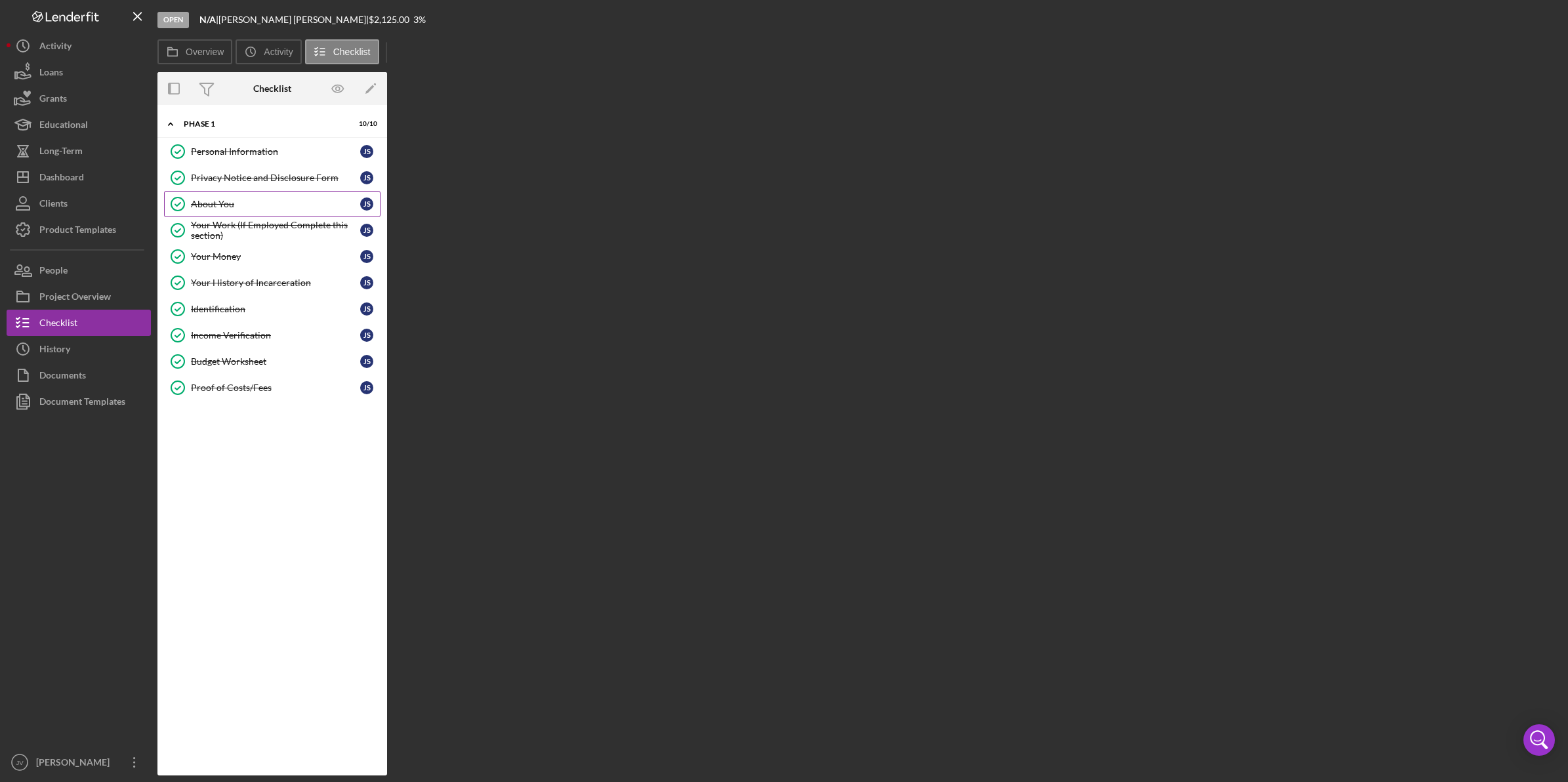
click at [238, 210] on link "About You About You J S" at bounding box center [272, 204] width 216 height 26
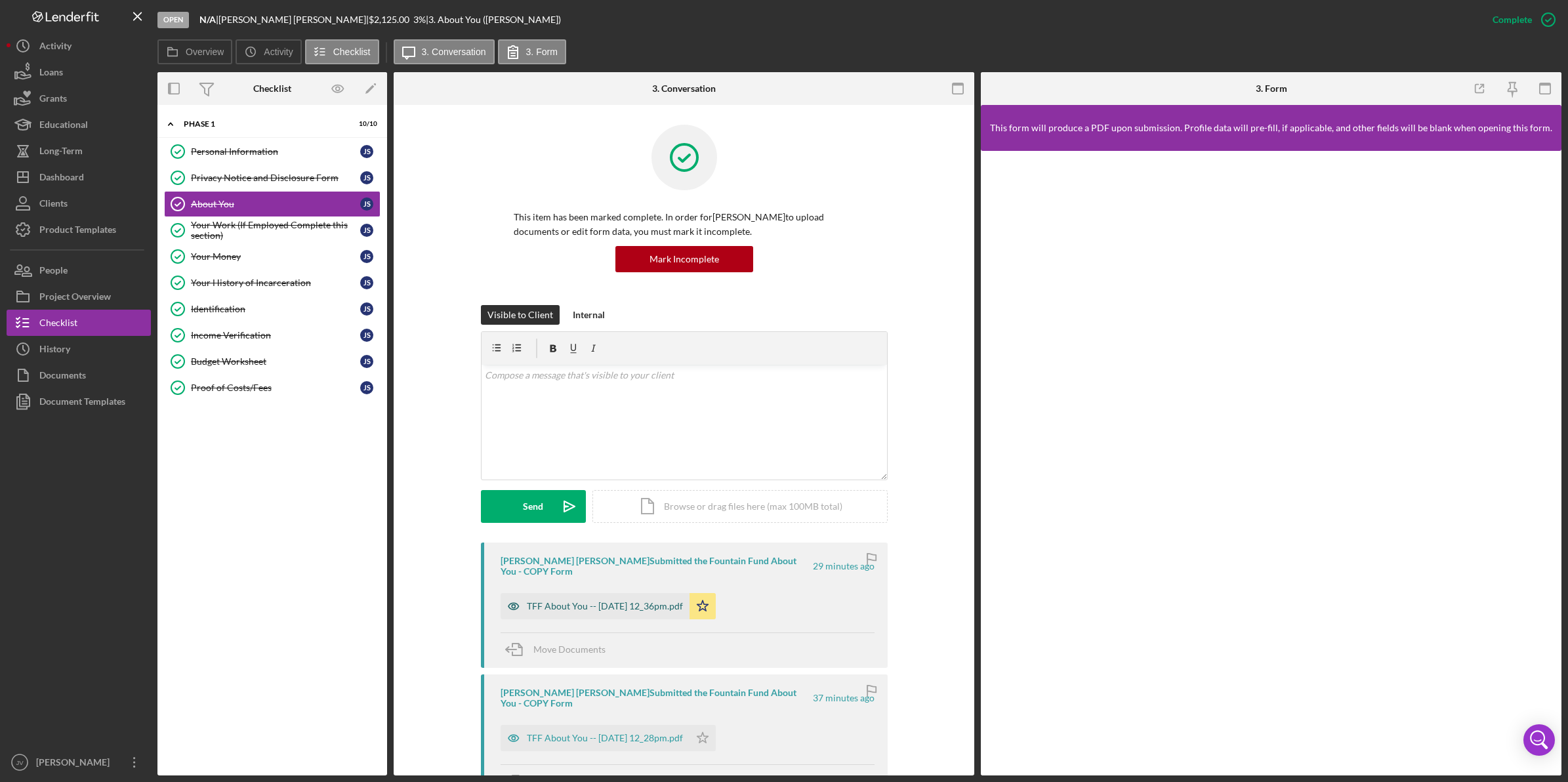
click at [628, 602] on div "TFF About You -- 2025-08-19 12_36pm.pdf" at bounding box center [594, 606] width 189 height 26
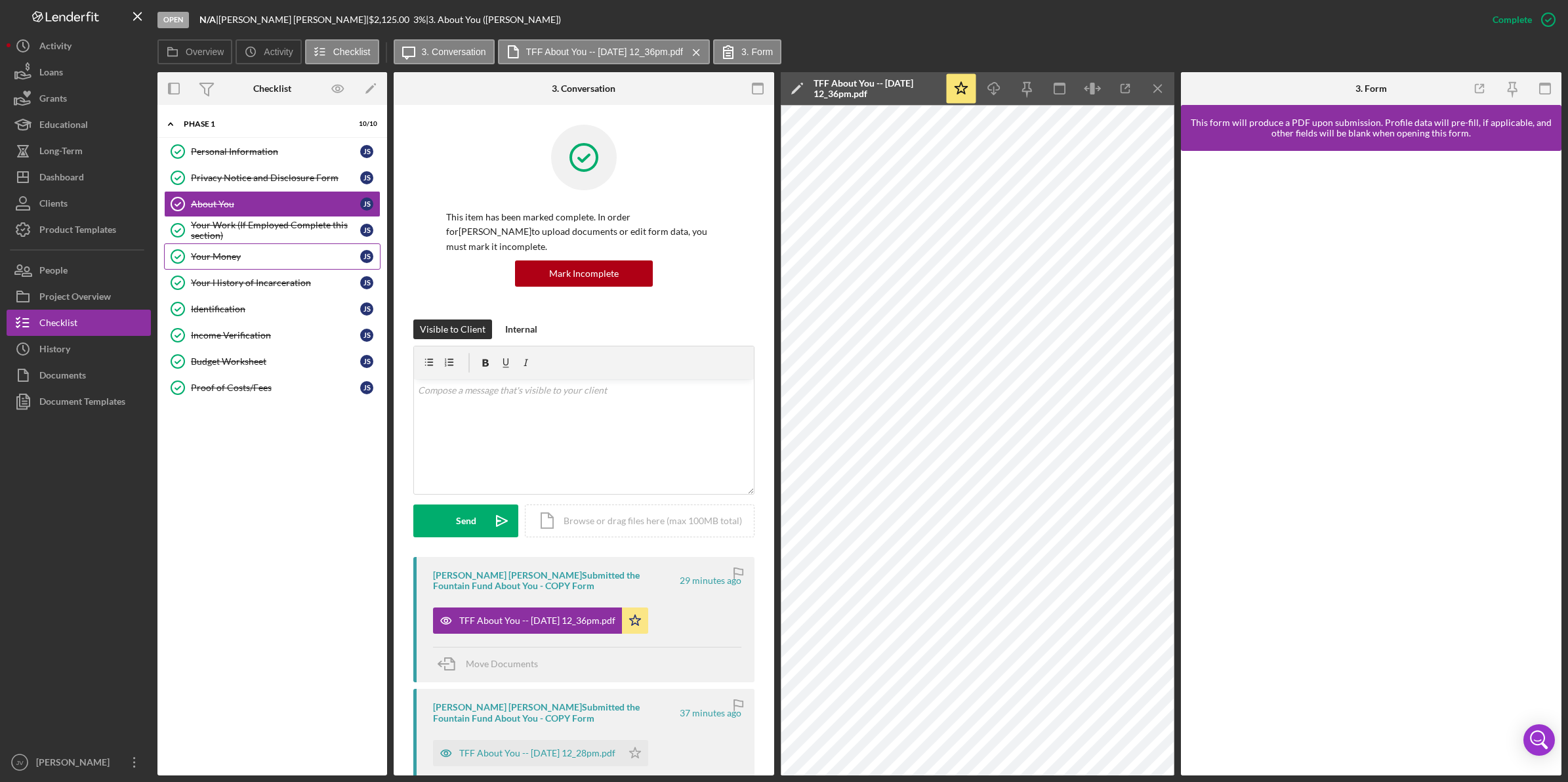
click at [244, 262] on div "Your Money" at bounding box center [275, 256] width 170 height 10
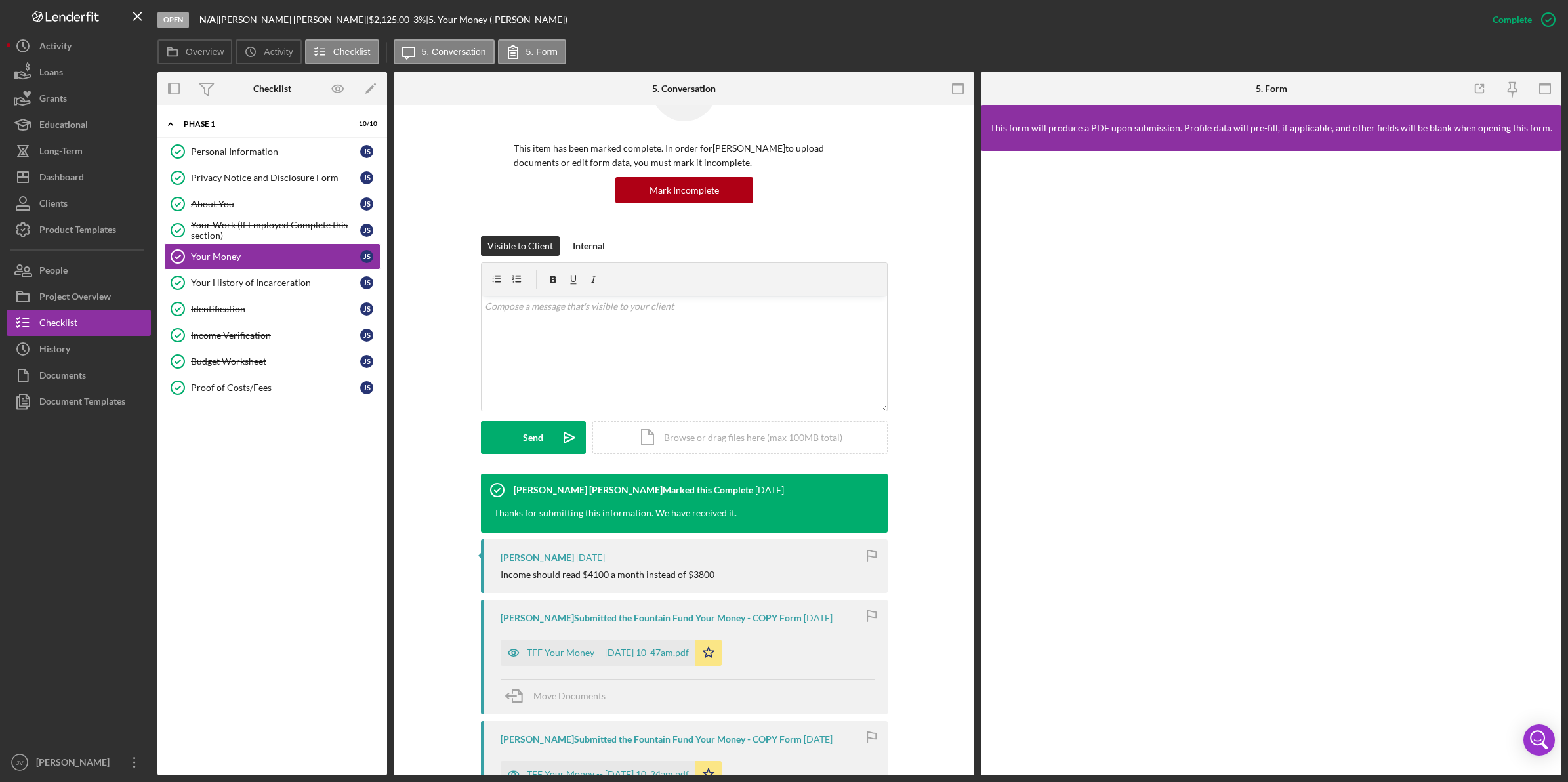
scroll to position [164, 0]
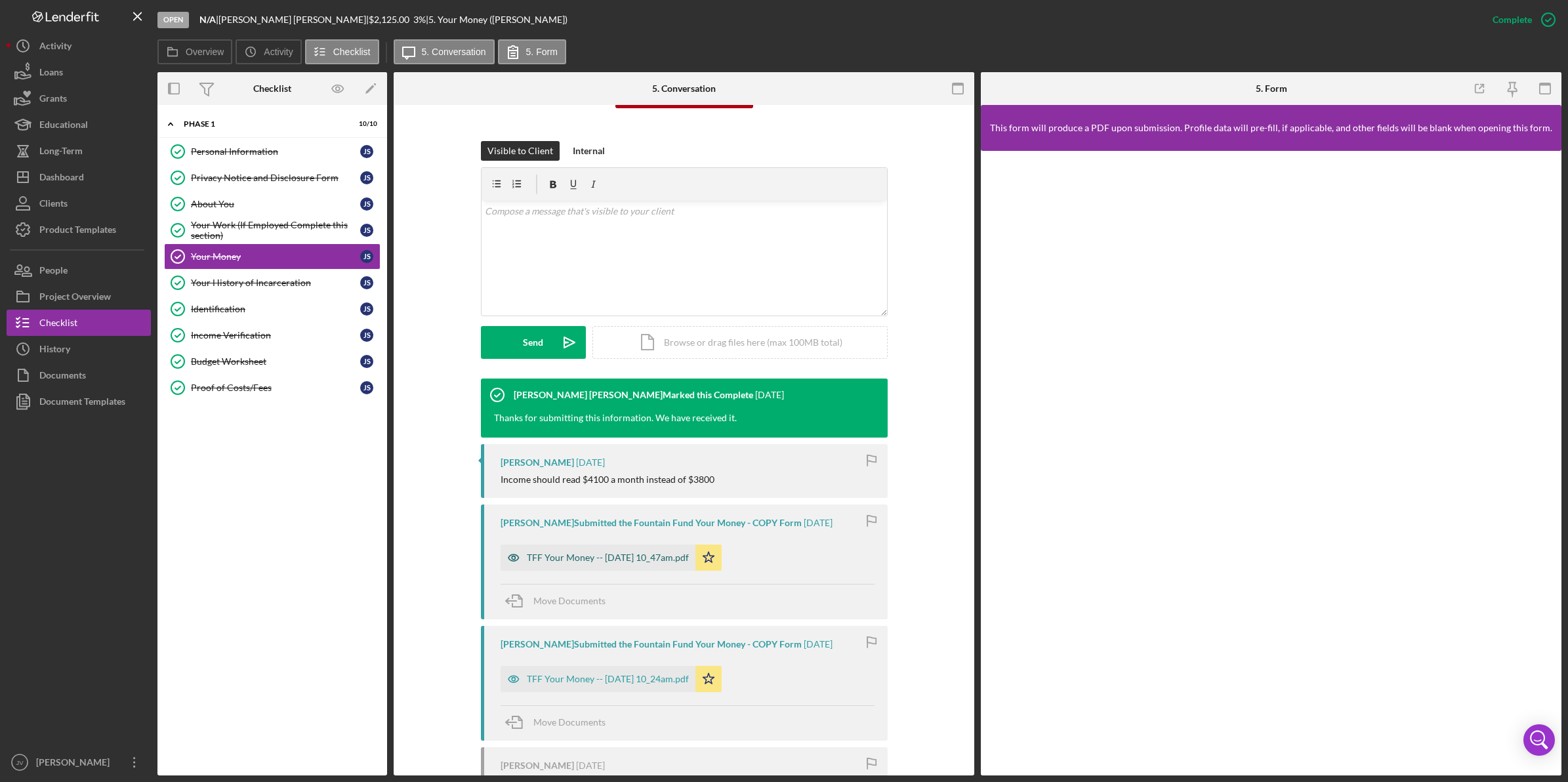
click at [594, 560] on div "TFF Your Money -- [DATE] 10_47am.pdf" at bounding box center [608, 558] width 162 height 10
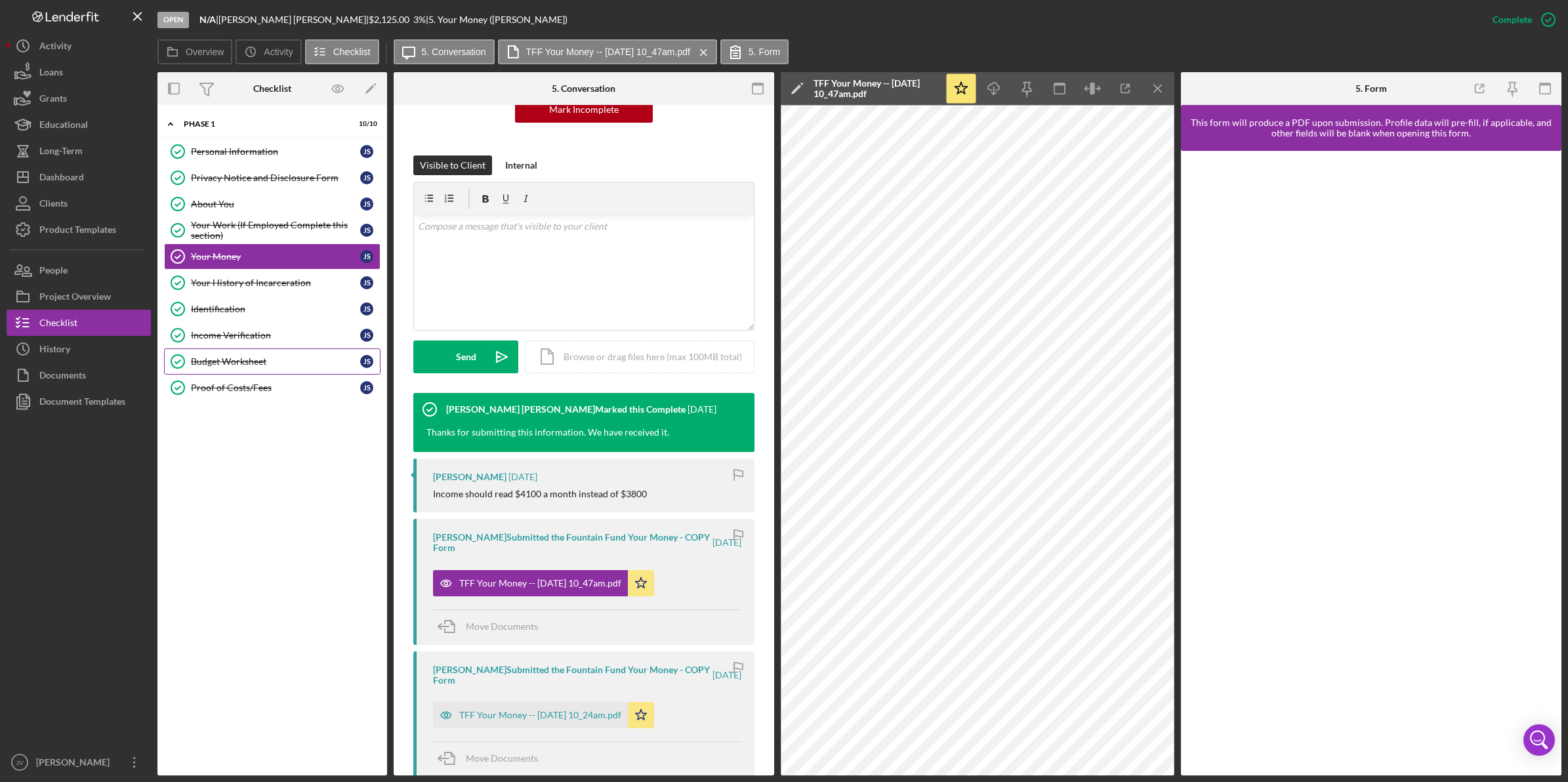
click at [237, 361] on div "Budget Worksheet" at bounding box center [275, 361] width 170 height 10
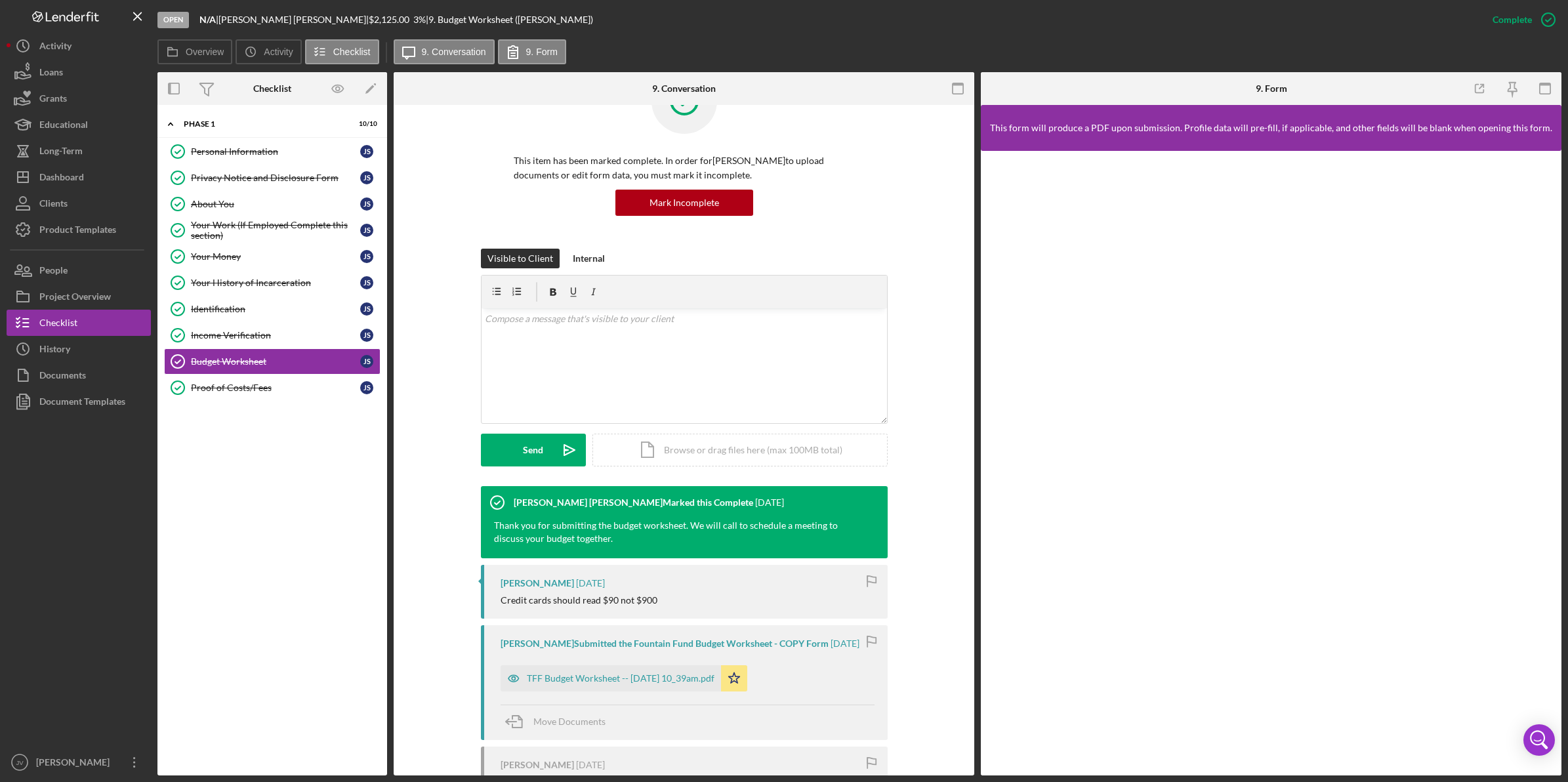
scroll to position [164, 0]
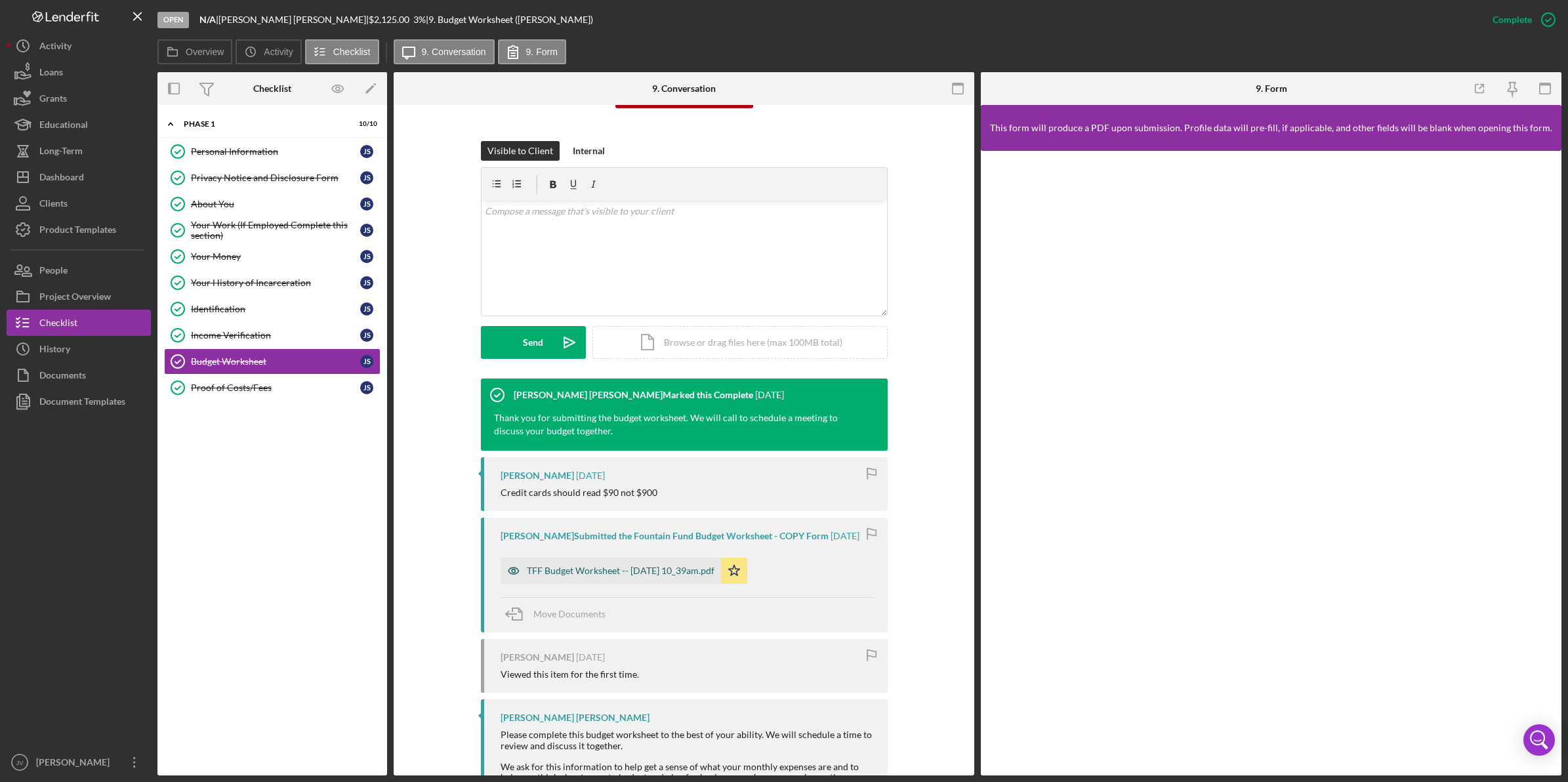
click at [637, 568] on div "TFF Budget Worksheet -- [DATE] 10_39am.pdf" at bounding box center [620, 571] width 187 height 10
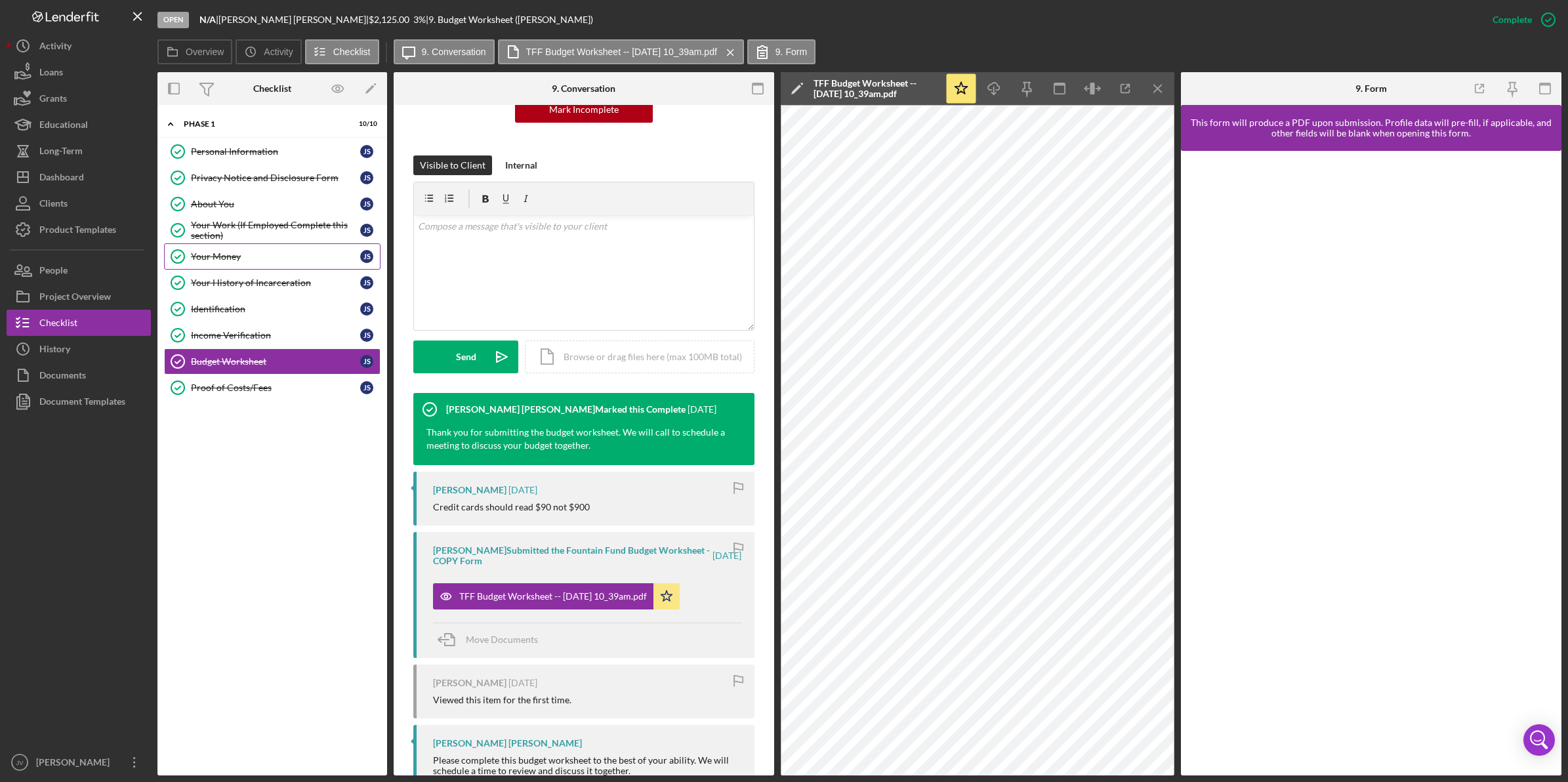
click at [232, 261] on div "Your Money" at bounding box center [275, 256] width 170 height 10
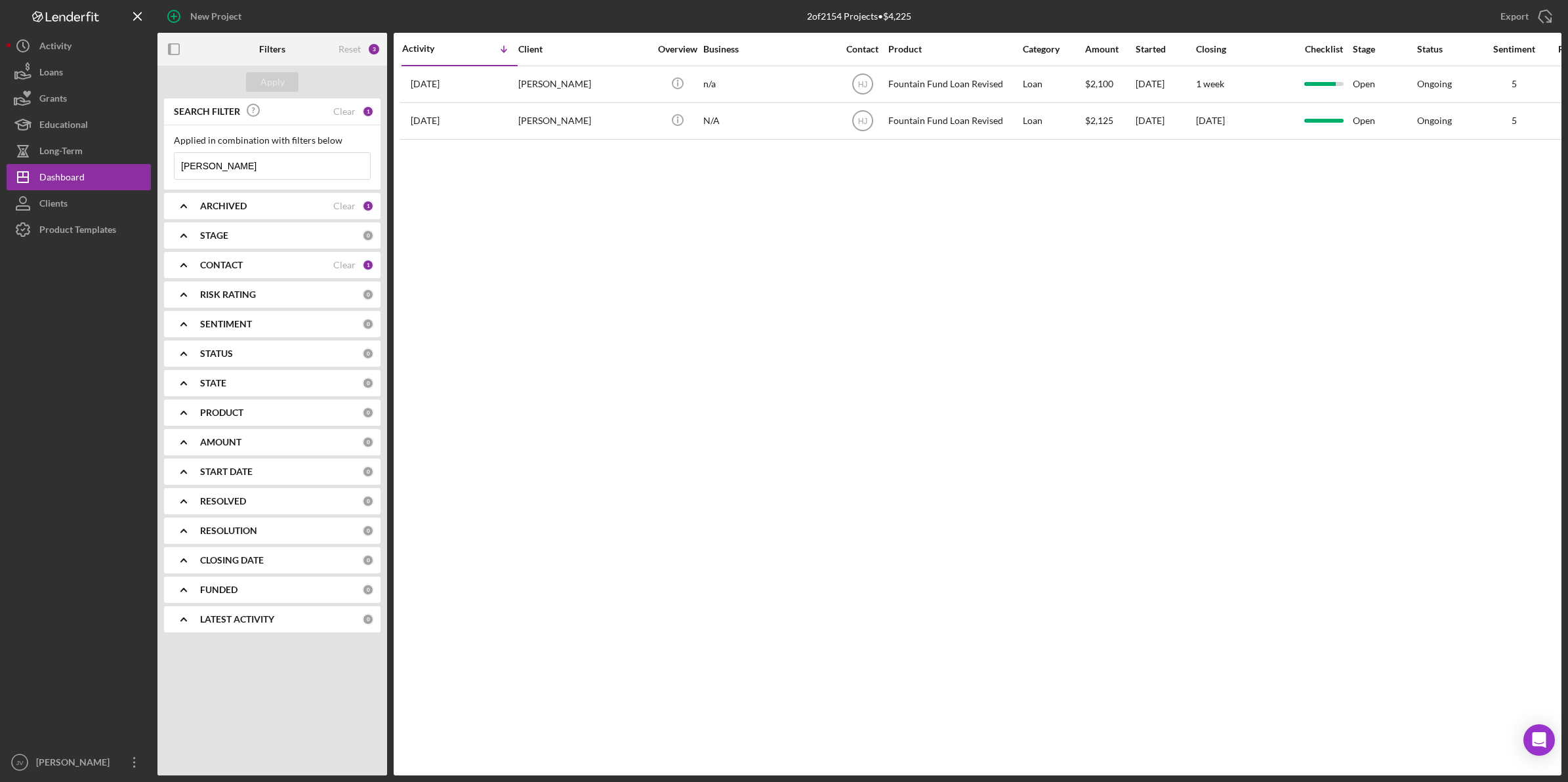
drag, startPoint x: 239, startPoint y: 166, endPoint x: 164, endPoint y: 153, distance: 76.1
click at [164, 153] on div "Applied in combination with filters below [PERSON_NAME] Icon/Menu Close" at bounding box center [272, 157] width 216 height 64
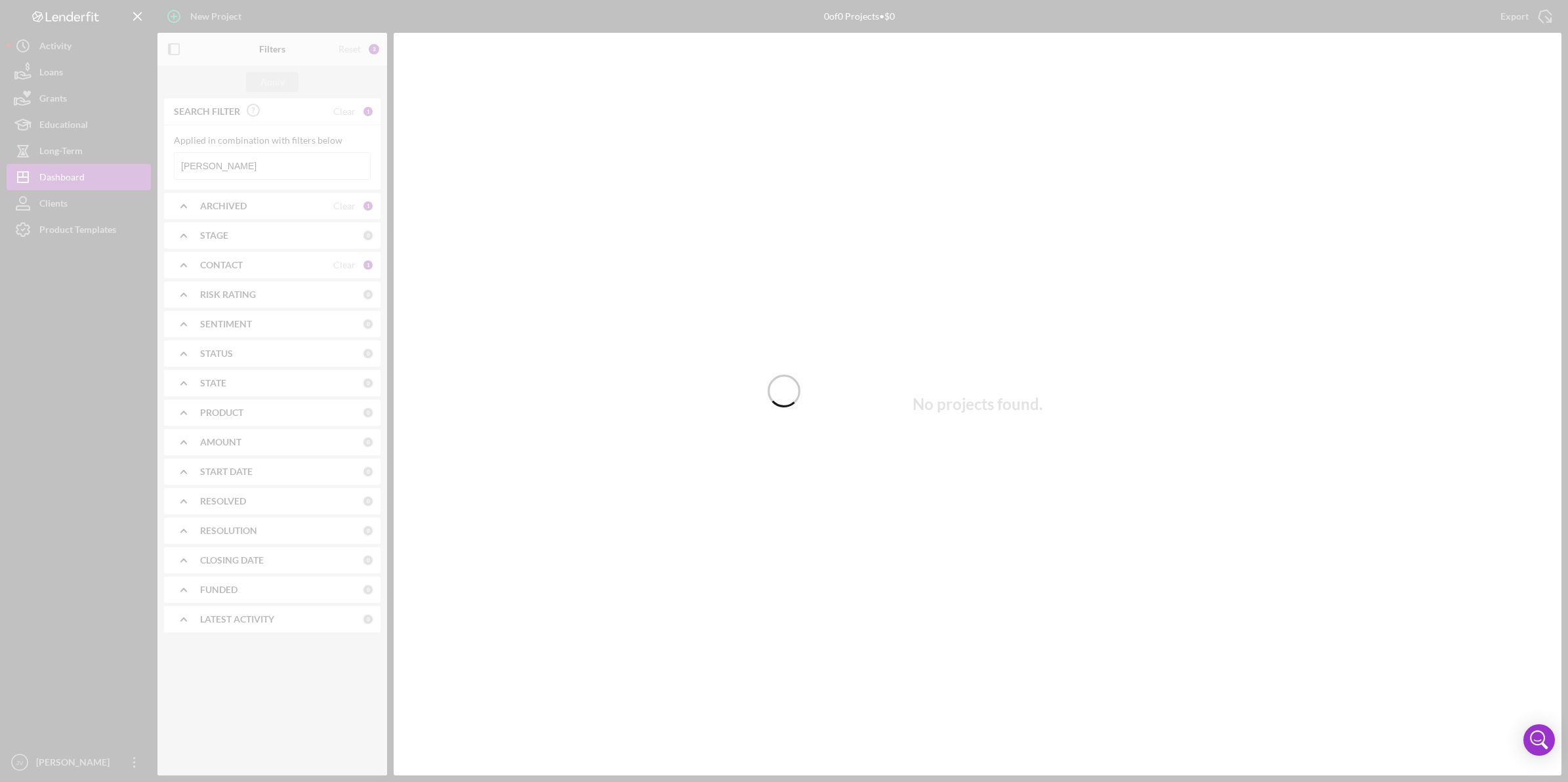
click at [48, 202] on div at bounding box center [784, 391] width 1568 height 782
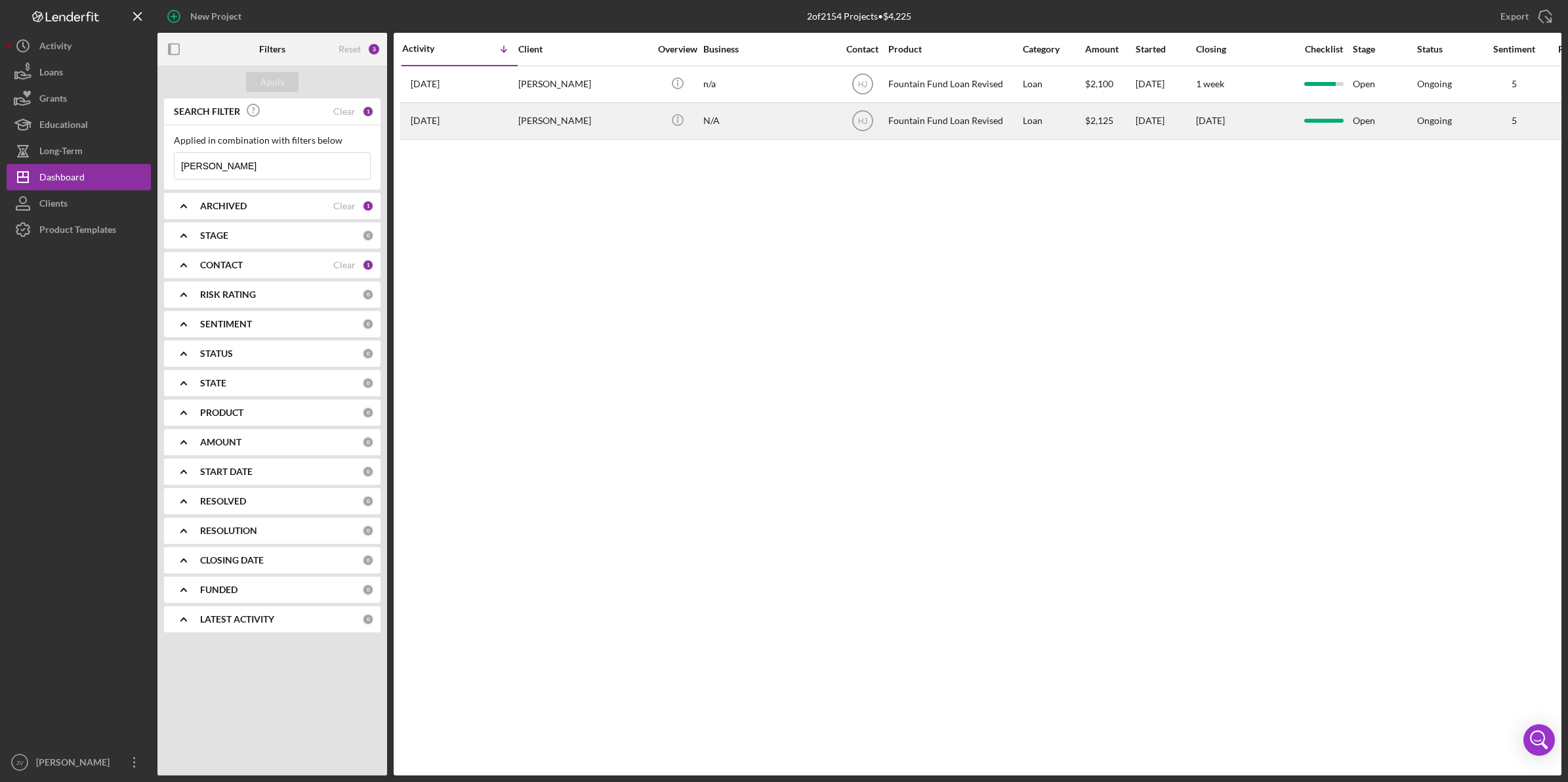
click at [553, 125] on div "[PERSON_NAME]" at bounding box center [583, 121] width 131 height 35
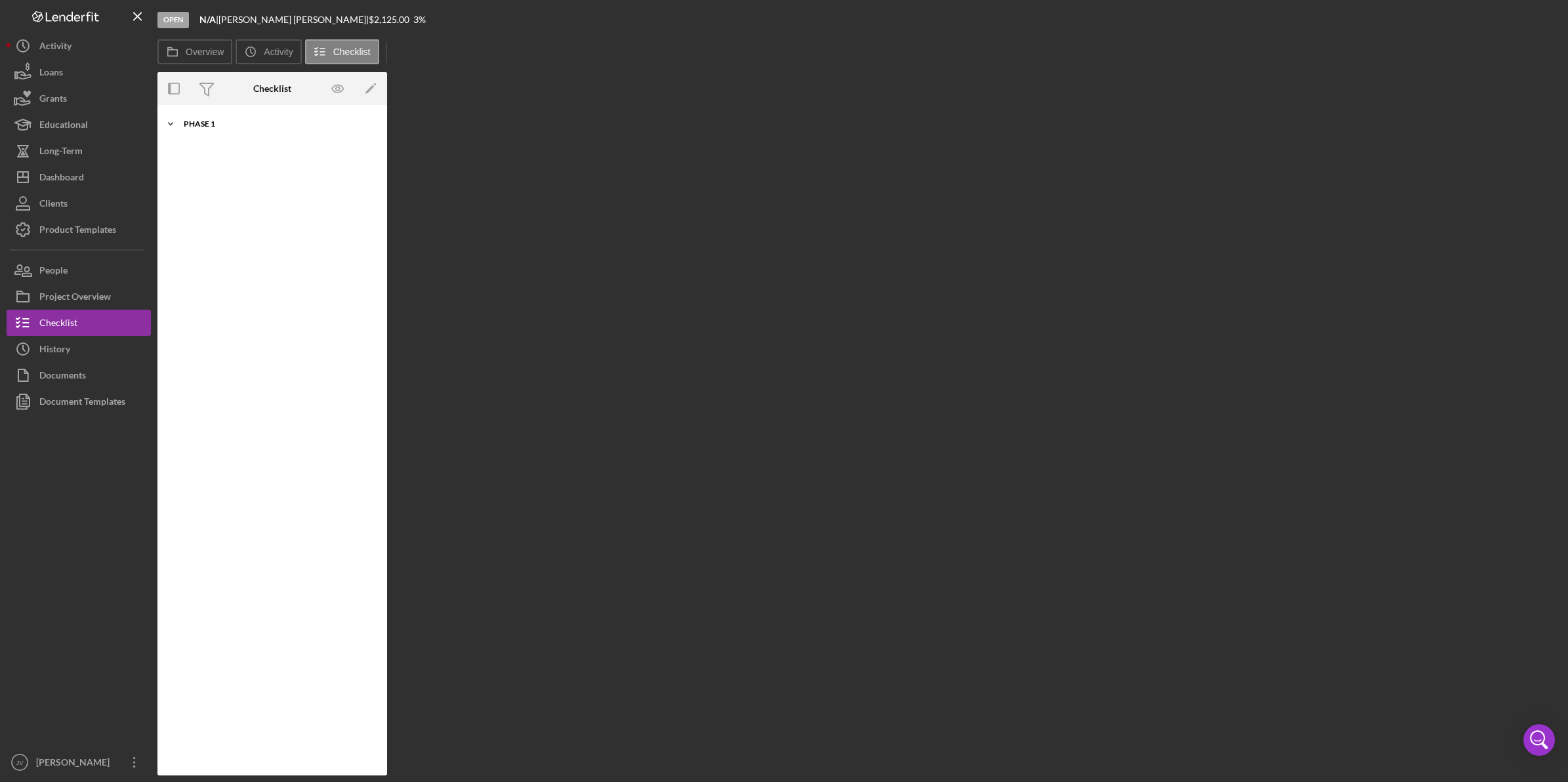
click at [205, 130] on div "Icon/Expander Phase 1 10 / 10" at bounding box center [272, 124] width 229 height 26
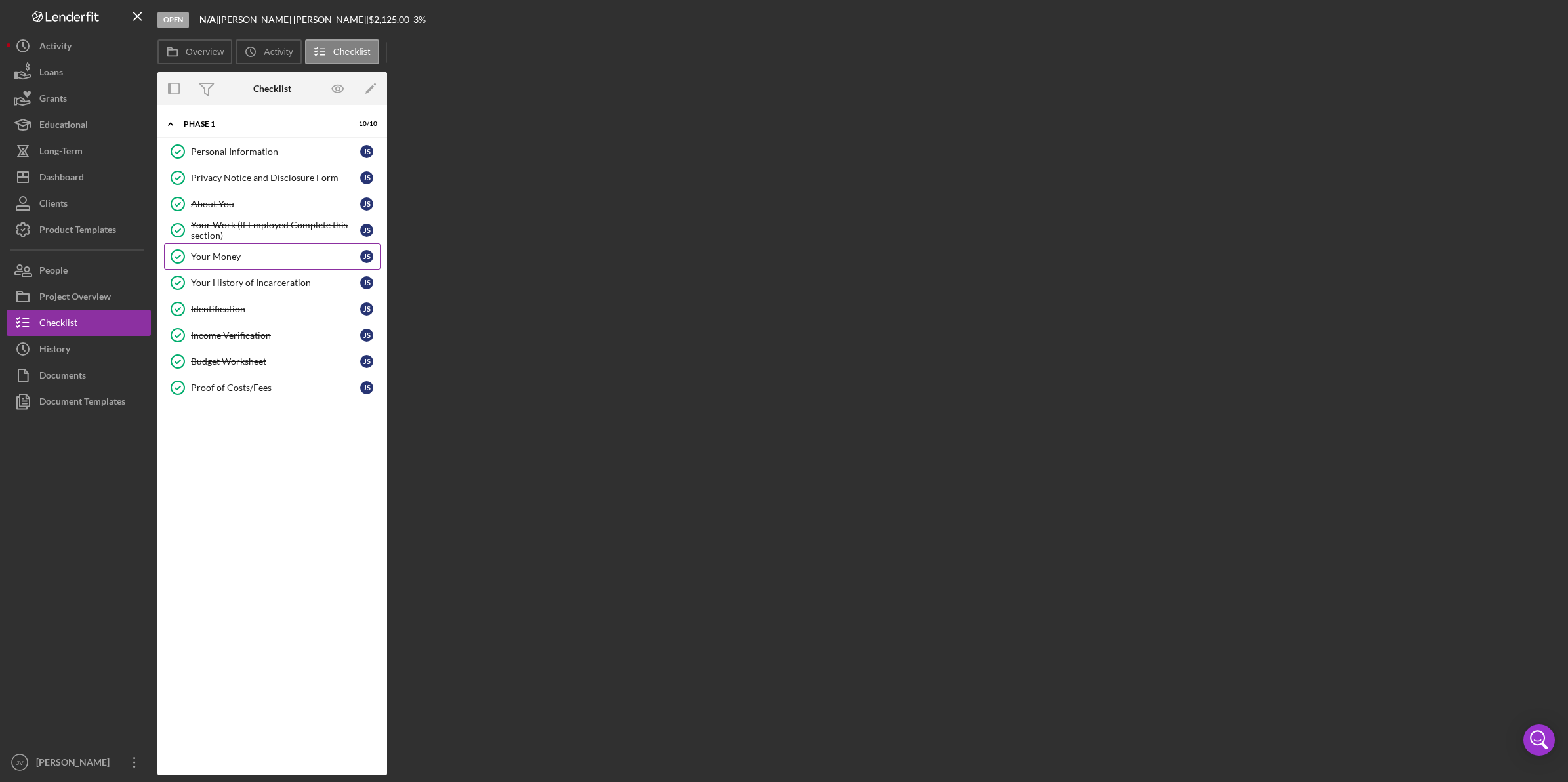
click at [234, 262] on div "Your Money" at bounding box center [275, 256] width 170 height 10
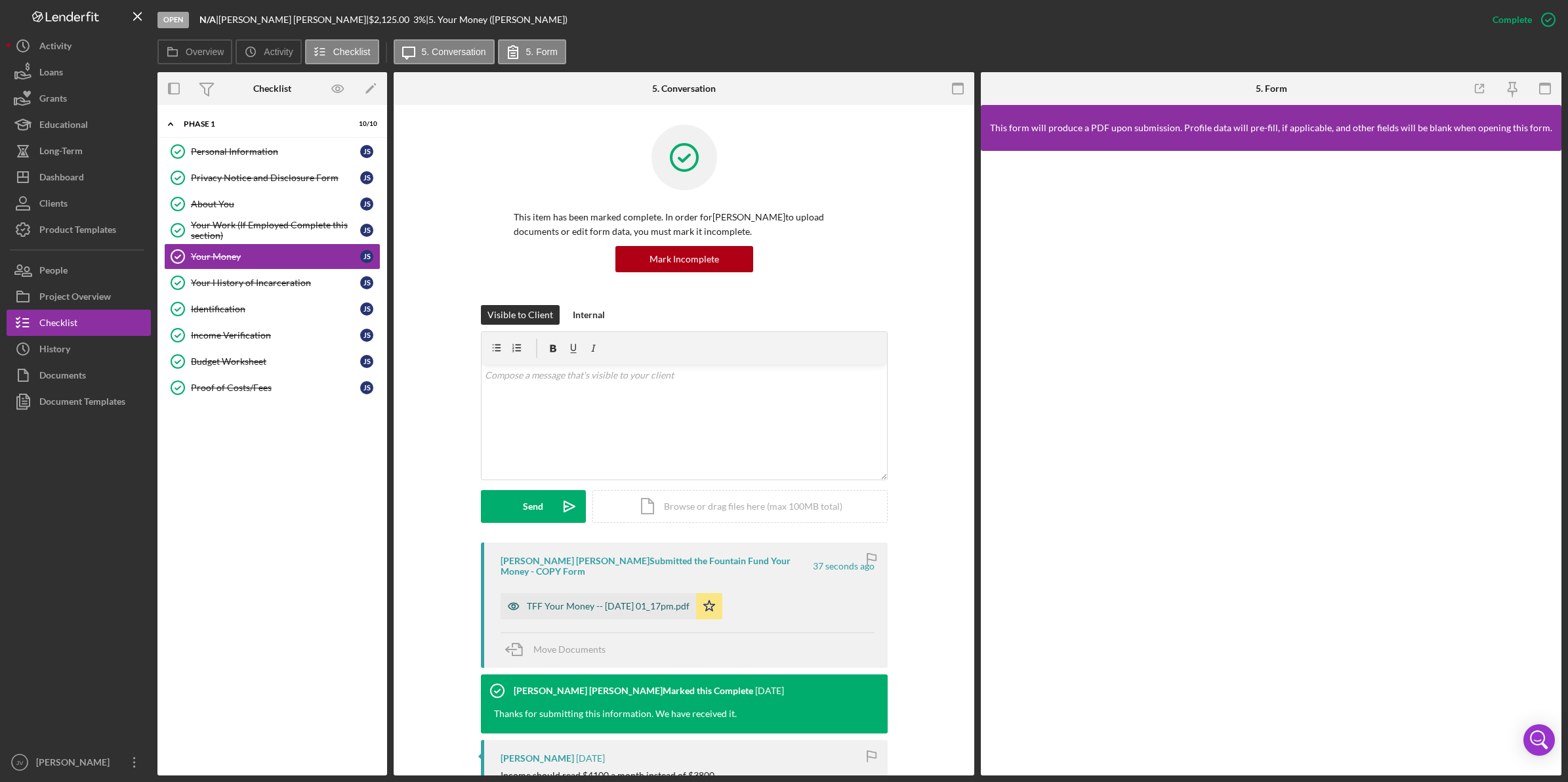
click at [569, 601] on div "TFF Your Money -- [DATE] 01_17pm.pdf" at bounding box center [609, 606] width 163 height 10
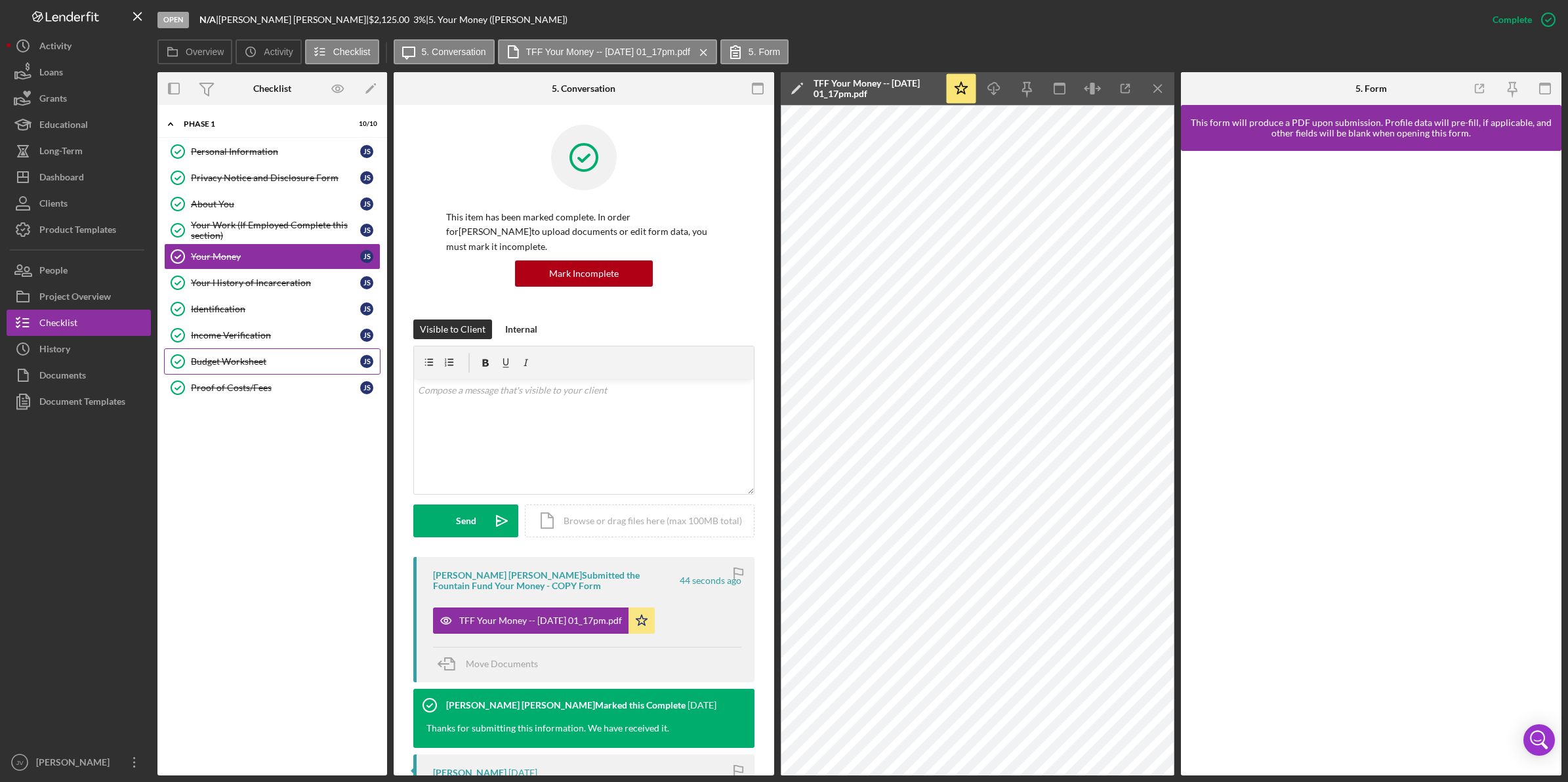
click at [286, 367] on div "Budget Worksheet" at bounding box center [275, 361] width 170 height 10
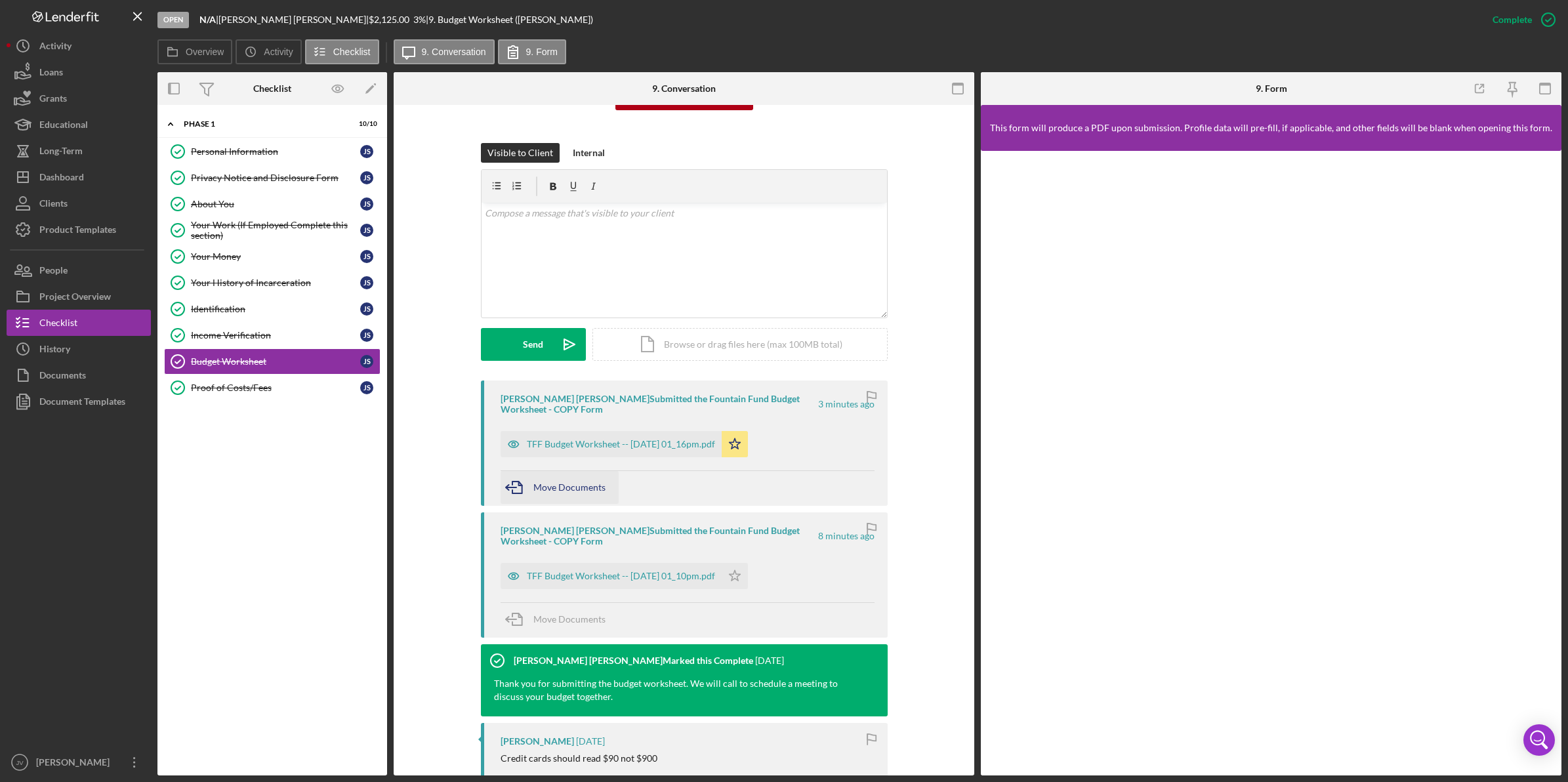
scroll to position [164, 0]
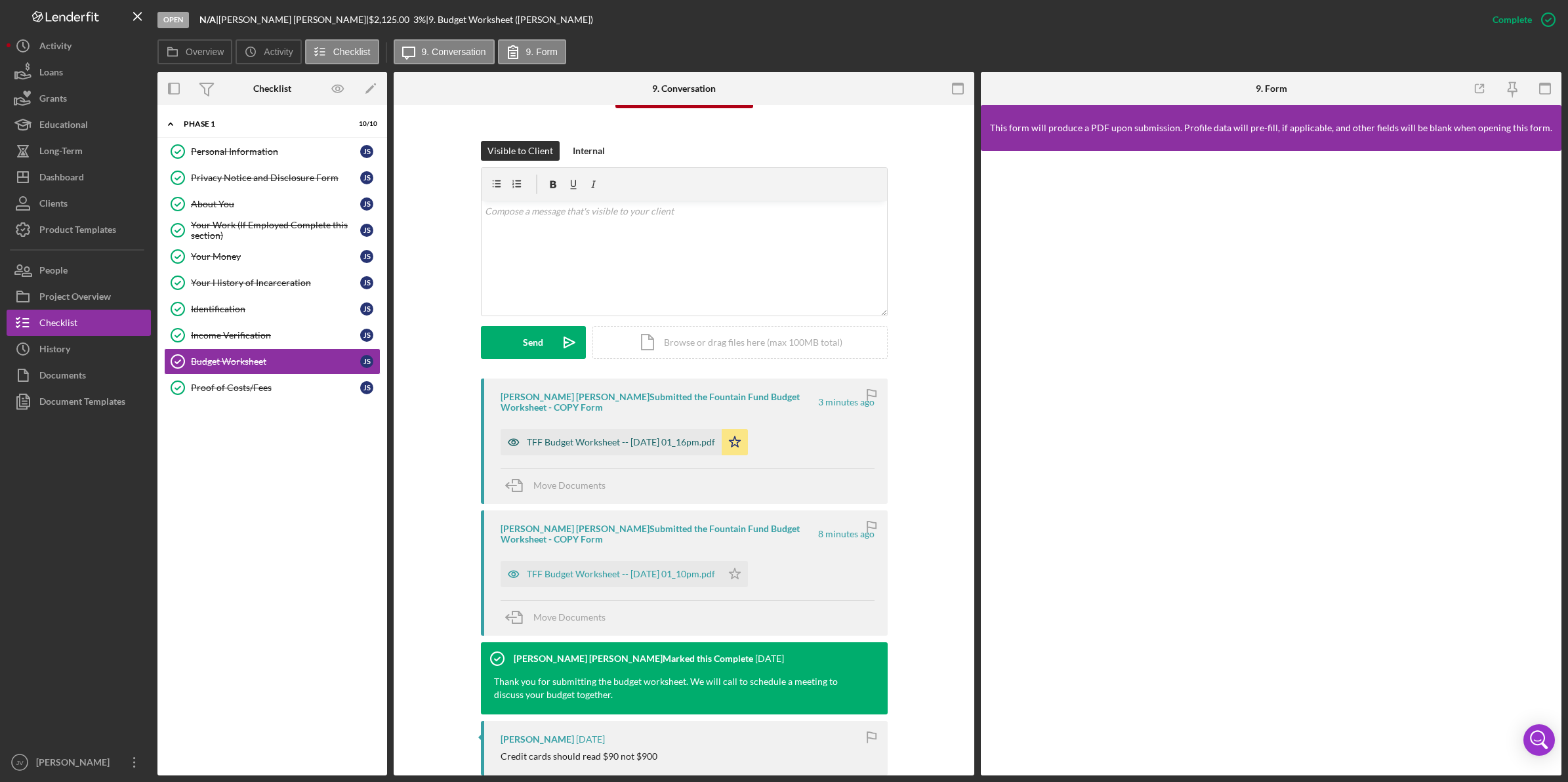
click at [589, 450] on div "TFF Budget Worksheet -- [DATE] 01_16pm.pdf" at bounding box center [611, 442] width 221 height 26
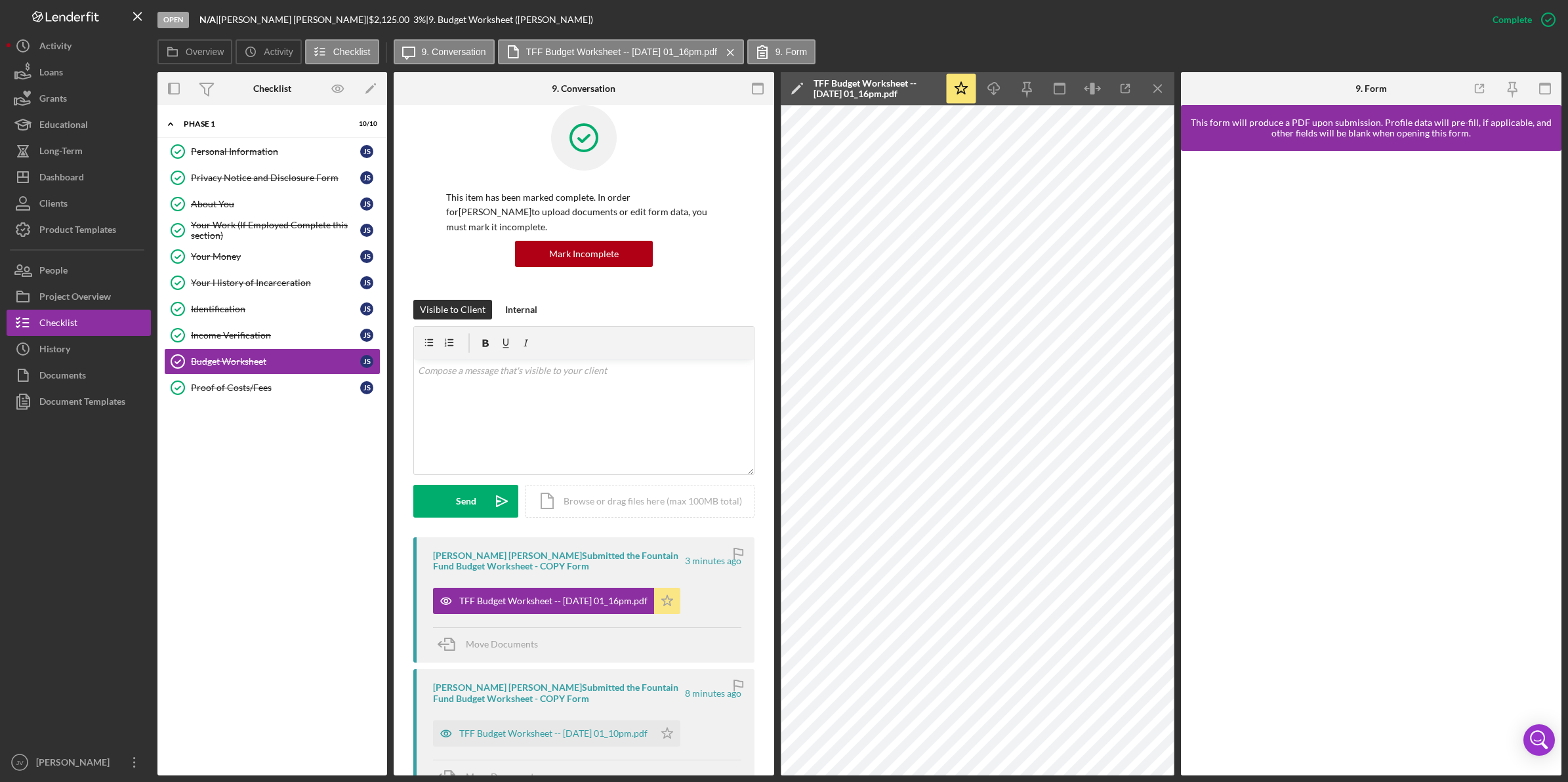
scroll to position [0, 0]
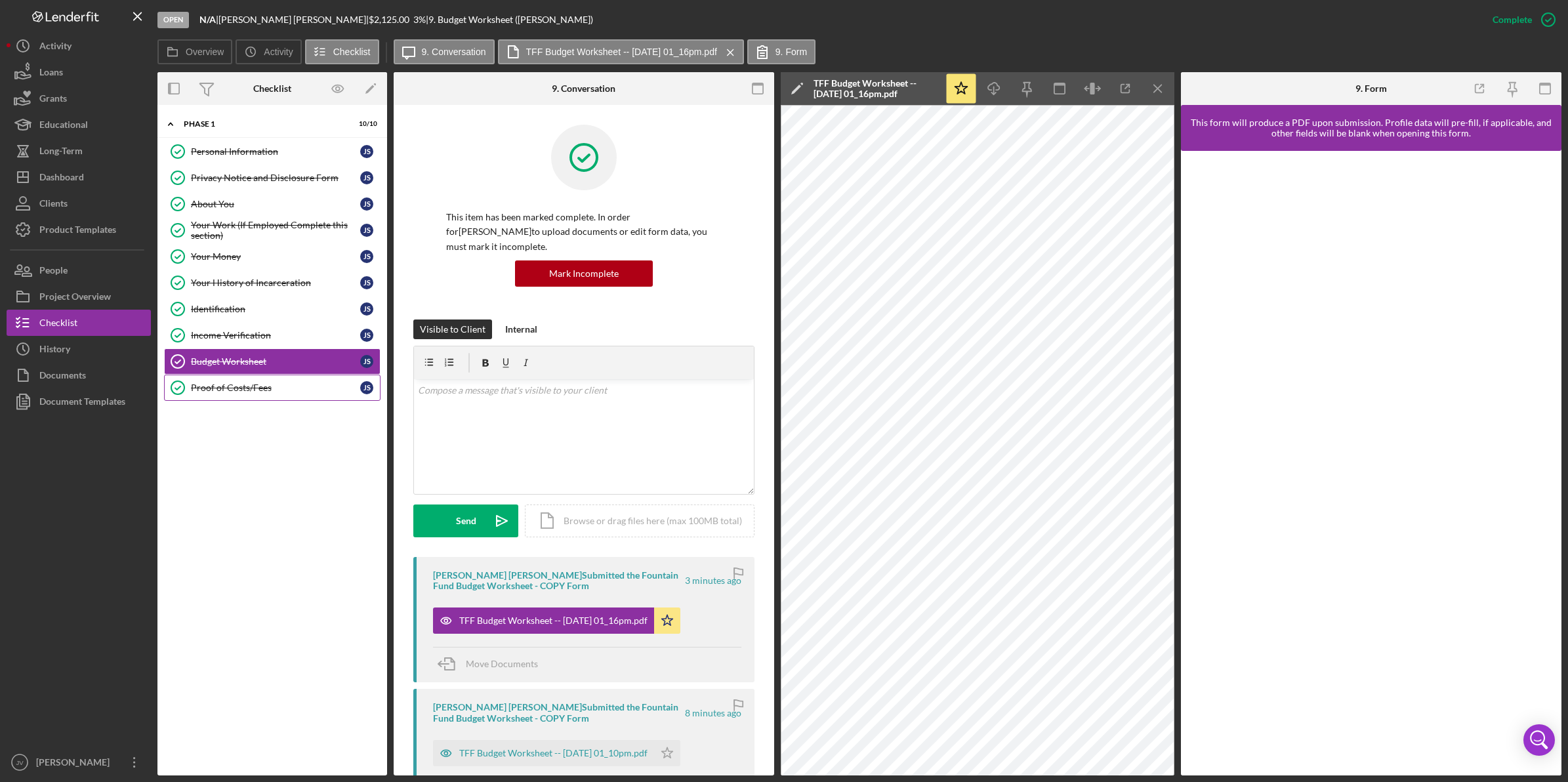
click at [257, 398] on link "Proof of Costs/Fees Proof of Costs/Fees J S" at bounding box center [272, 387] width 216 height 26
